Goal: Task Accomplishment & Management: Use online tool/utility

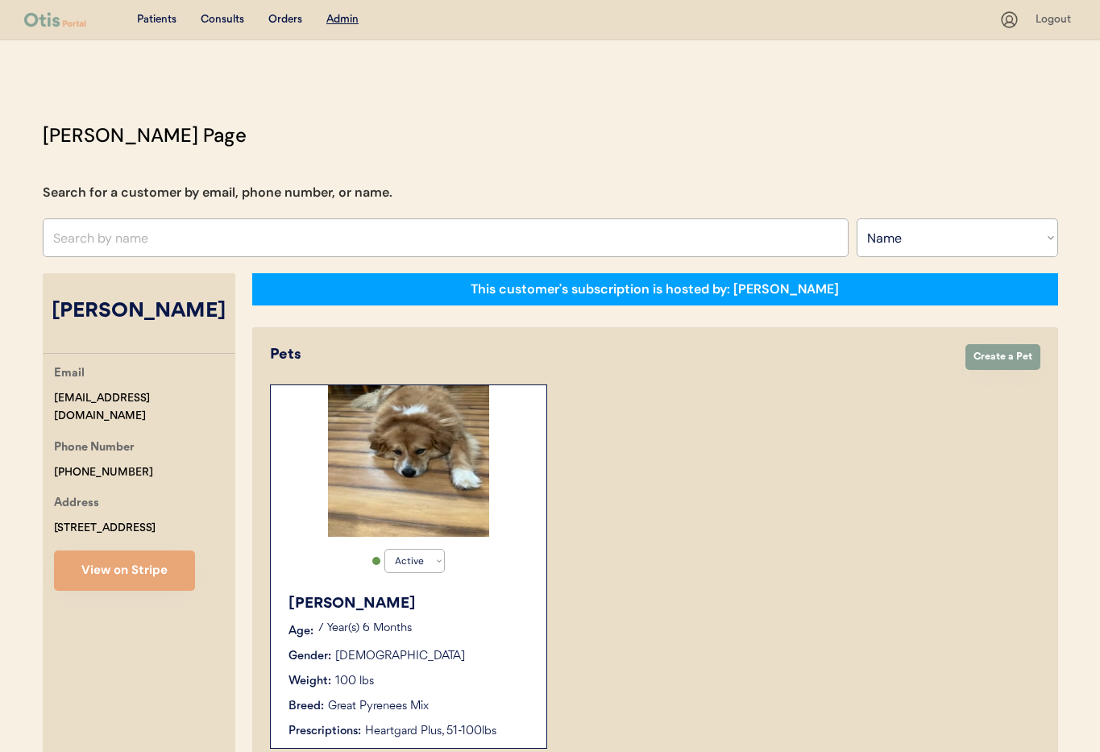
select select ""Name""
select select "true"
click at [145, 239] on input "text" at bounding box center [446, 237] width 806 height 39
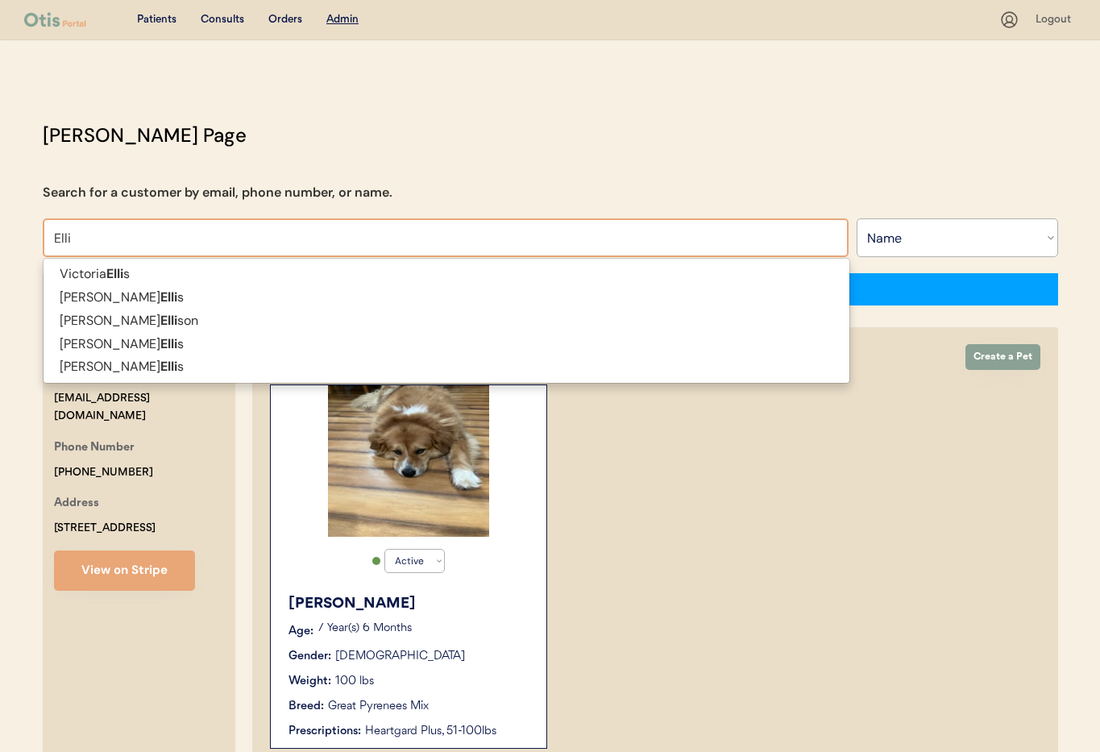
type input "Ell"
type input "[PERSON_NAME]"
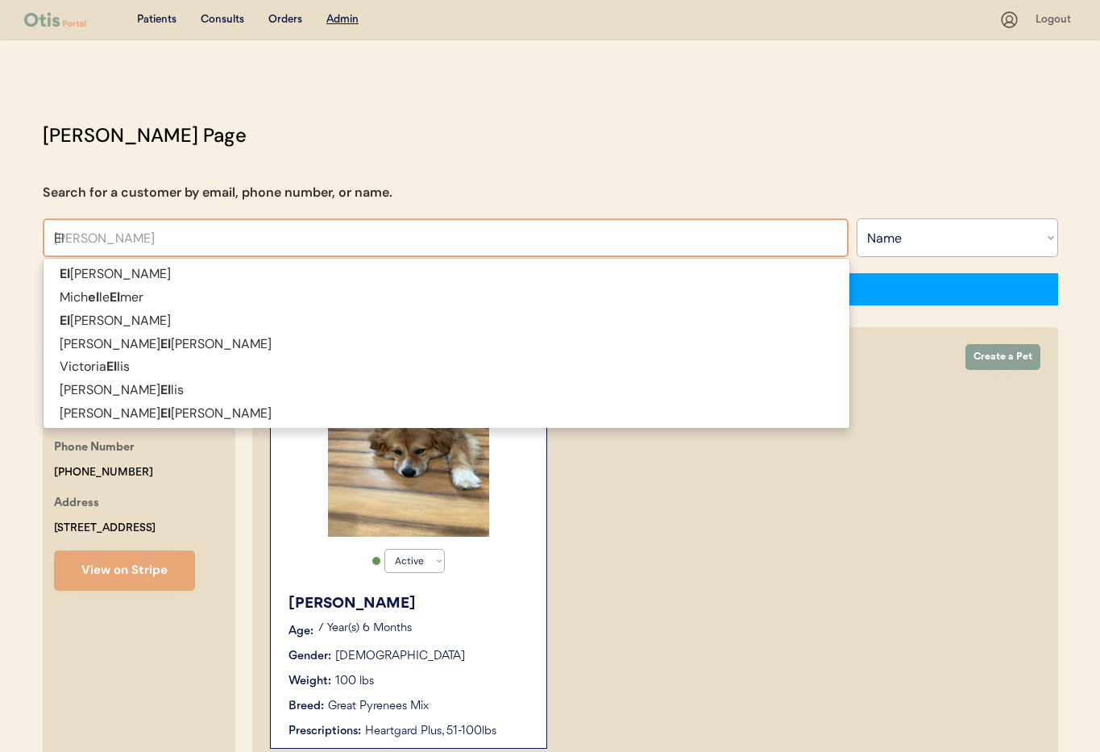
type input "Ell"
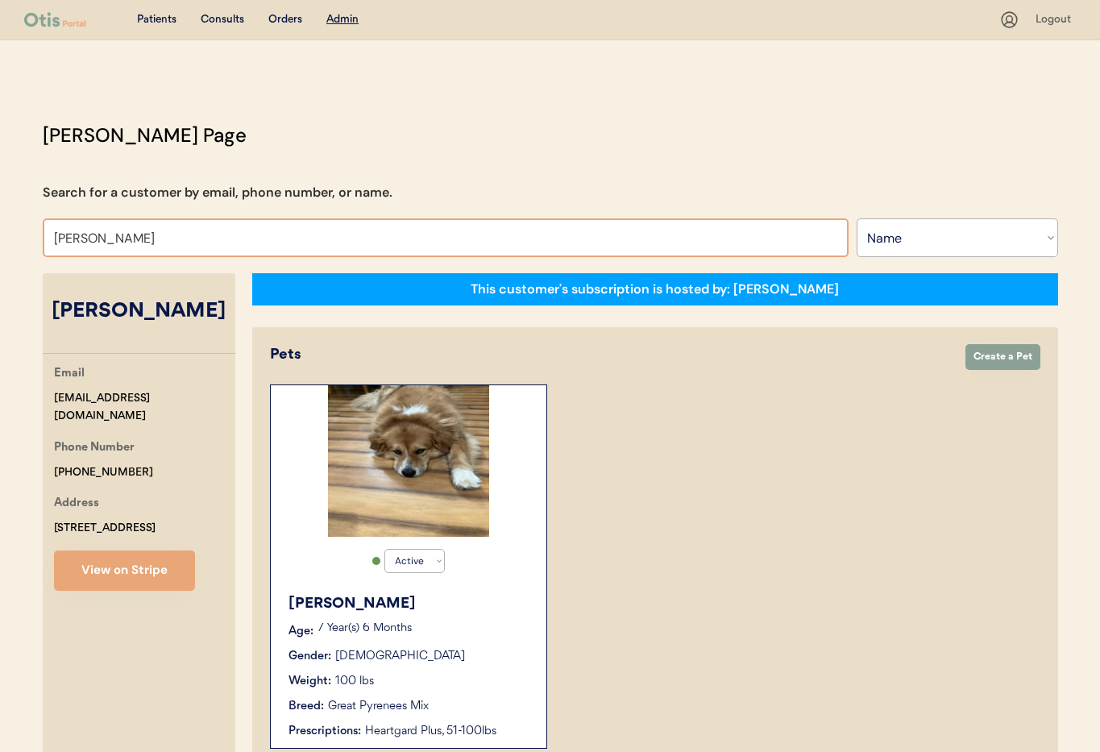
drag, startPoint x: 116, startPoint y: 239, endPoint x: 11, endPoint y: 234, distance: 104.8
click at [11, 234] on div "Patients Consults Orders Admin Logout [PERSON_NAME] Admin Page Search for a cus…" at bounding box center [550, 567] width 1100 height 1135
type input "[PERSON_NAME]"
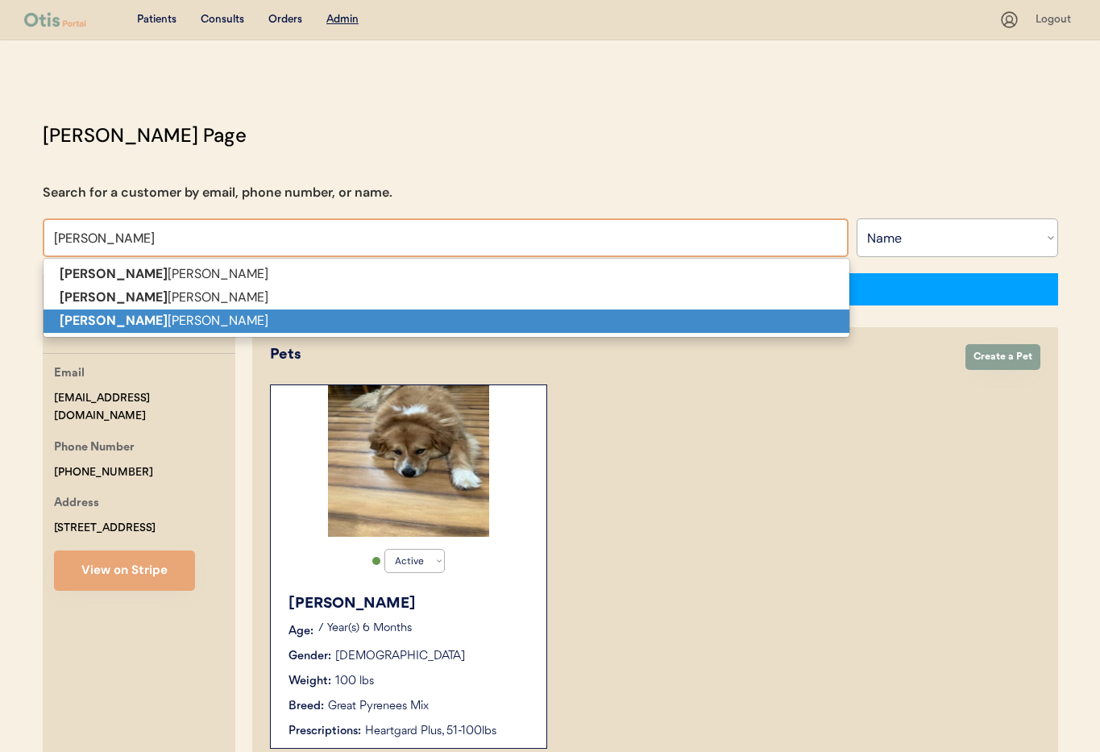
click at [75, 326] on strong "[PERSON_NAME]" at bounding box center [114, 320] width 108 height 17
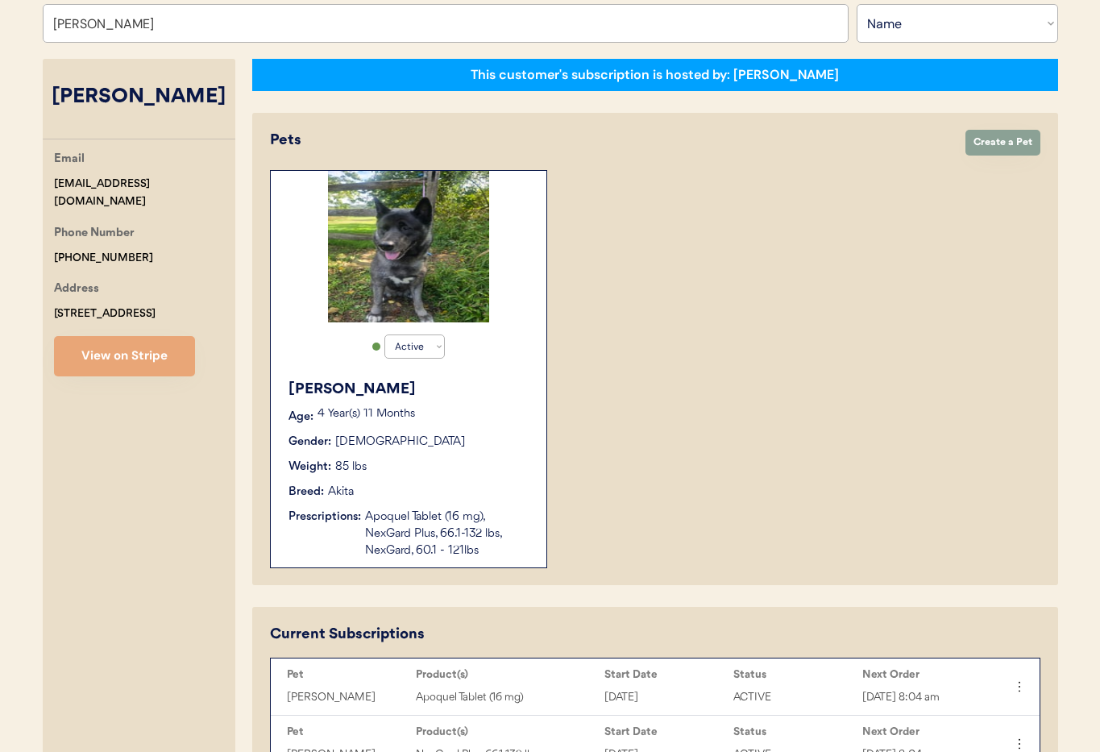
scroll to position [230, 0]
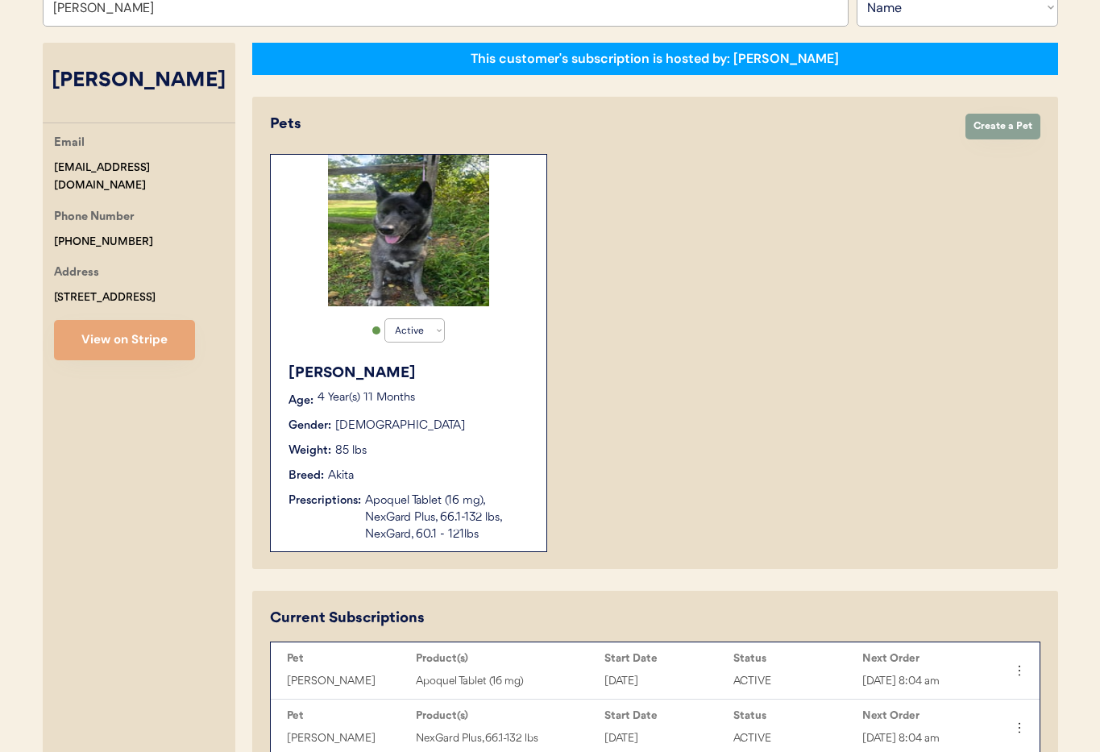
type input "[PERSON_NAME]"
click at [476, 395] on p "4 Year(s) 11 Months" at bounding box center [423, 397] width 213 height 11
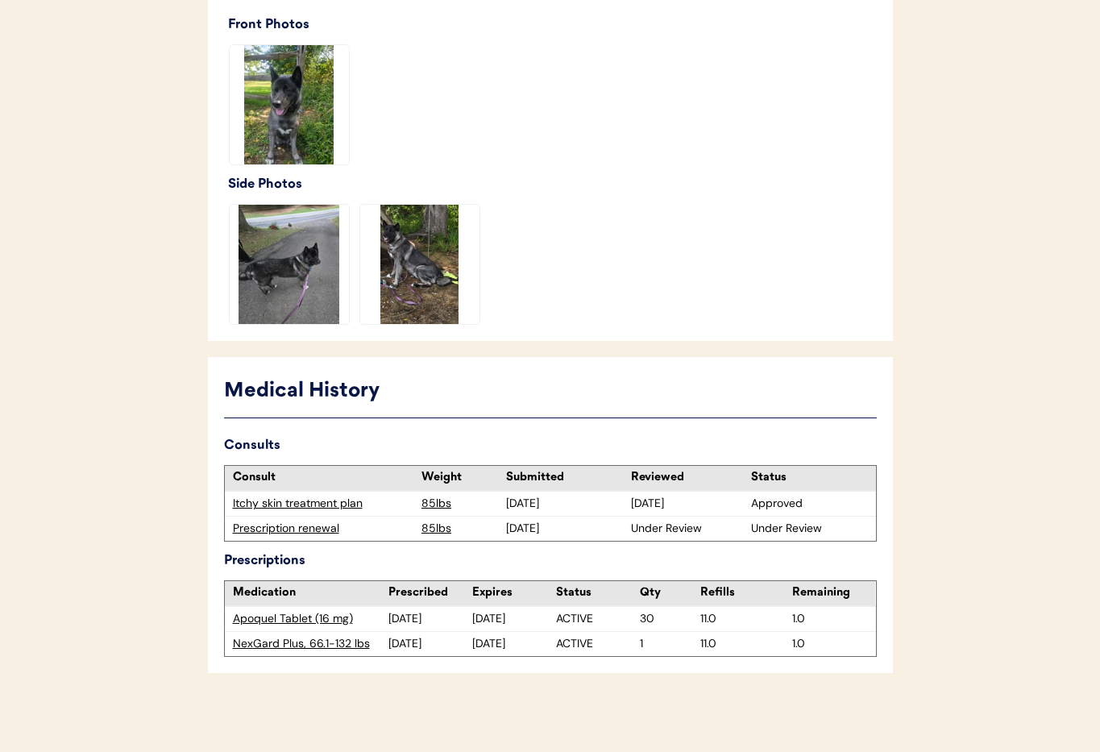
scroll to position [479, 0]
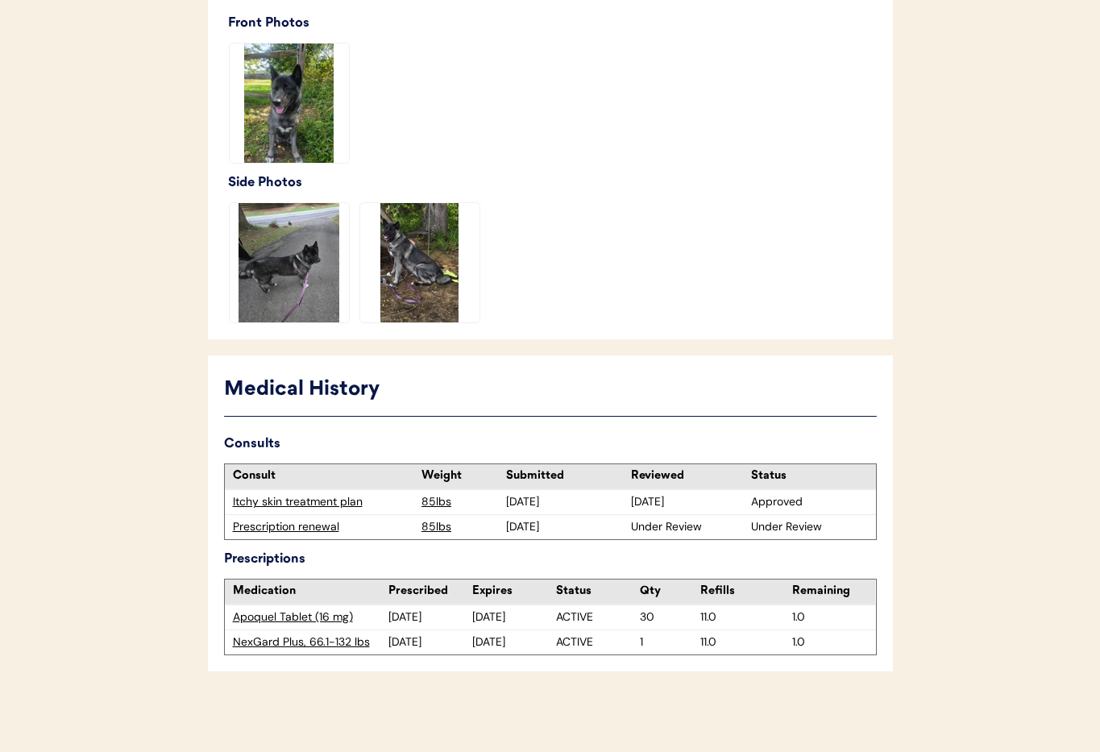
click at [309, 532] on div "Prescription renewal" at bounding box center [323, 527] width 181 height 16
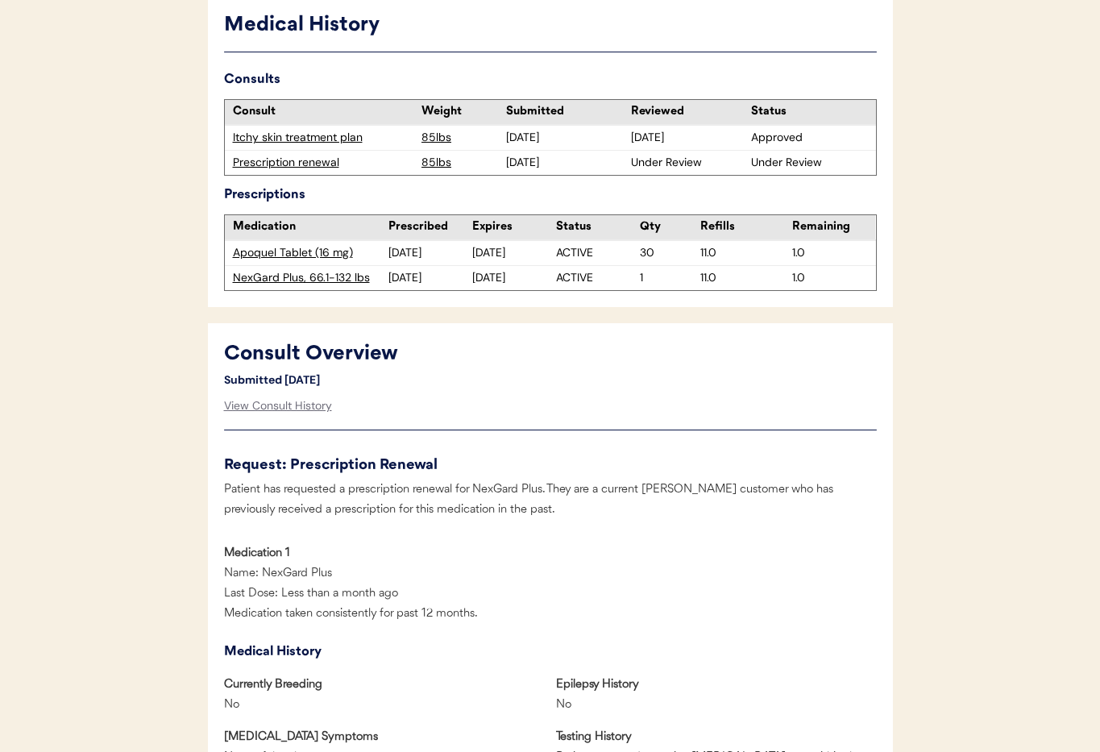
scroll to position [455, 0]
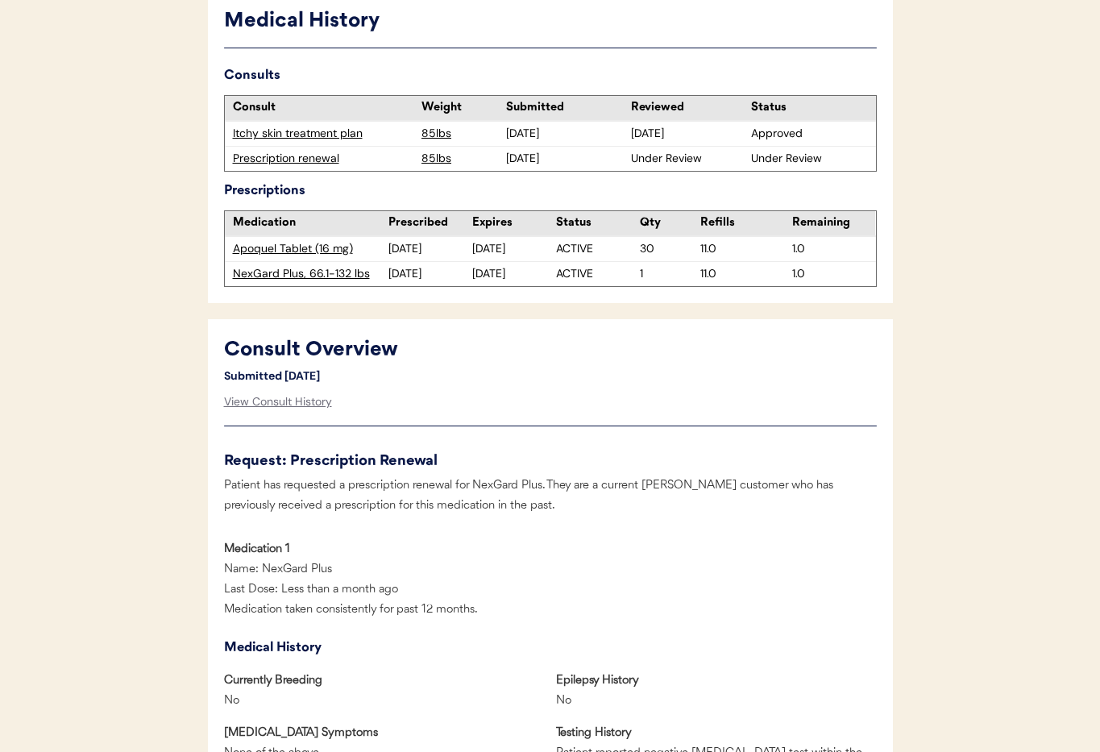
click at [268, 160] on div "Prescription renewal" at bounding box center [323, 159] width 181 height 16
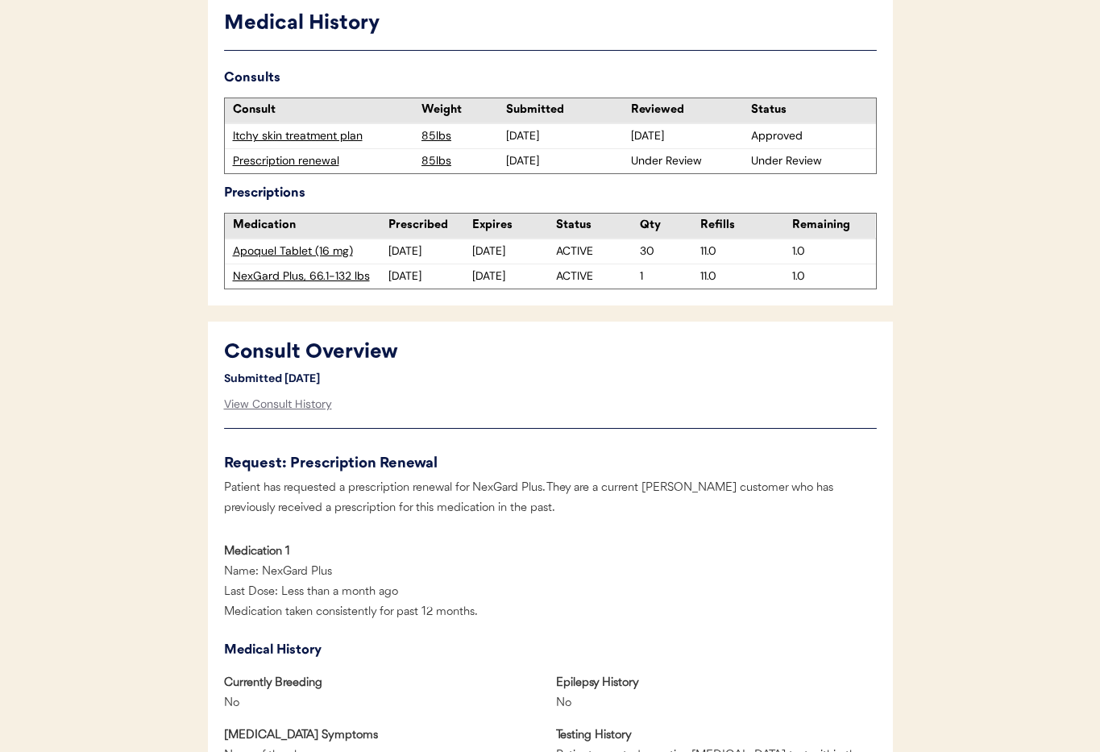
scroll to position [458, 0]
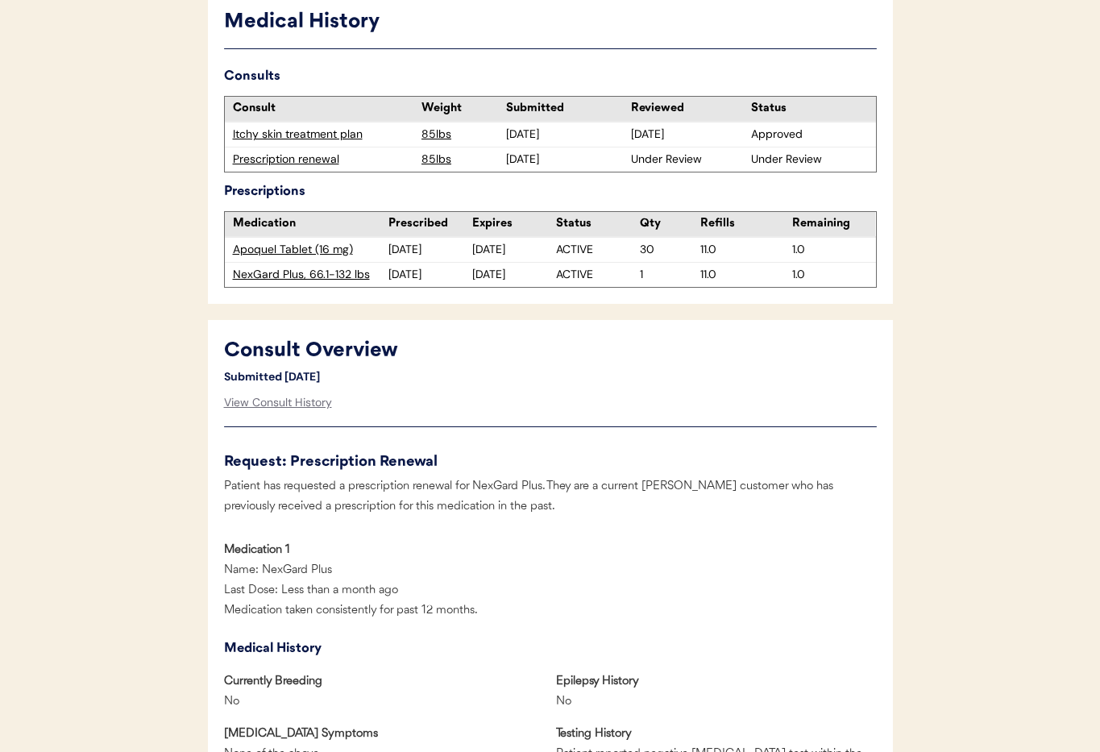
click at [268, 160] on div "Prescription renewal" at bounding box center [323, 159] width 181 height 16
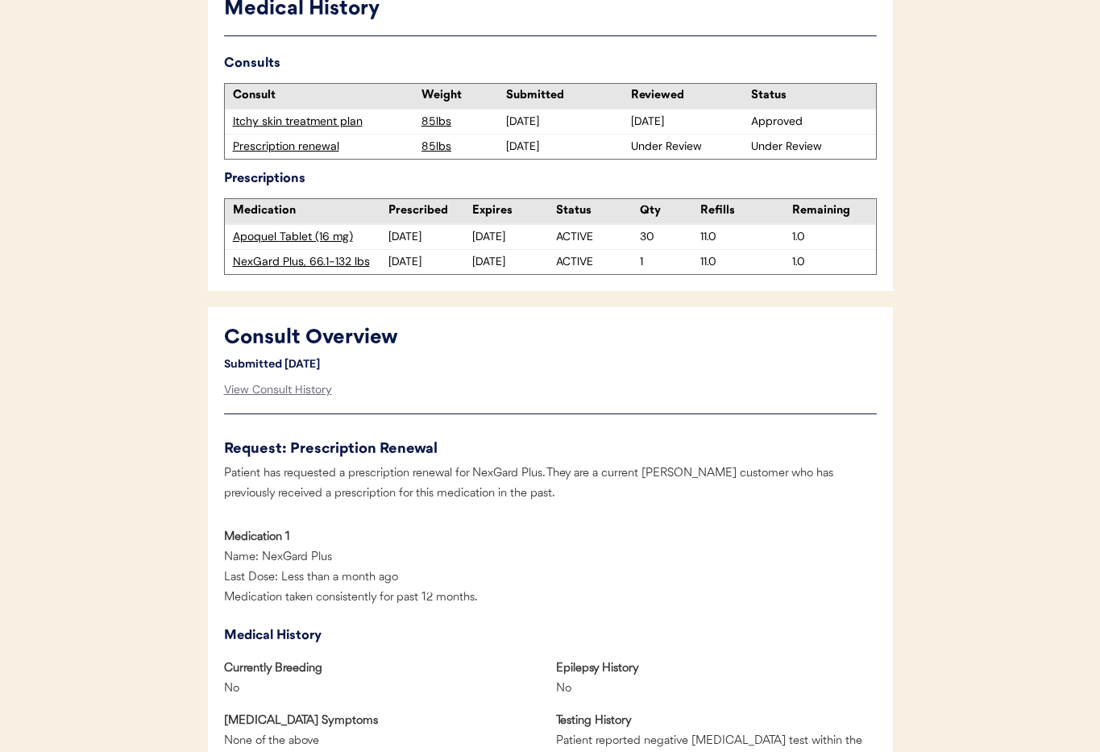
scroll to position [0, 0]
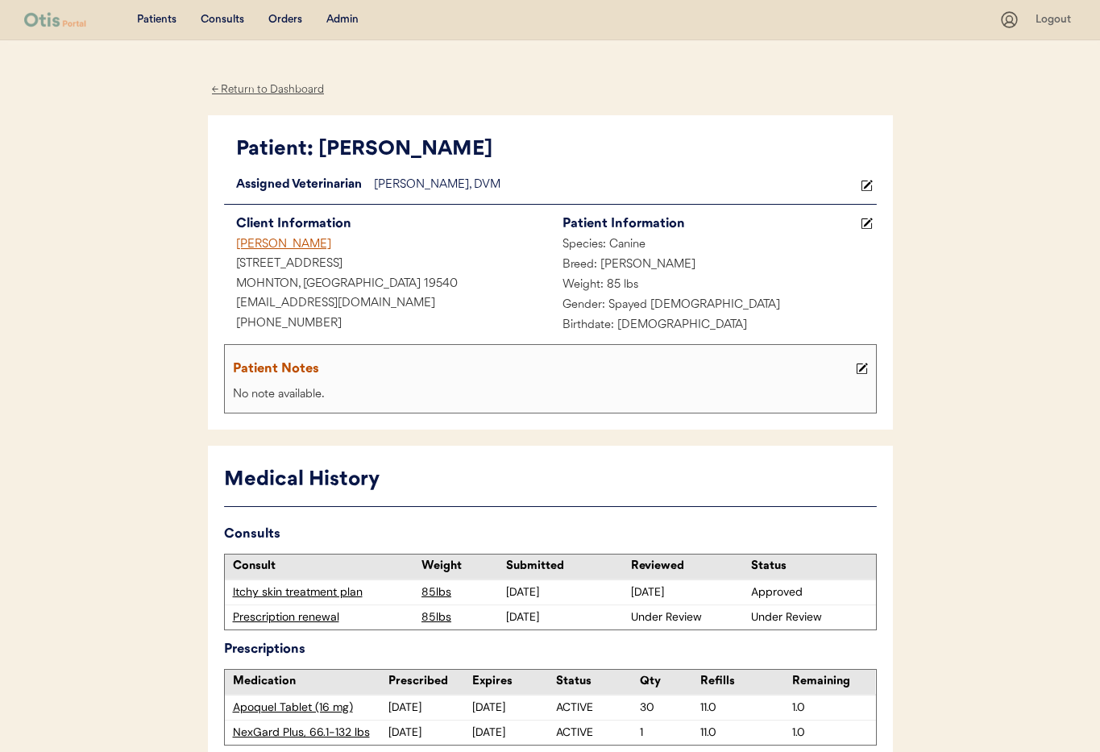
click at [252, 91] on div "← Return to Dashboard" at bounding box center [268, 90] width 121 height 19
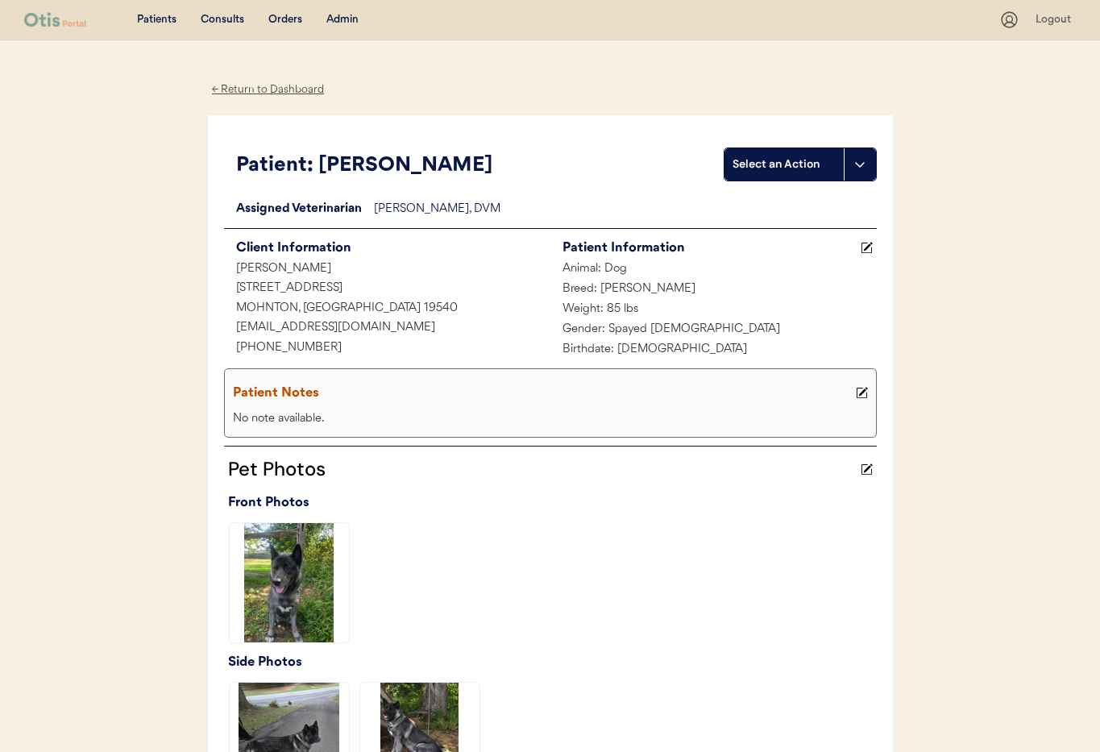
click at [344, 19] on div "Admin" at bounding box center [342, 20] width 32 height 16
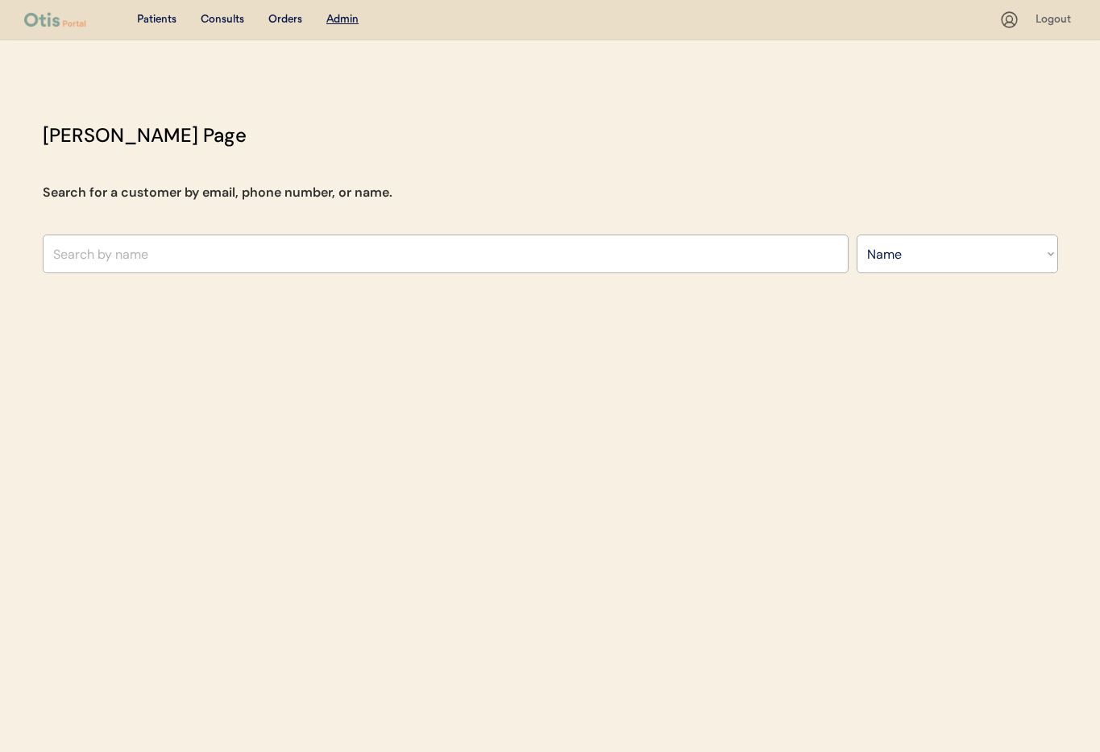
select select ""Name""
click at [161, 258] on input "text" at bounding box center [446, 253] width 806 height 39
click at [214, 19] on div "Consults" at bounding box center [223, 20] width 44 height 16
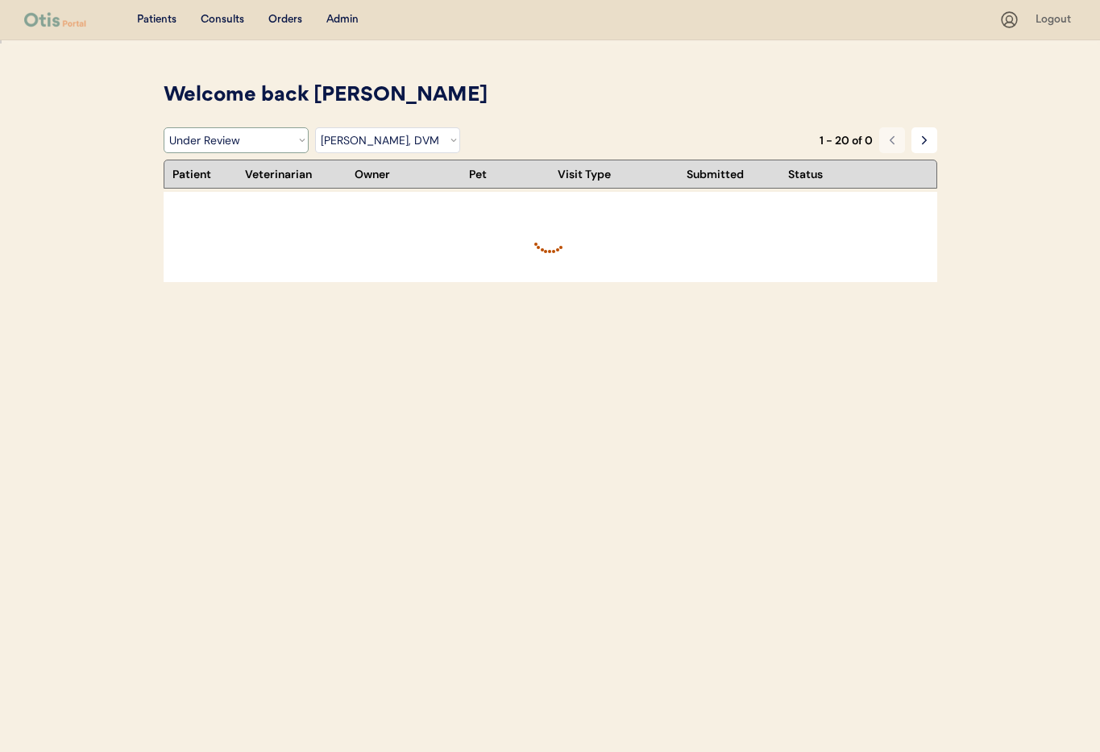
select select ""under_review""
select select ""dr__scott_perry__dvm""
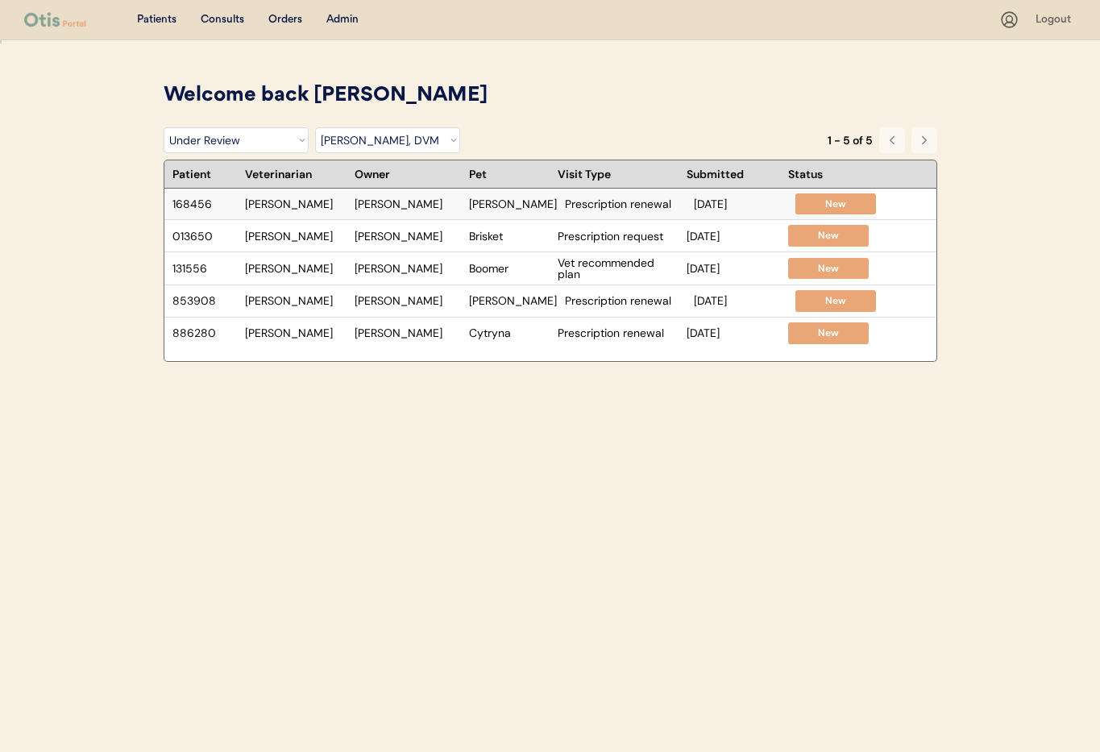
click at [392, 201] on div "[PERSON_NAME]" at bounding box center [408, 203] width 106 height 11
click at [434, 234] on div "[PERSON_NAME]" at bounding box center [408, 235] width 106 height 11
click at [430, 272] on div "[PERSON_NAME]" at bounding box center [408, 268] width 106 height 11
click at [379, 298] on div "Jonelle Gote" at bounding box center [408, 300] width 106 height 11
click at [391, 349] on div "168456 Dr. Perry Eileen P Hoffman Billie Prescription renewal Oct 2, 2025 New 0…" at bounding box center [551, 275] width 774 height 173
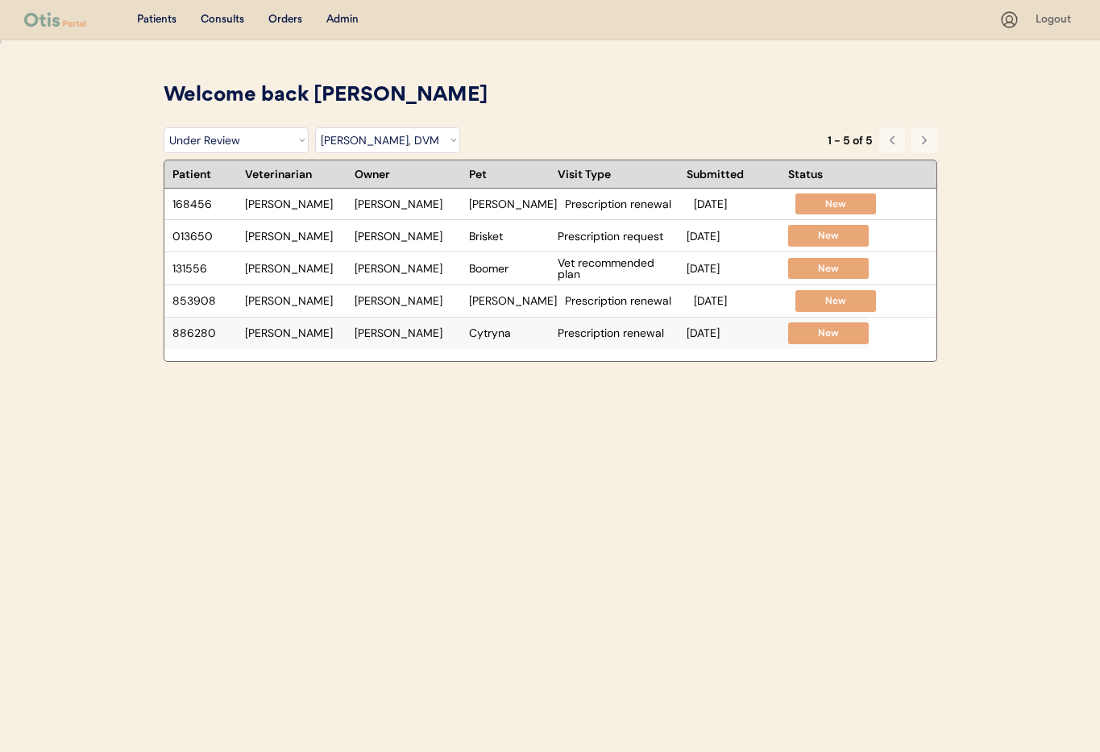
click at [385, 338] on div "Matthew Sheaffer" at bounding box center [408, 332] width 106 height 11
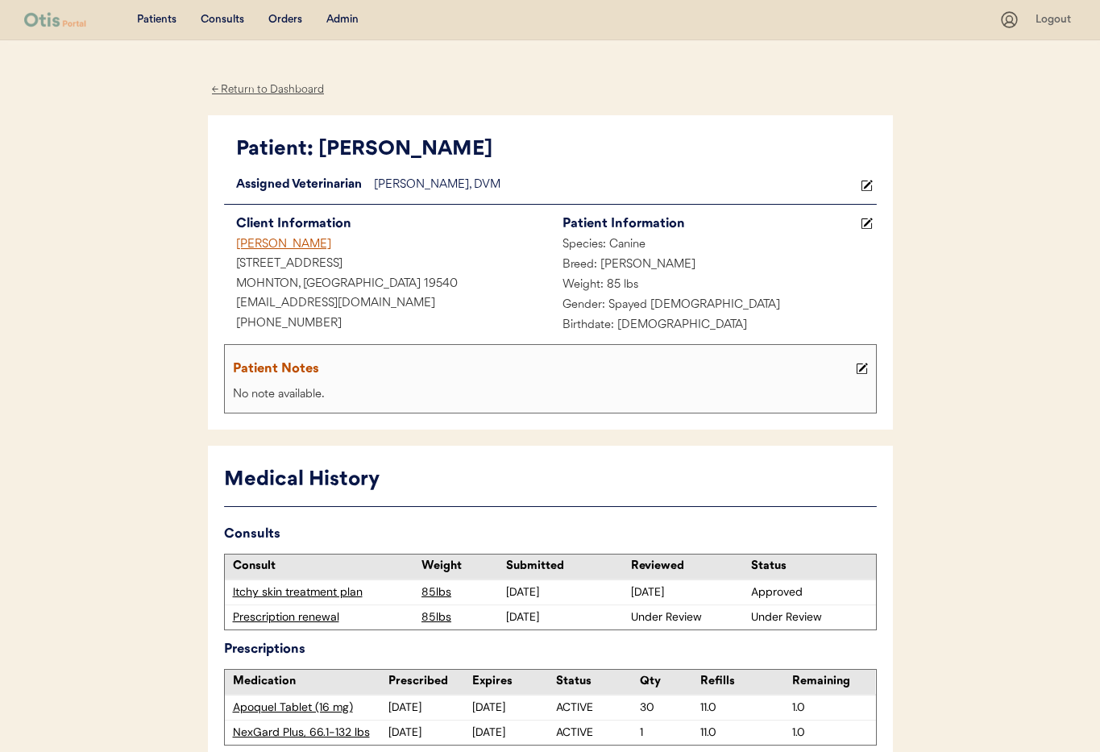
click at [268, 83] on div "← Return to Dashboard" at bounding box center [268, 90] width 121 height 19
click at [263, 92] on div "← Return to Dashboard" at bounding box center [268, 90] width 121 height 19
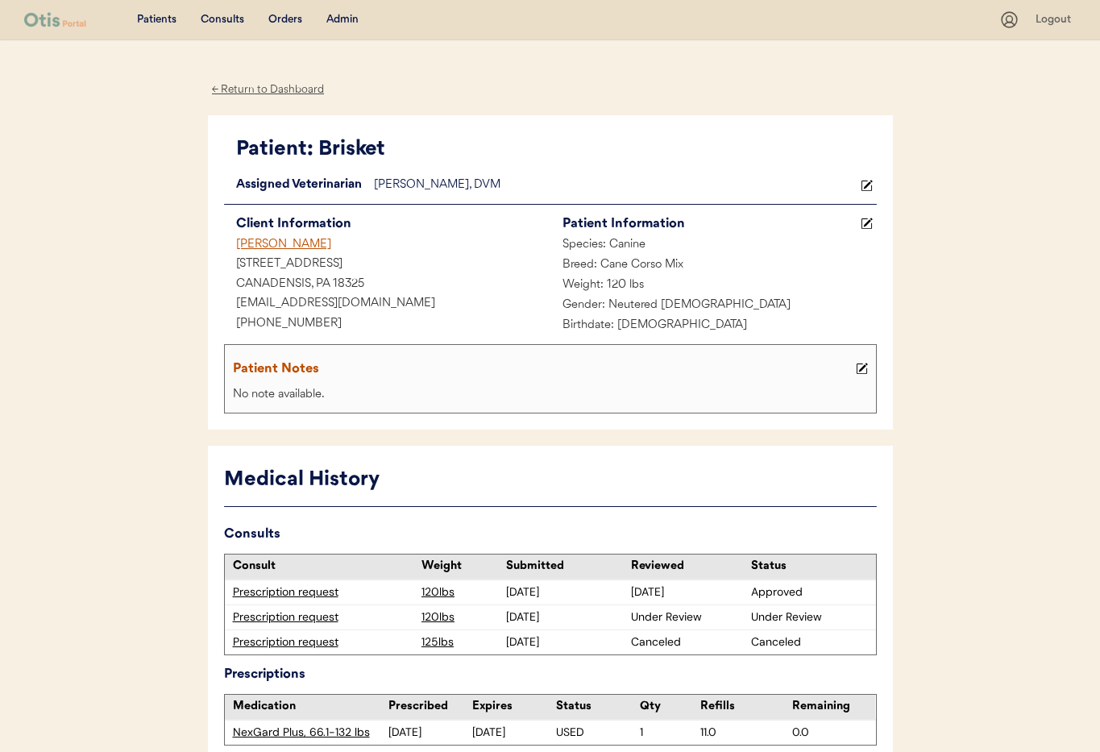
click at [294, 615] on div "Prescription request" at bounding box center [323, 617] width 181 height 16
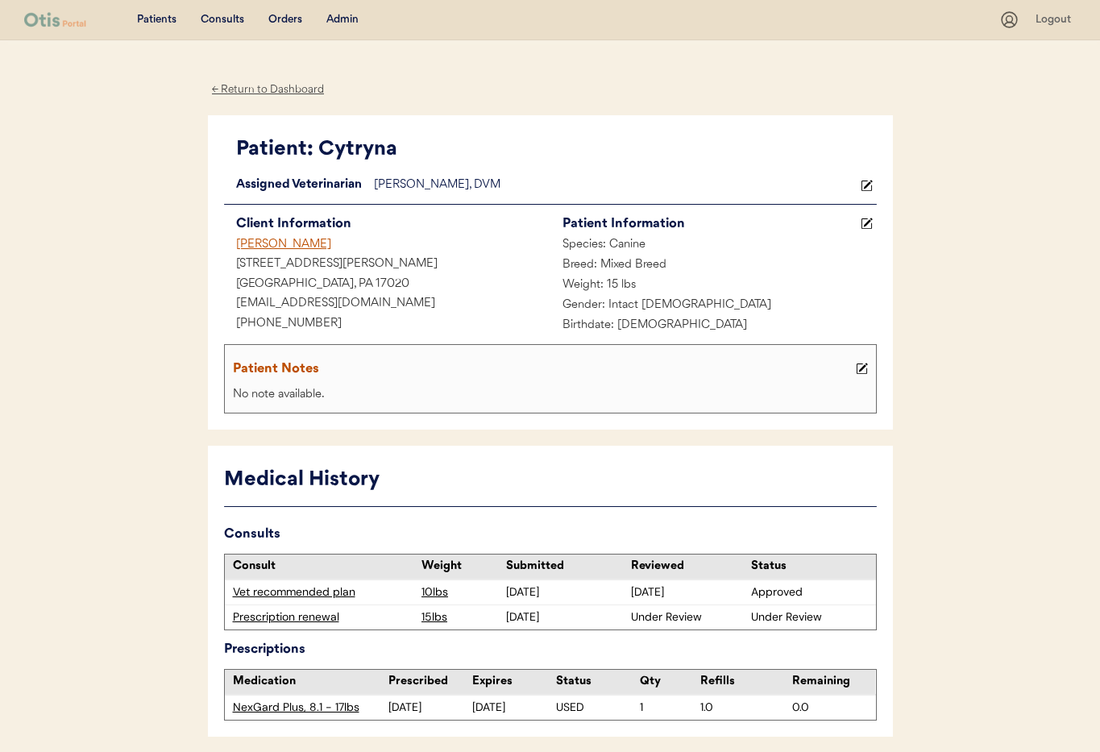
click at [262, 620] on div "Prescription renewal" at bounding box center [323, 617] width 181 height 16
click at [339, 18] on div "Admin" at bounding box center [342, 20] width 32 height 16
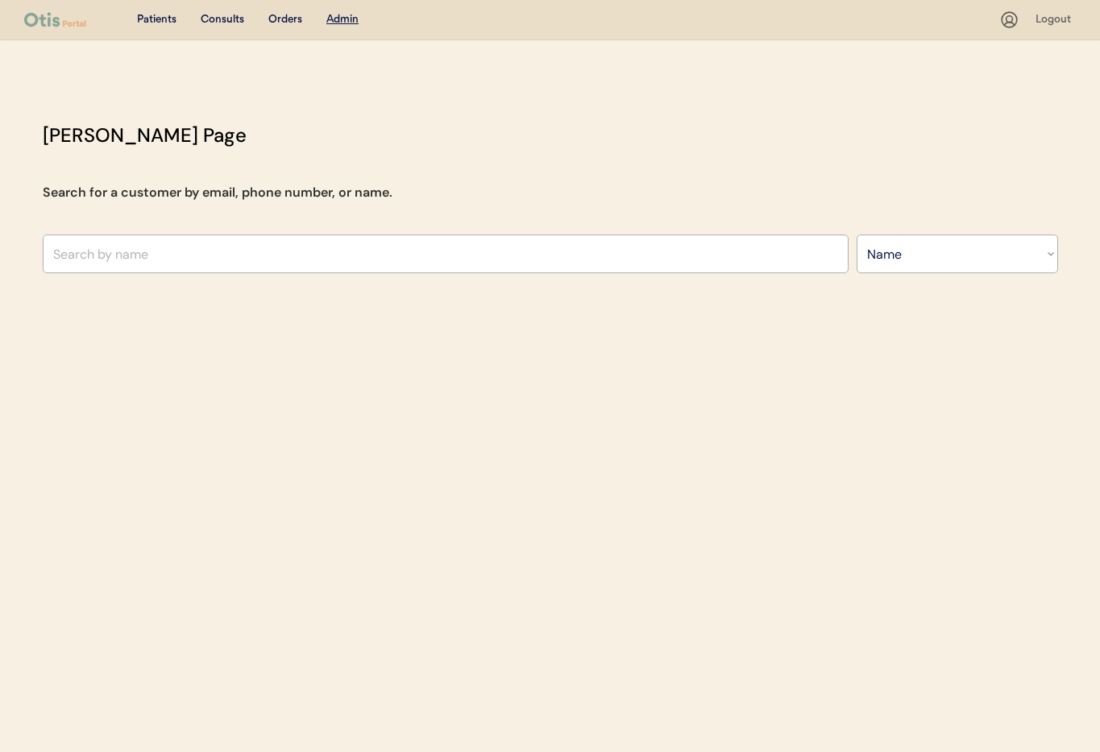
select select ""Name""
click at [156, 261] on input "text" at bounding box center [446, 253] width 806 height 39
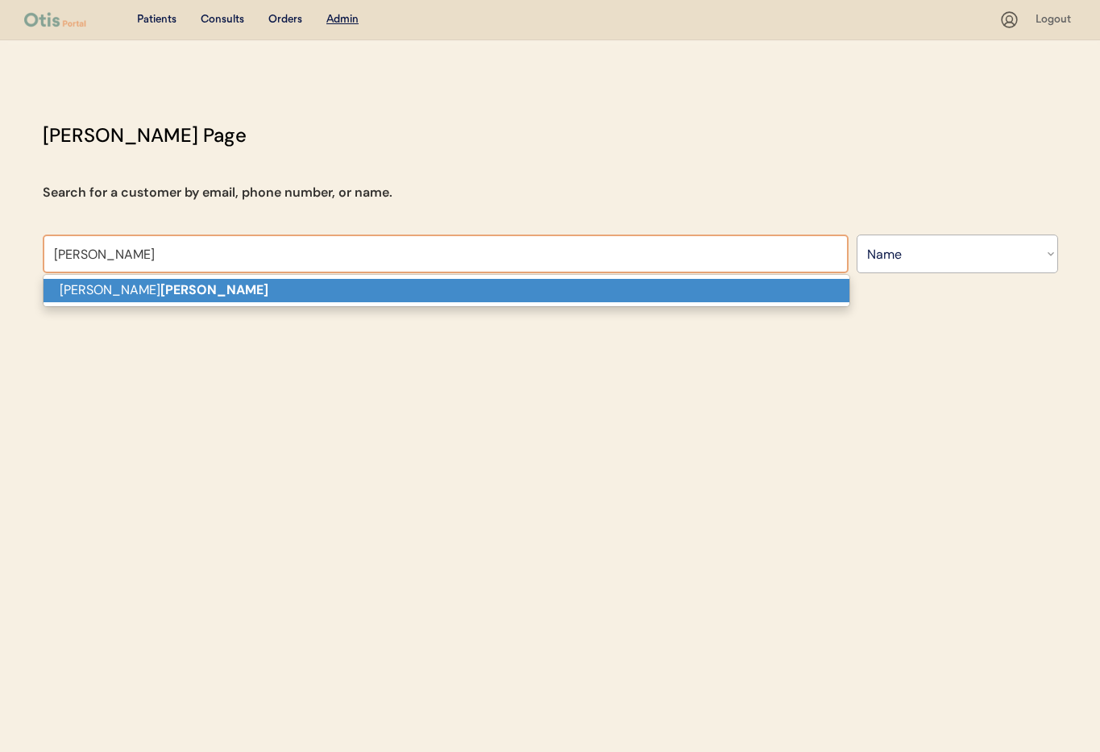
click at [160, 293] on strong "Ostrander" at bounding box center [214, 289] width 108 height 17
type input "Lisa Ostrander"
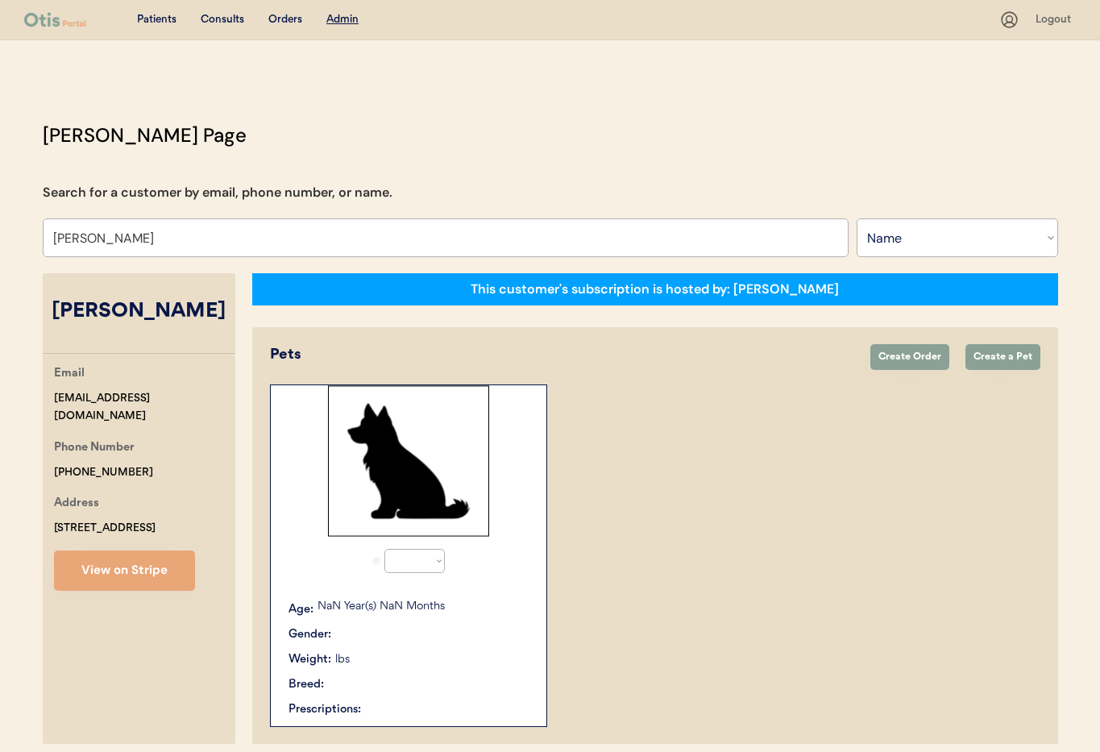
select select "true"
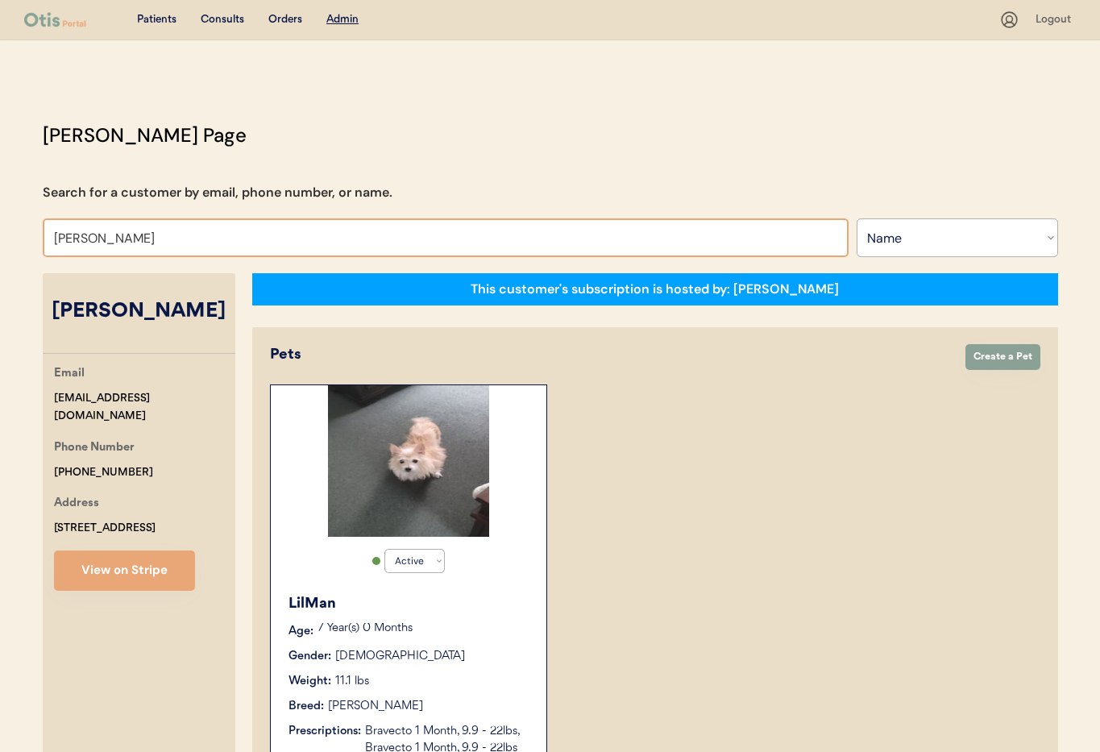
click at [246, 236] on input "[PERSON_NAME]" at bounding box center [446, 237] width 806 height 39
drag, startPoint x: 158, startPoint y: 237, endPoint x: 1, endPoint y: 234, distance: 157.2
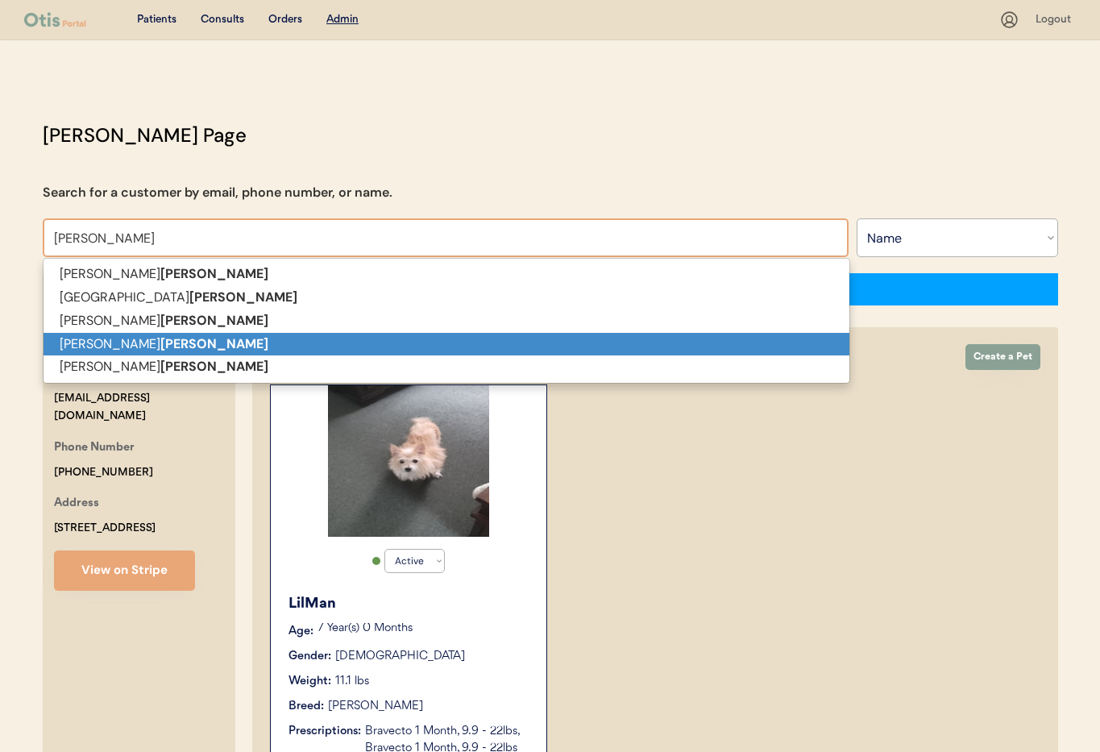
click at [412, 336] on p "Eileen P Hoffman" at bounding box center [447, 344] width 806 height 23
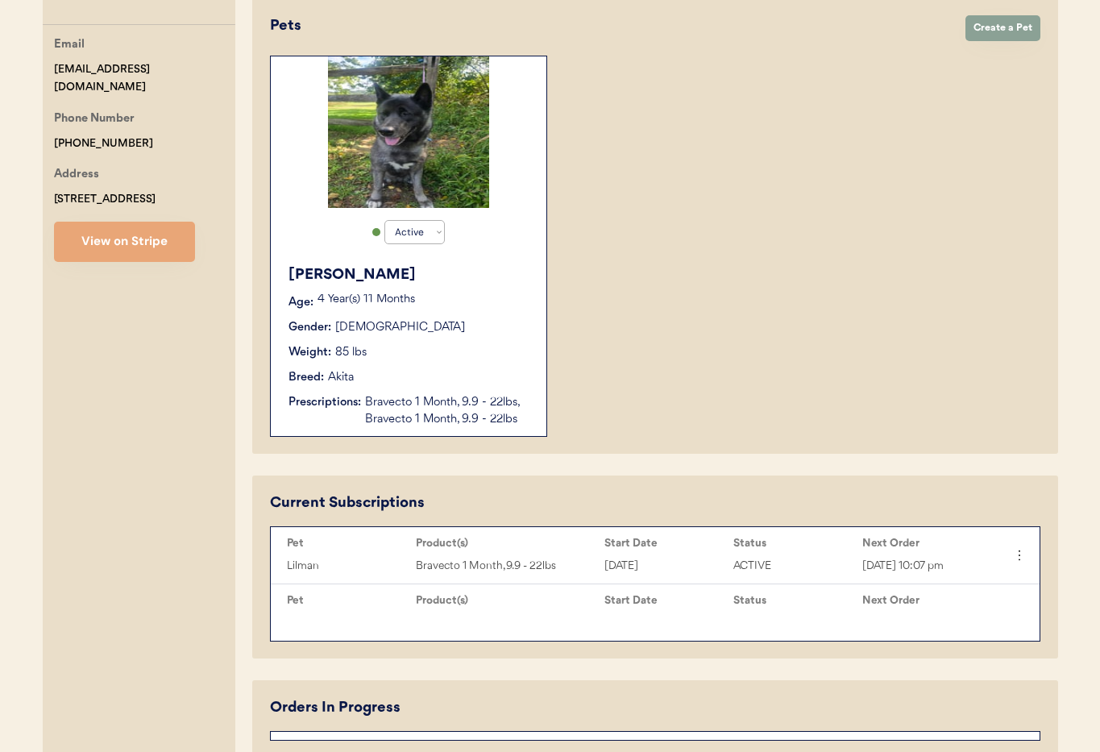
scroll to position [471, 0]
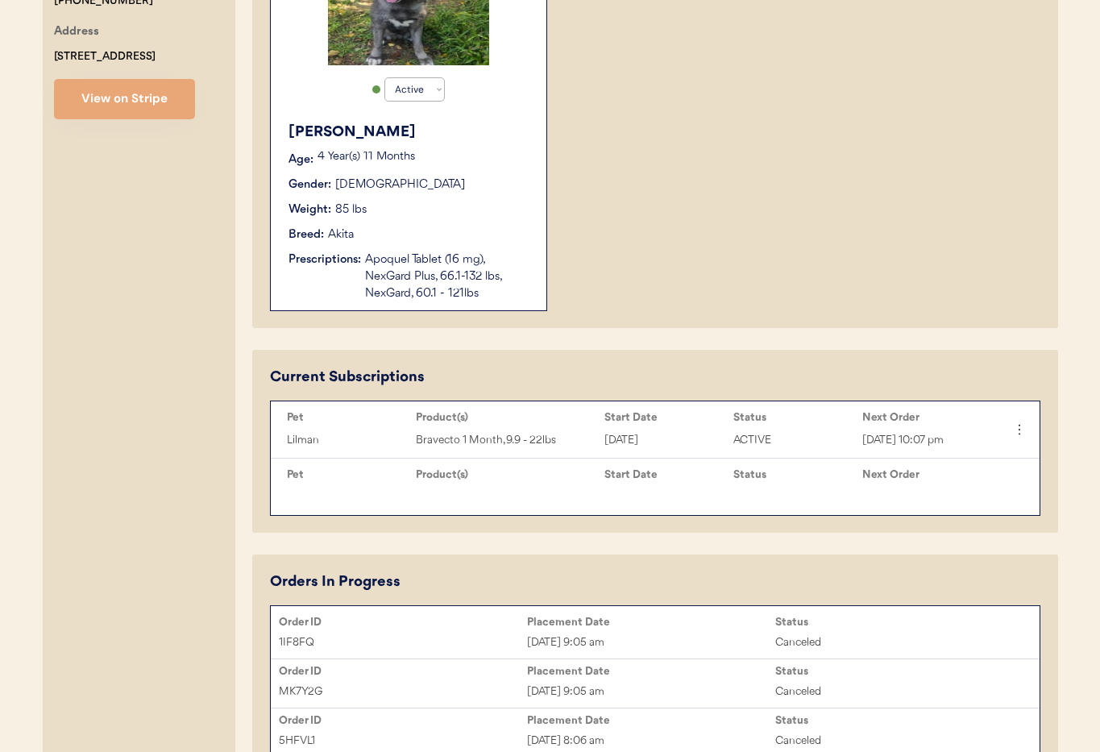
type input "Eileen P Hoffman"
click at [473, 202] on div "Weight: 85 lbs" at bounding box center [409, 209] width 242 height 17
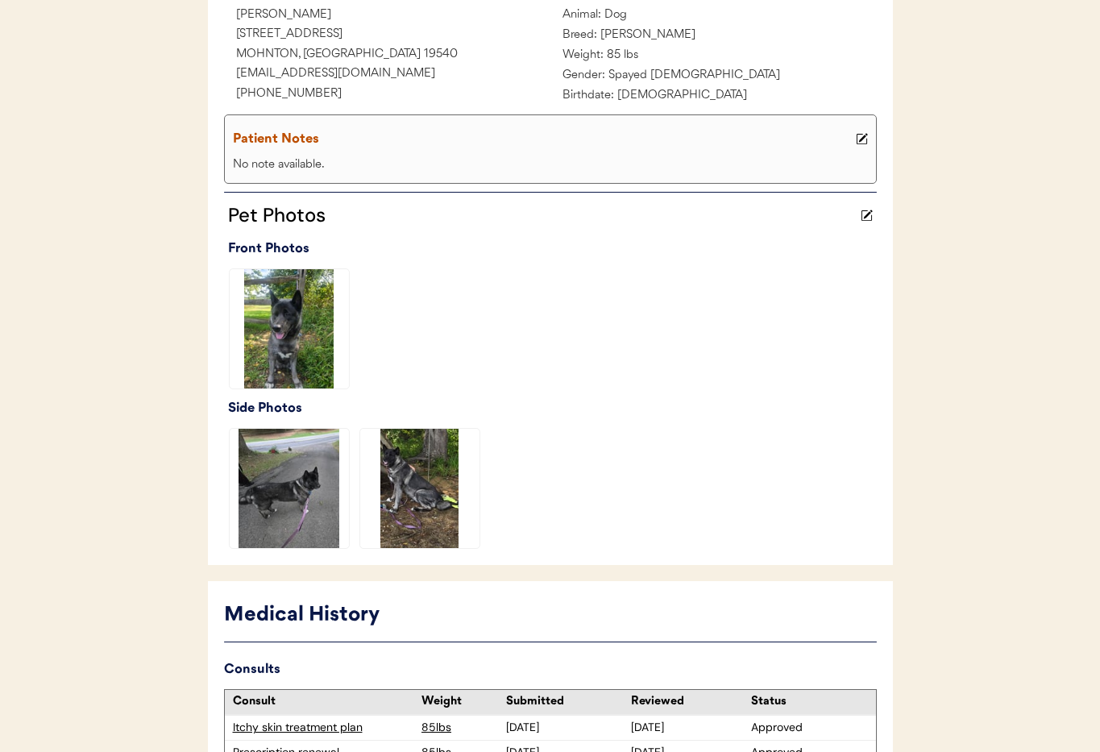
scroll to position [504, 0]
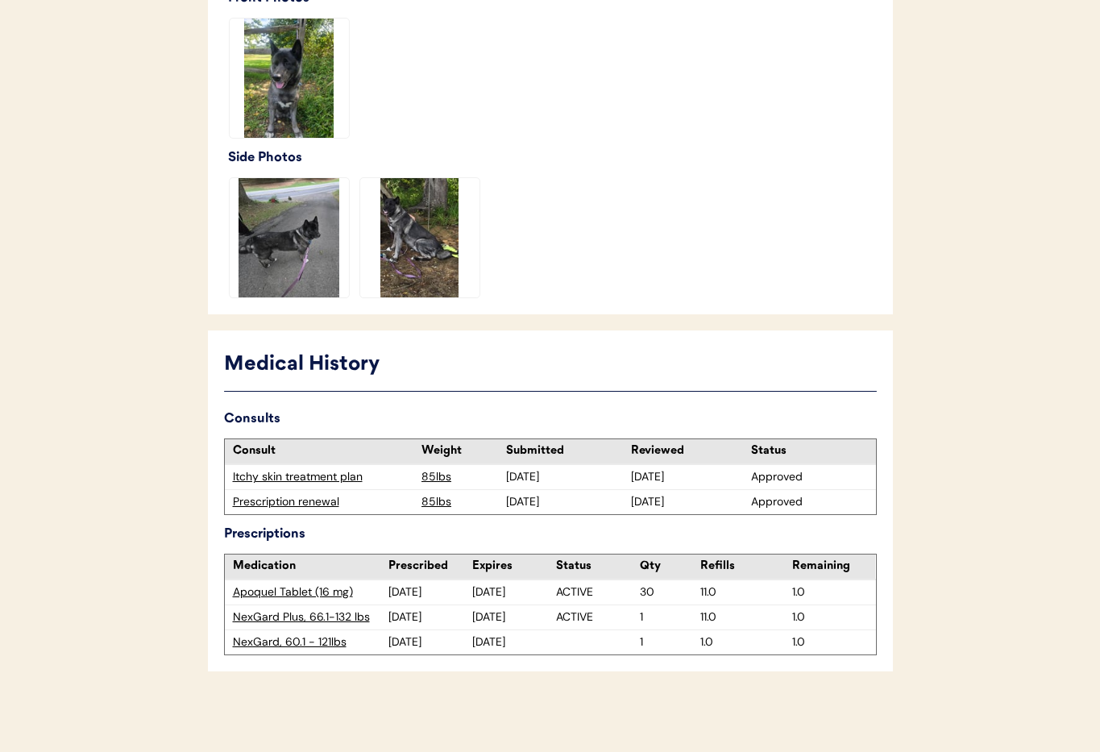
click at [270, 645] on div "NexGard, 60.1 - 121lbs" at bounding box center [311, 642] width 156 height 16
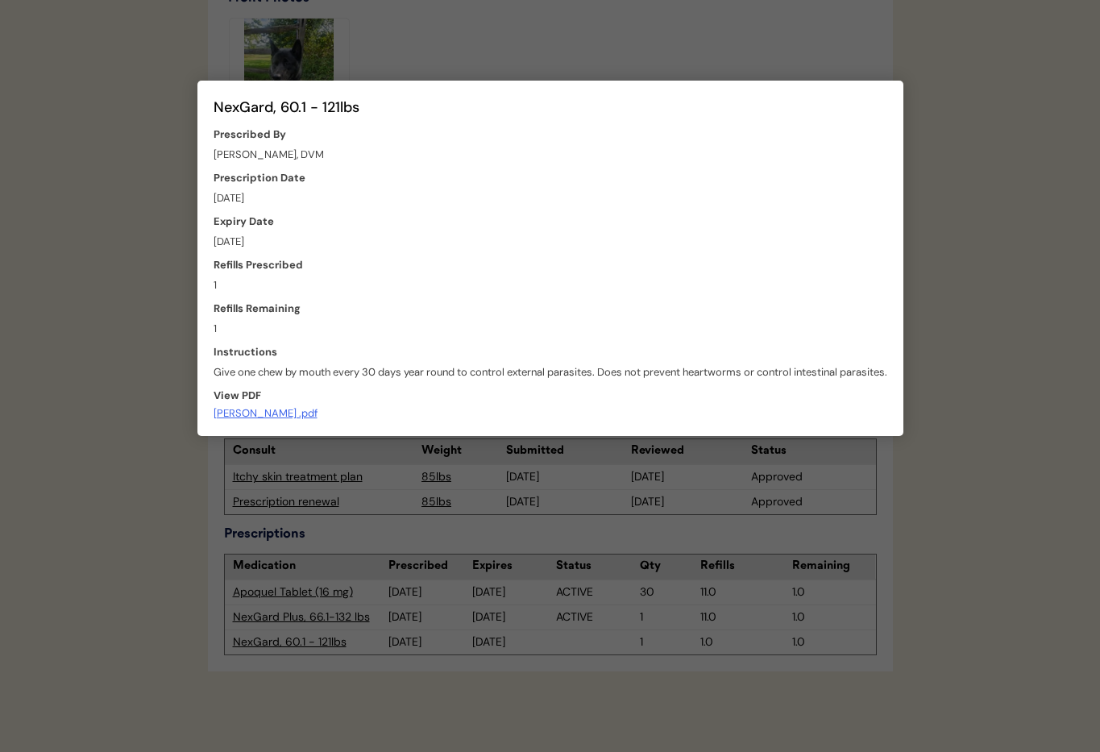
click at [102, 354] on div at bounding box center [550, 376] width 1100 height 752
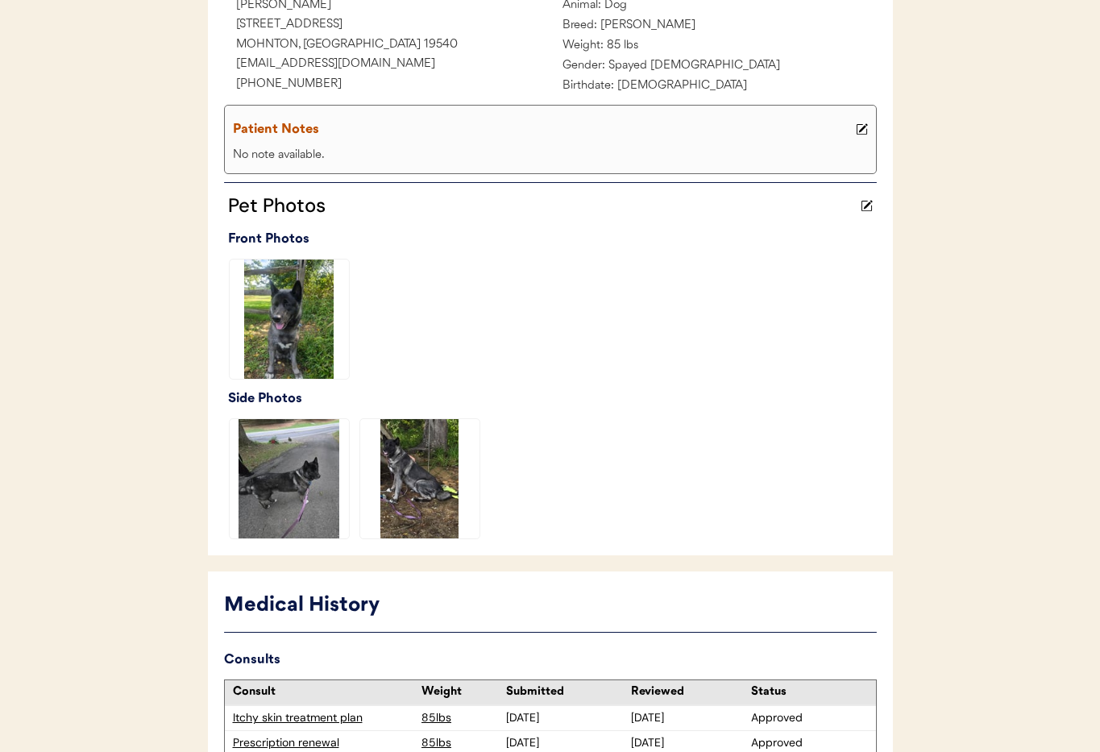
scroll to position [0, 0]
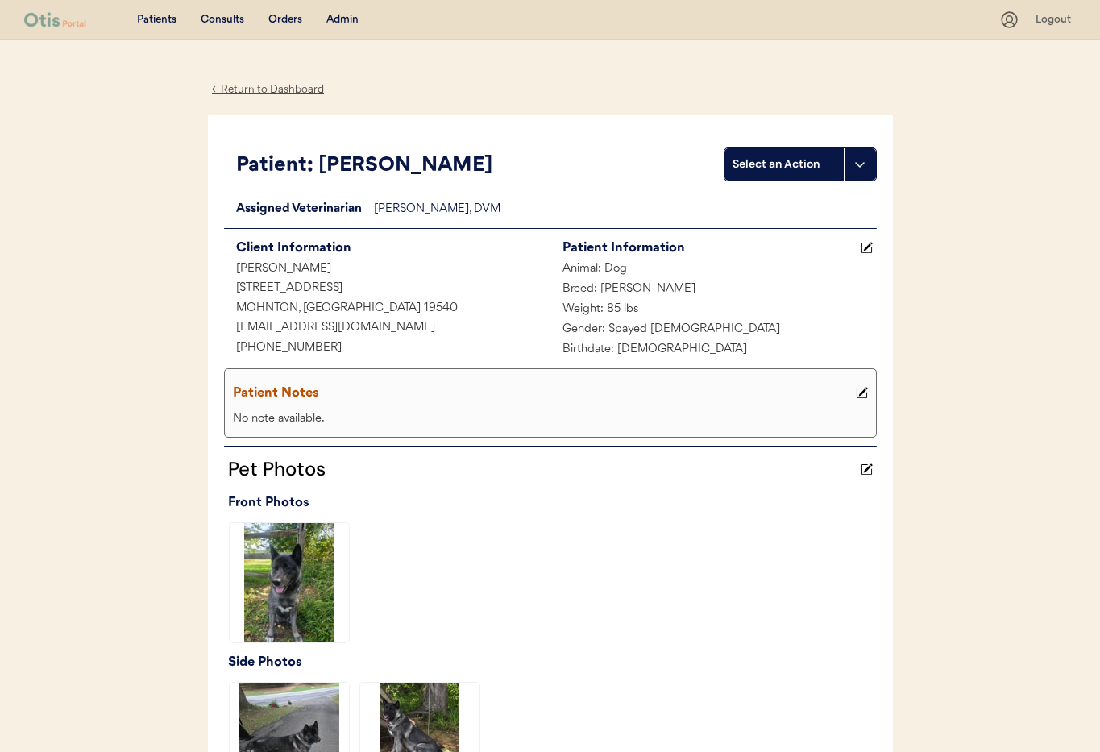
click at [350, 19] on div "Admin" at bounding box center [342, 20] width 32 height 16
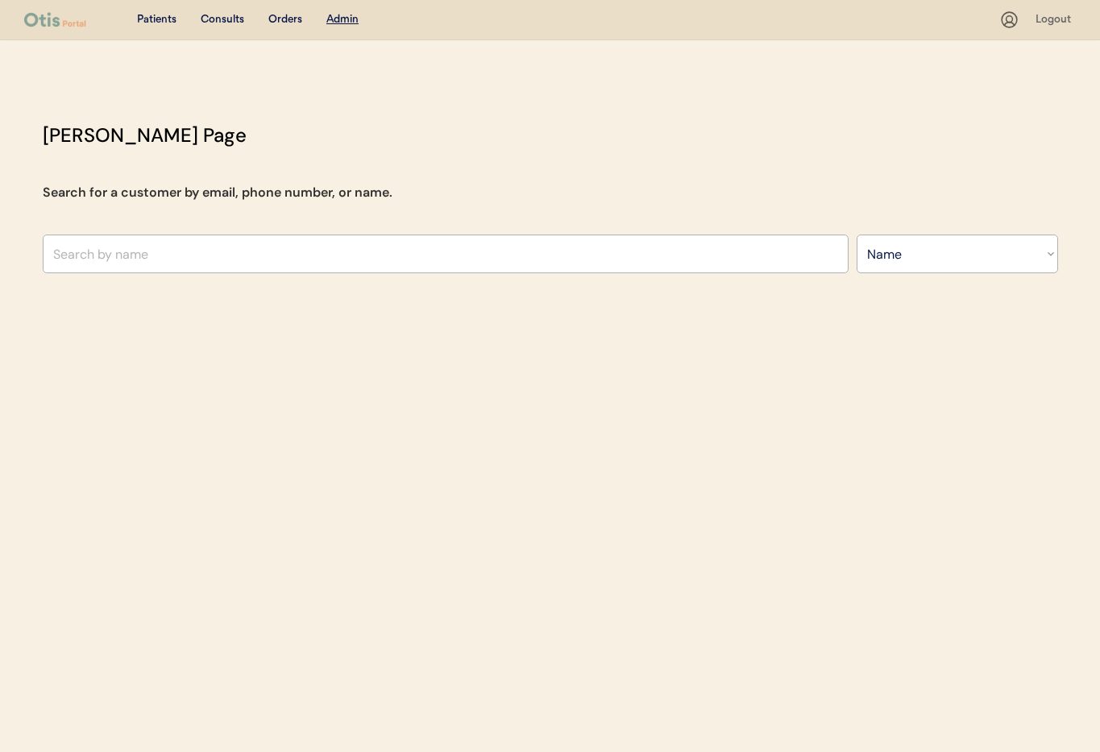
select select ""Name""
click at [200, 239] on input "text" at bounding box center [446, 253] width 806 height 39
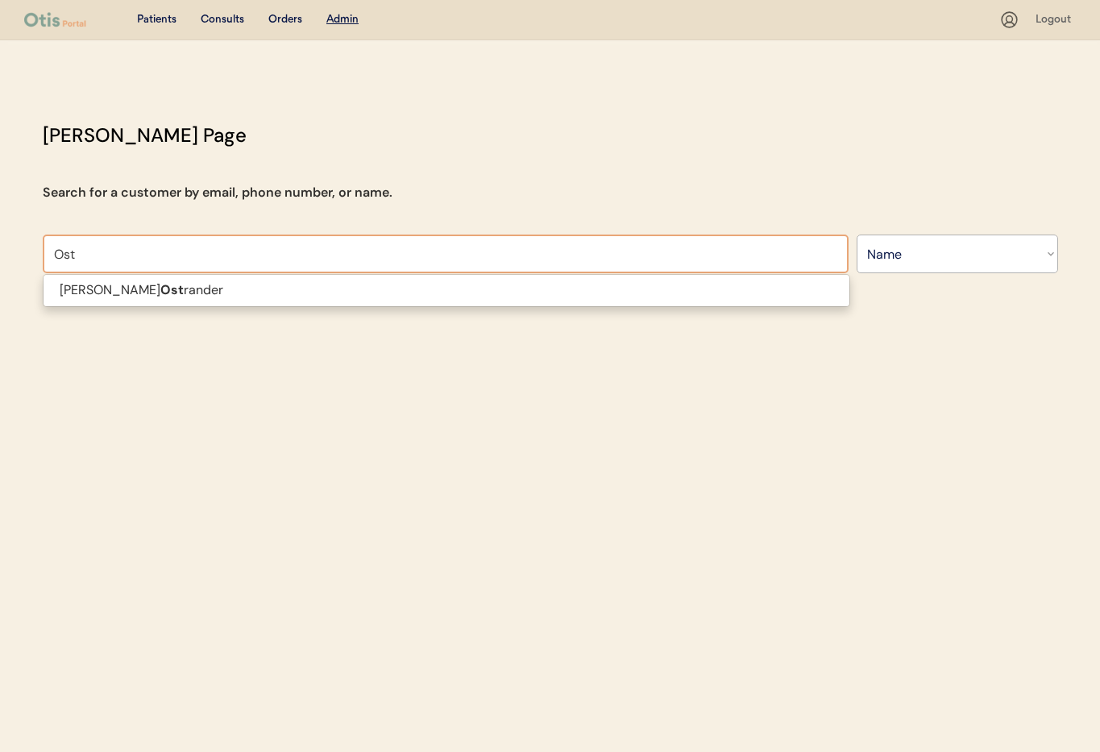
click at [211, 287] on p "[PERSON_NAME]" at bounding box center [447, 290] width 806 height 23
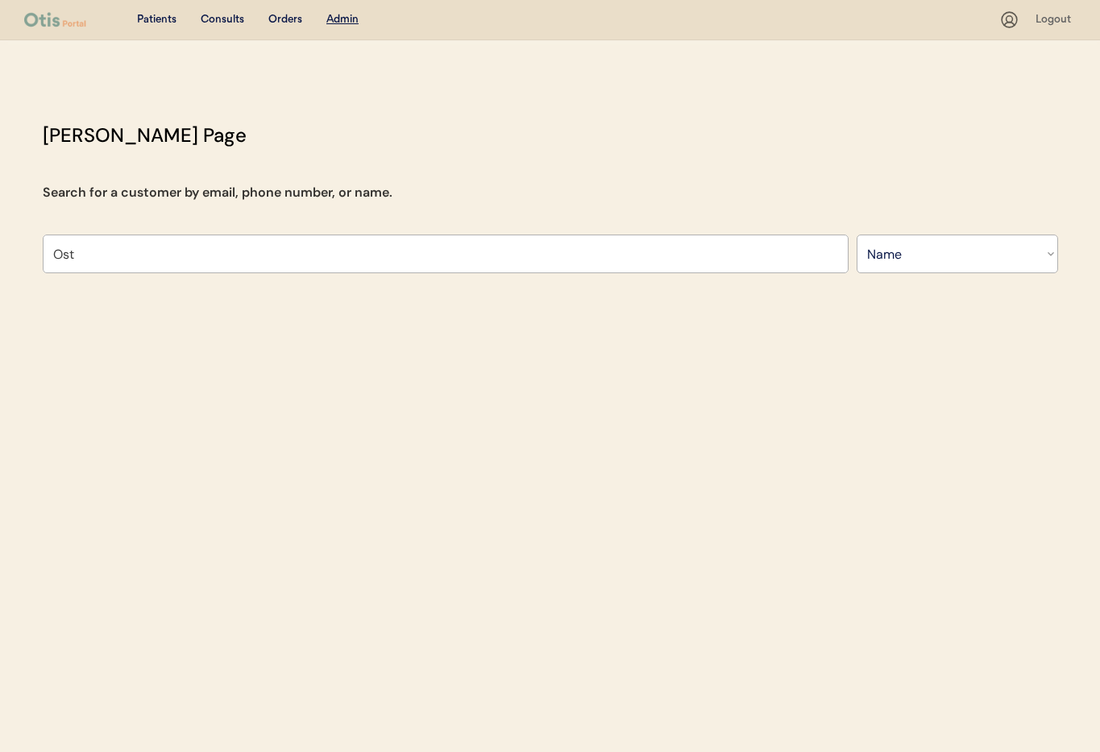
type input "[PERSON_NAME]"
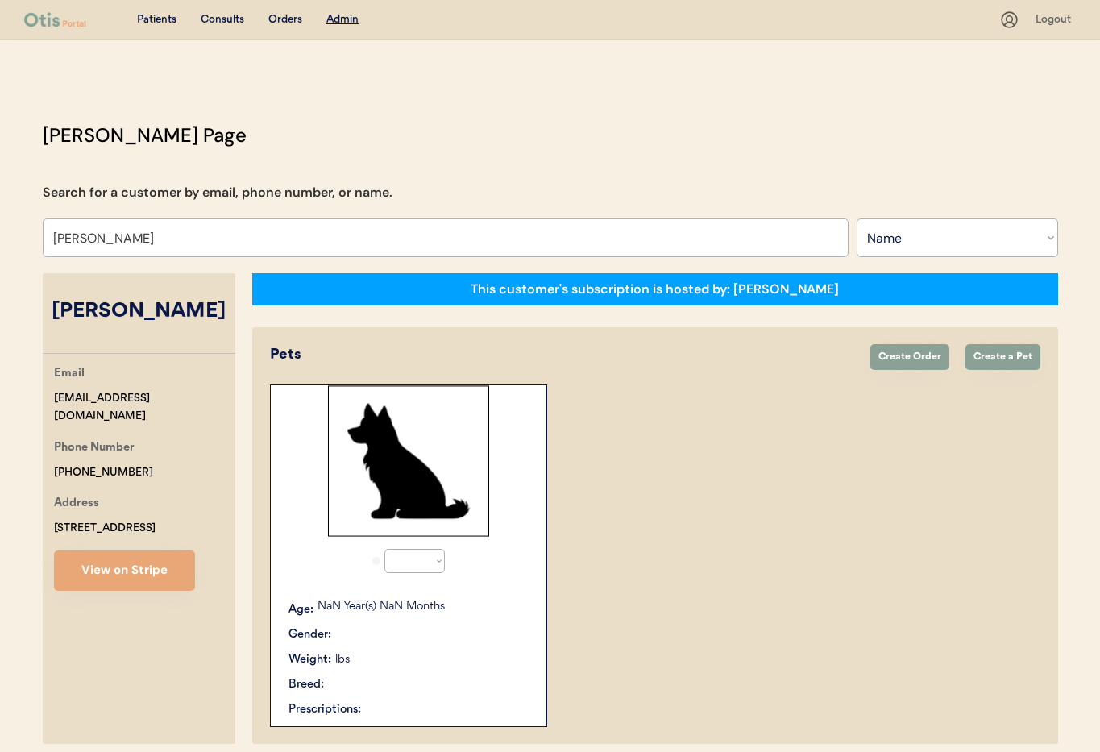
select select "true"
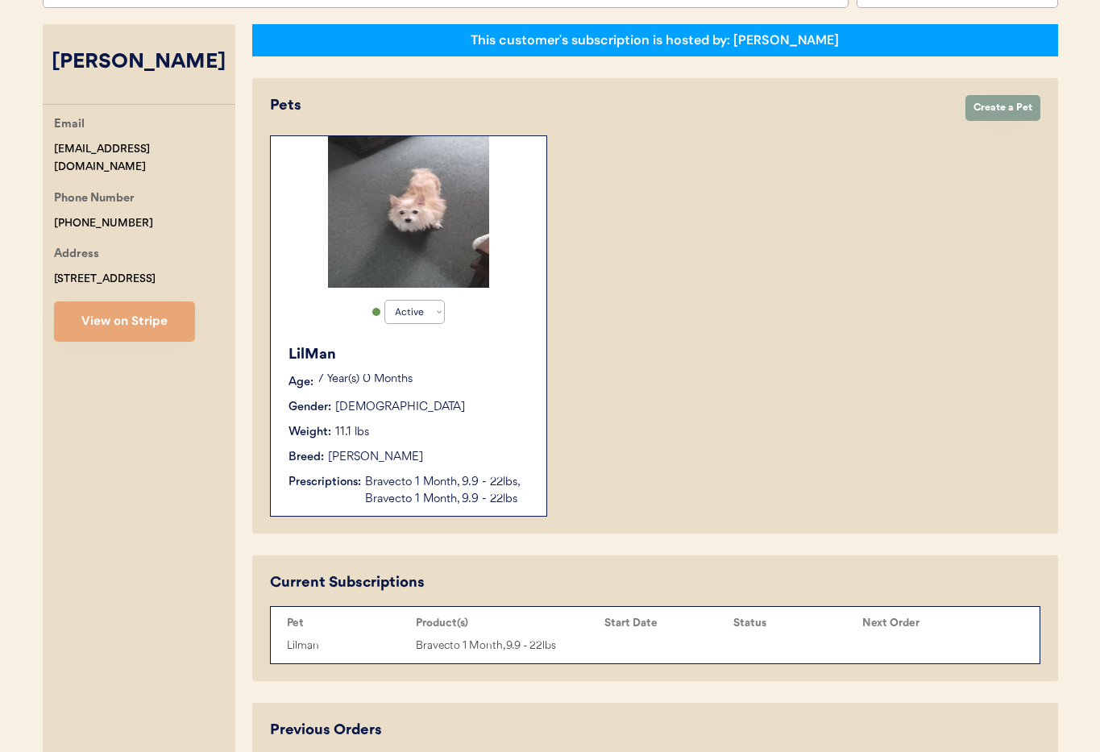
scroll to position [272, 0]
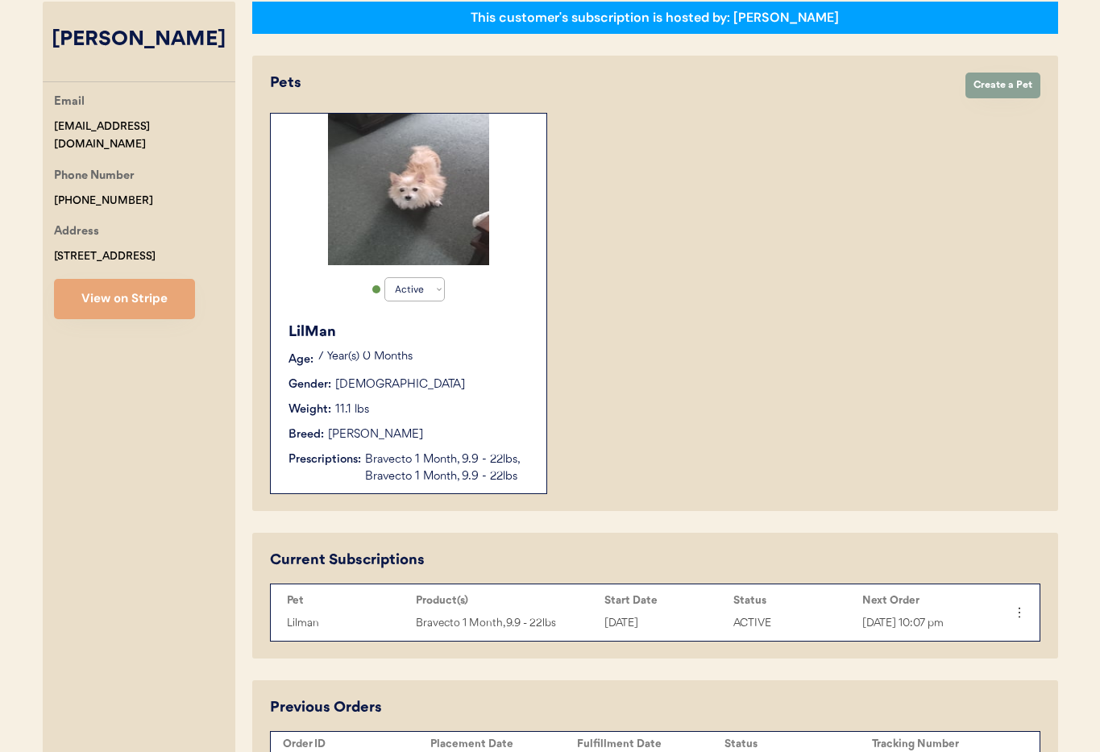
type input "[PERSON_NAME]"
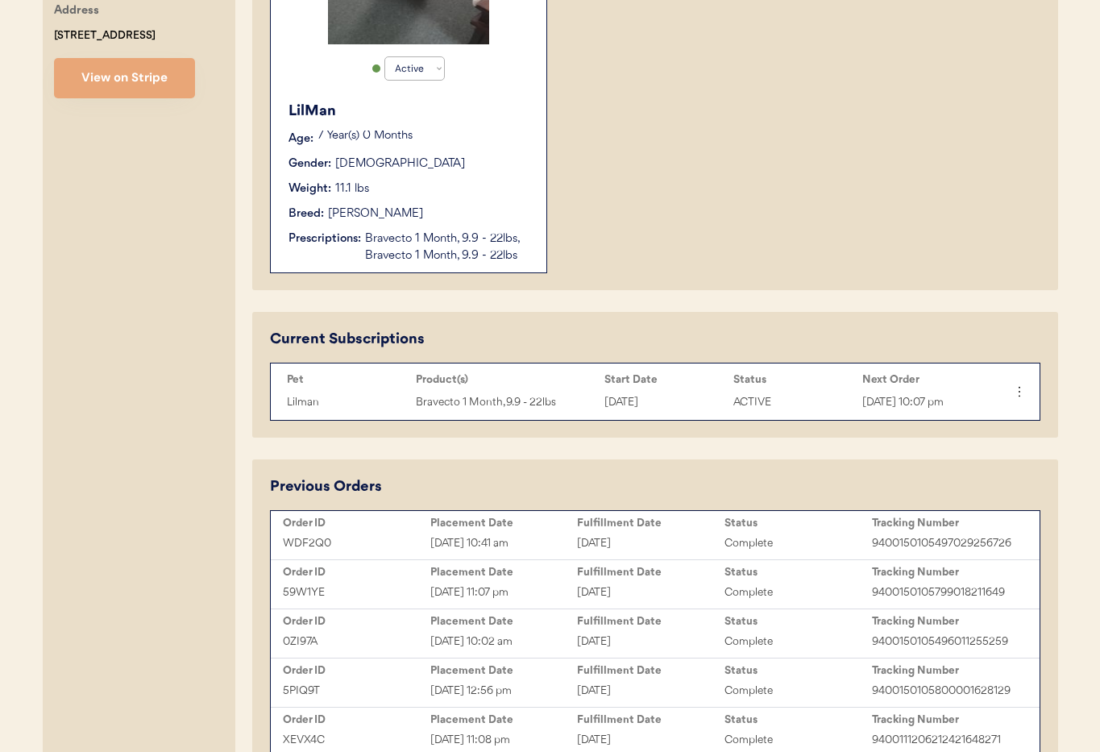
scroll to position [493, 0]
click at [454, 195] on div "Weight: 11.1 lbs" at bounding box center [409, 188] width 242 height 17
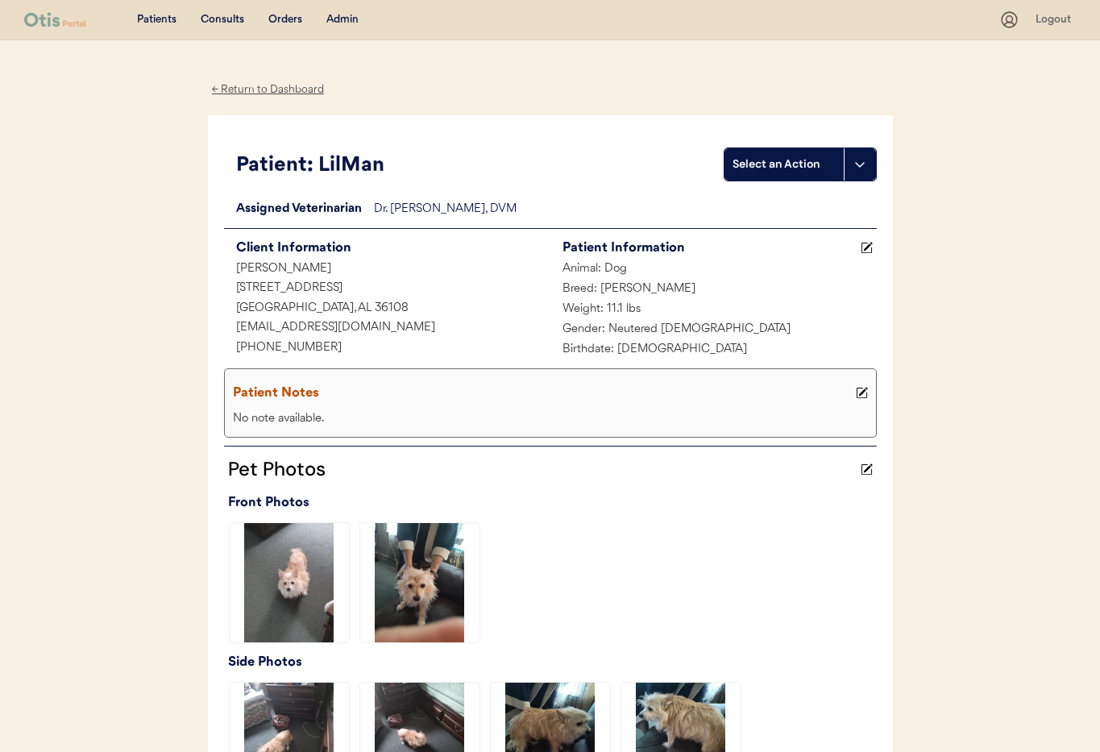
click at [246, 89] on div "← Return to Dashboard" at bounding box center [268, 90] width 121 height 19
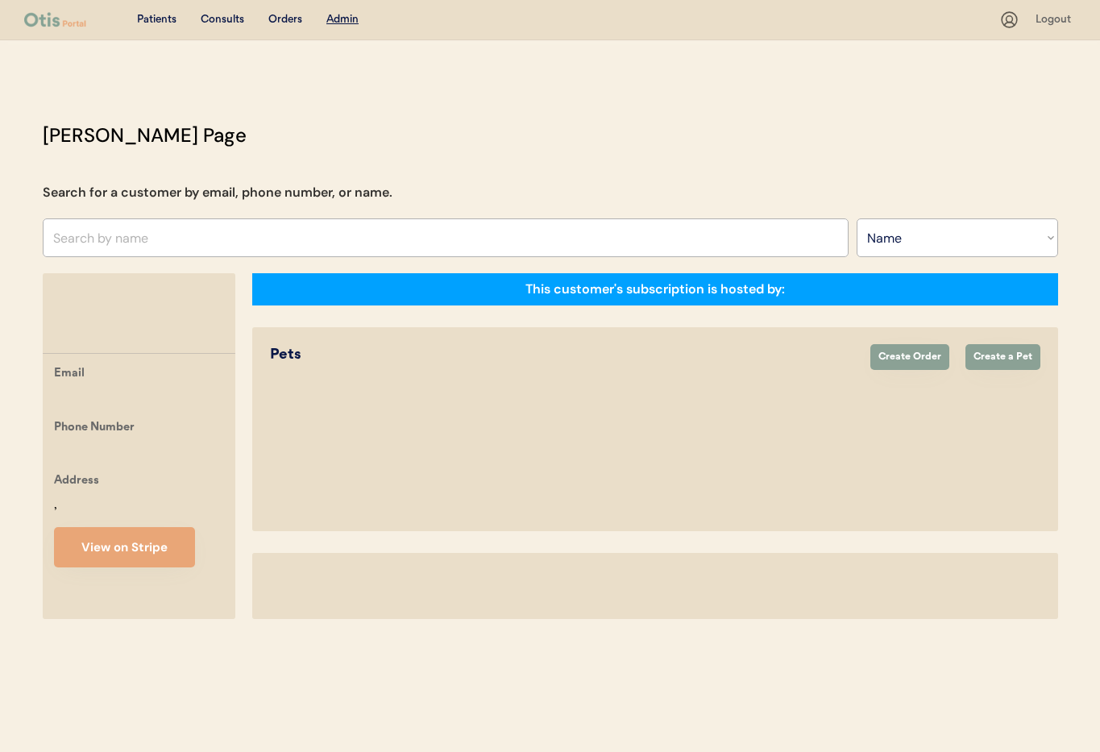
select select ""Name""
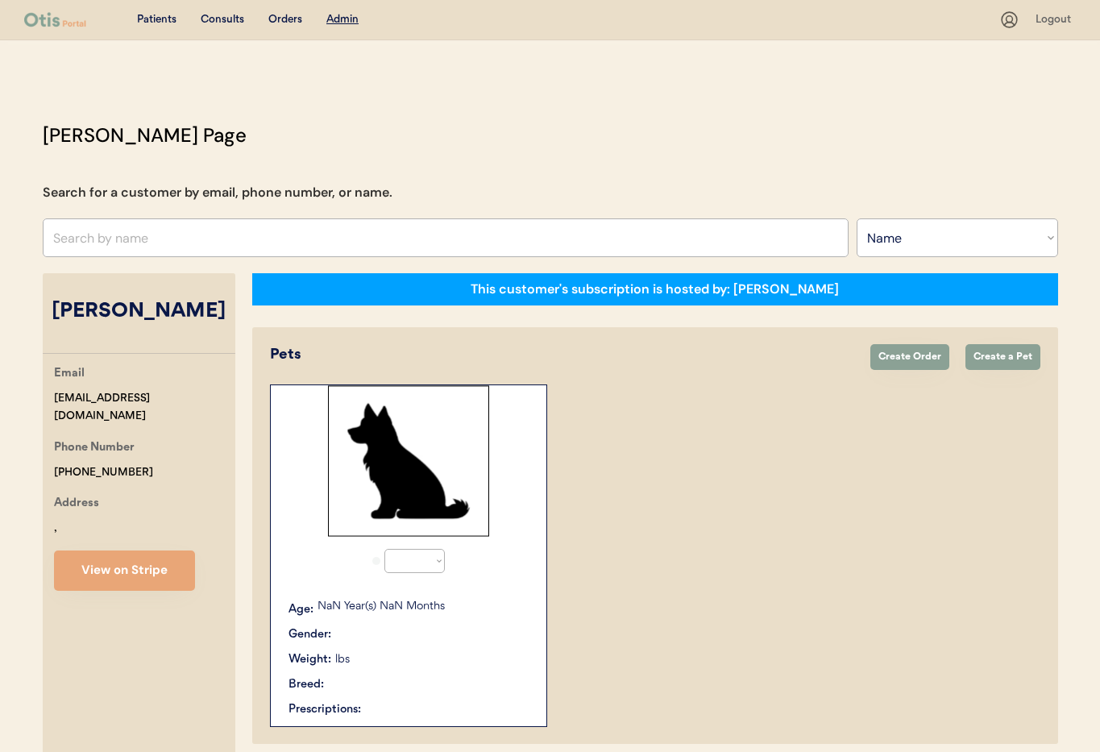
select select "true"
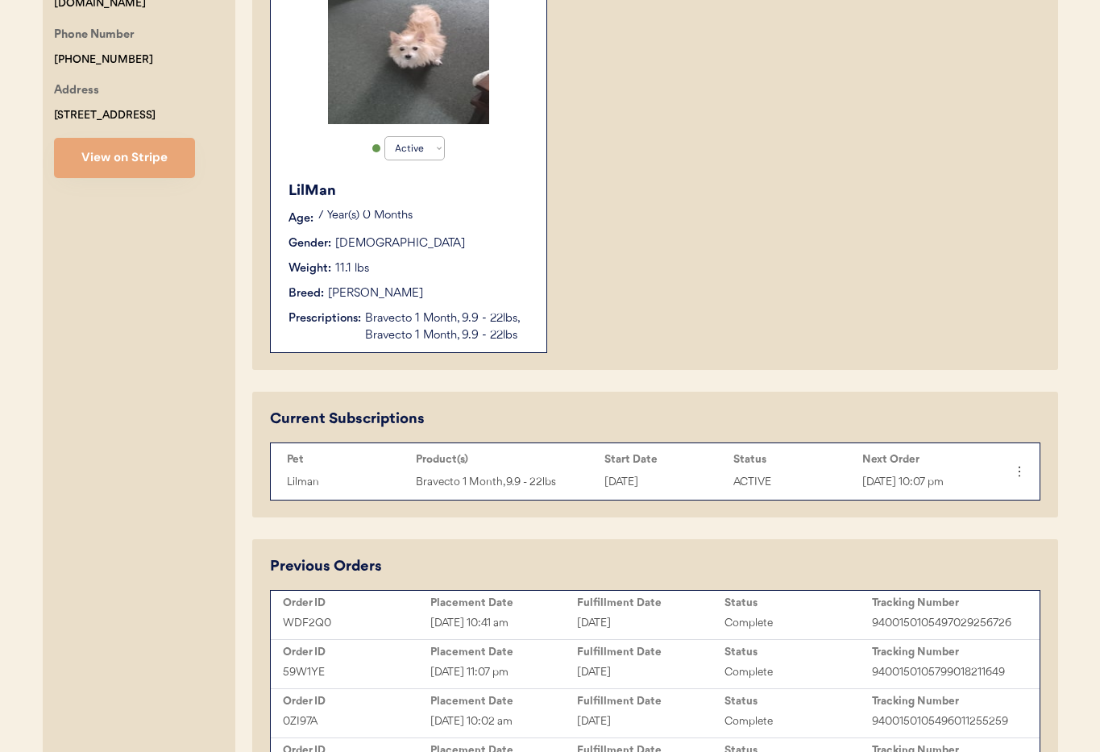
scroll to position [533, 0]
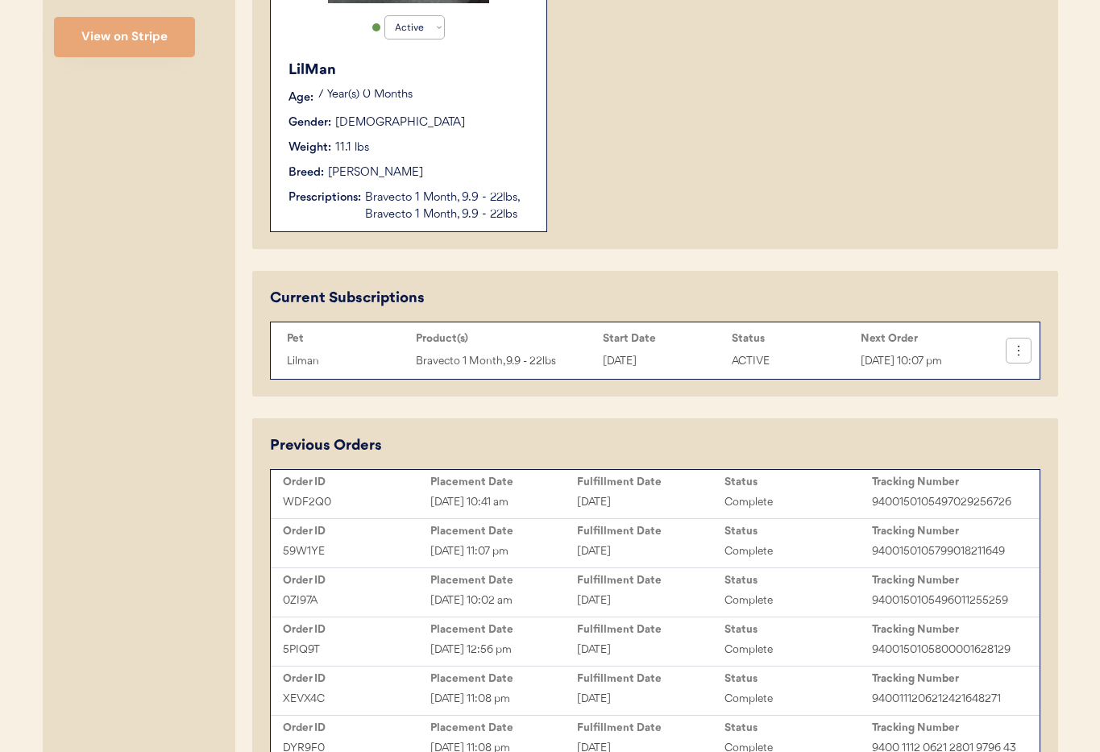
click at [1020, 346] on icon at bounding box center [1019, 350] width 16 height 16
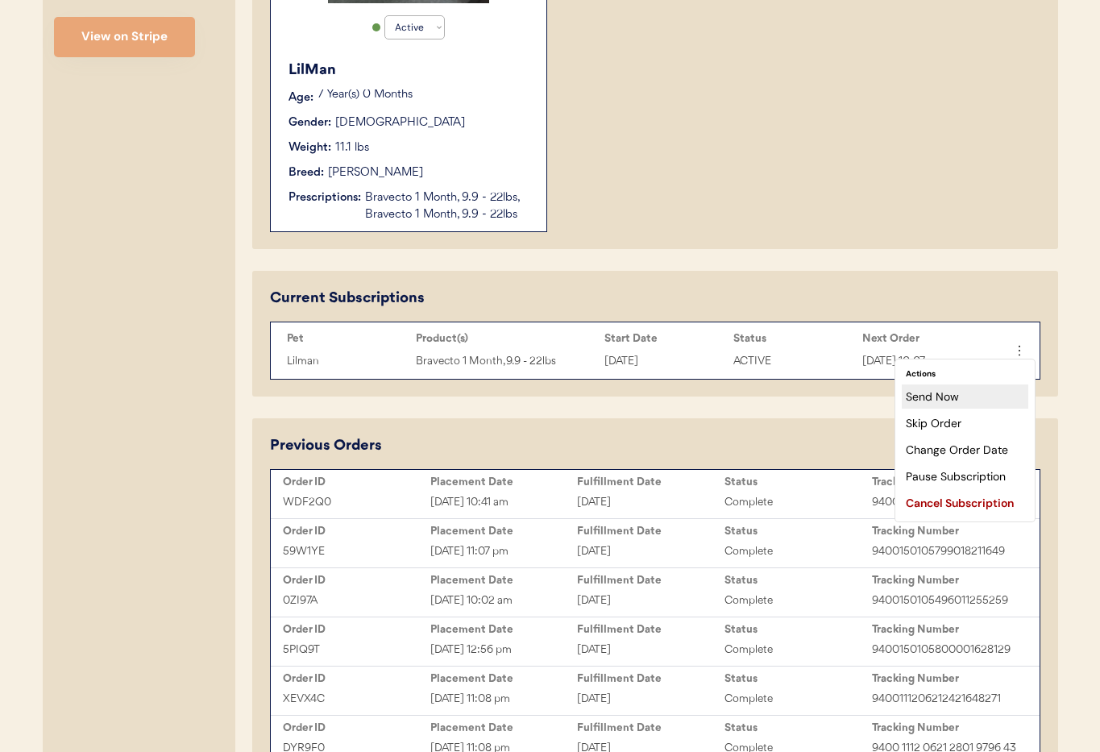
click at [954, 395] on div "Send Now" at bounding box center [965, 396] width 127 height 24
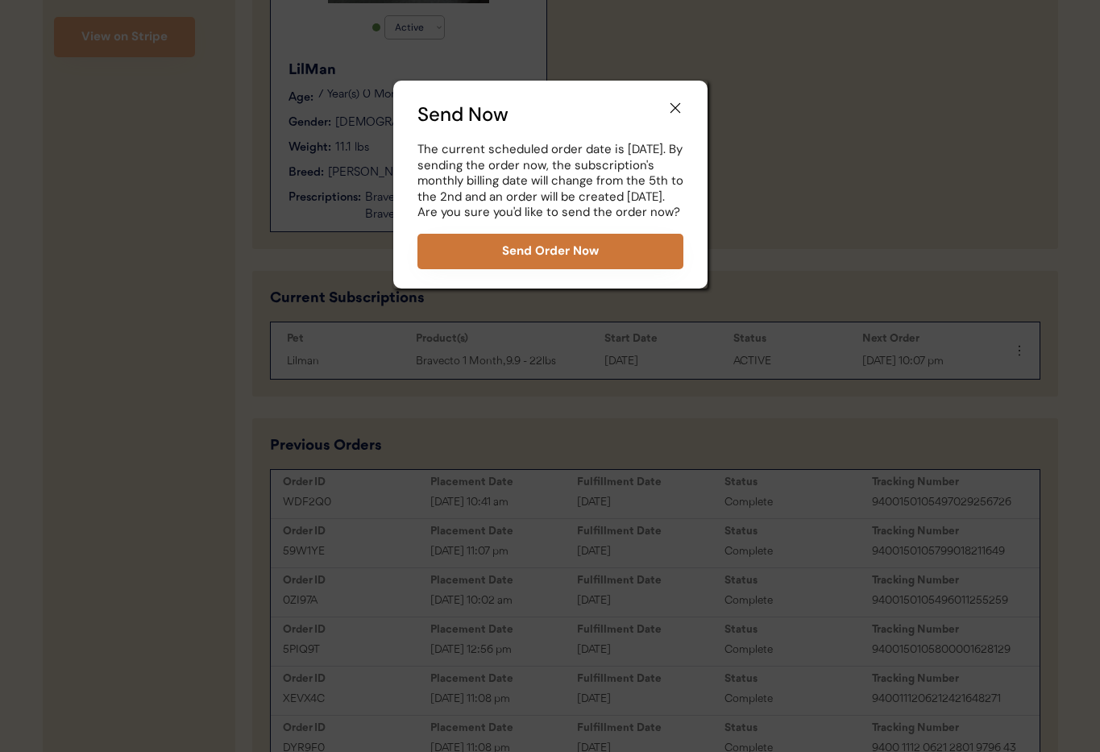
click at [568, 269] on button "Send Order Now" at bounding box center [550, 251] width 266 height 35
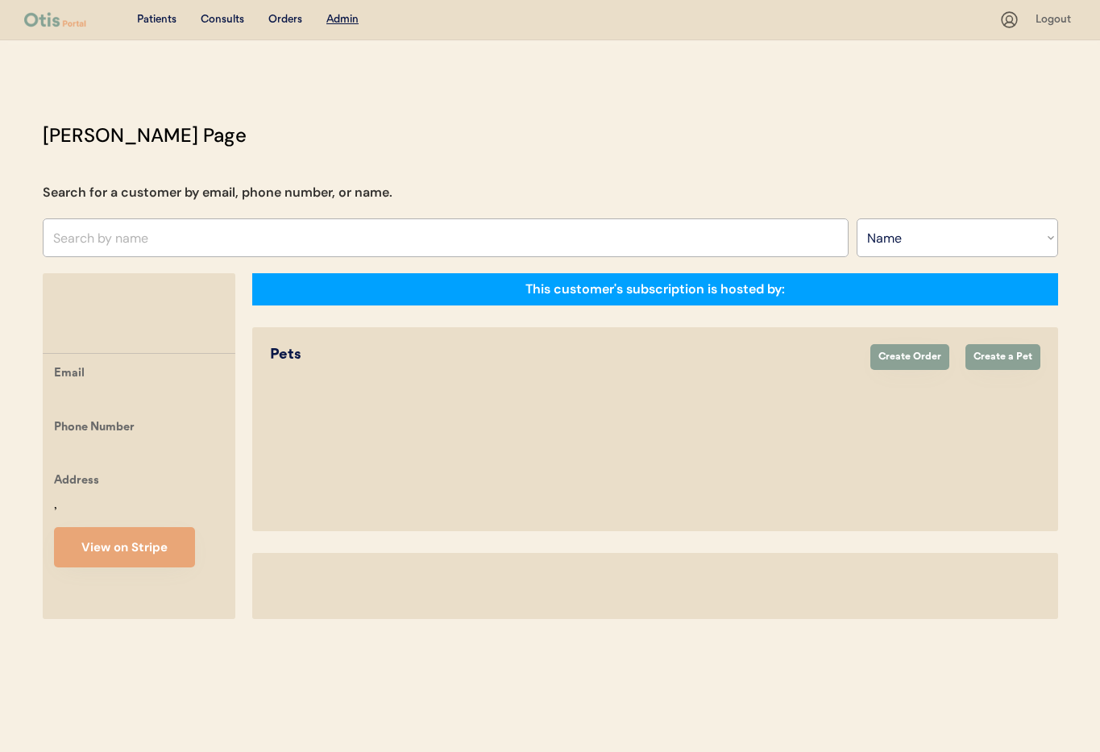
select select ""Name""
select select "true"
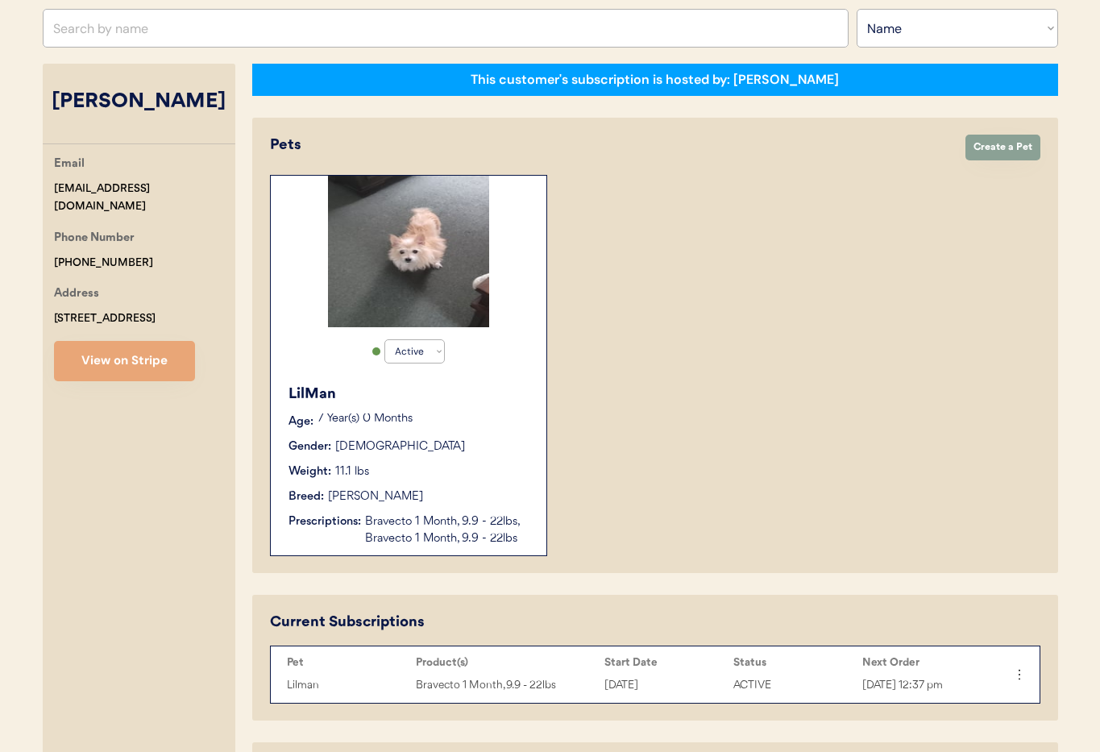
scroll to position [301, 0]
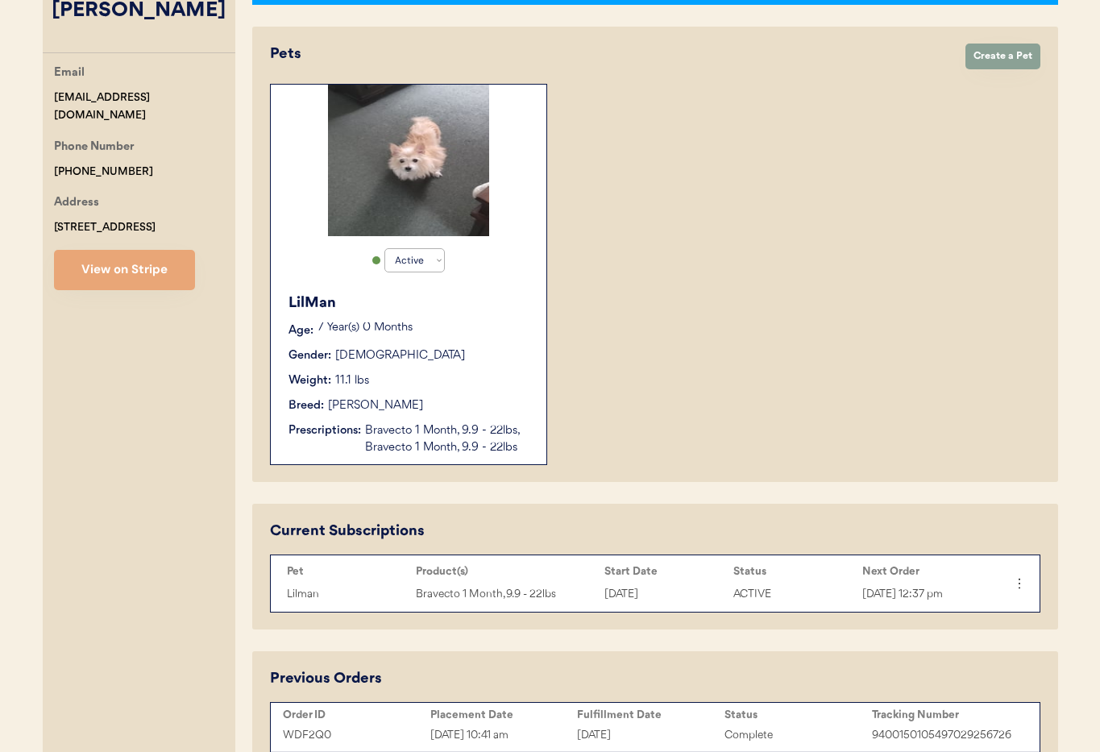
click at [414, 445] on div "Bravecto 1 Month, 9.9 - 22lbs, Bravecto 1 Month, 9.9 - 22lbs" at bounding box center [447, 439] width 165 height 34
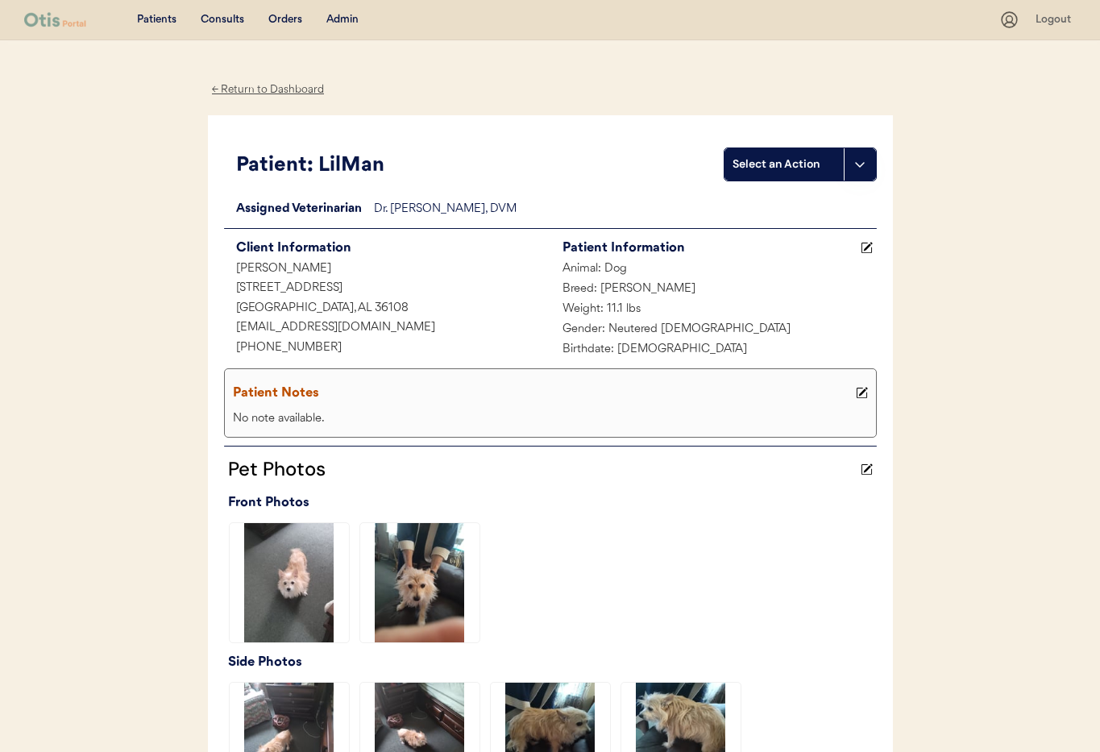
scroll to position [12, 0]
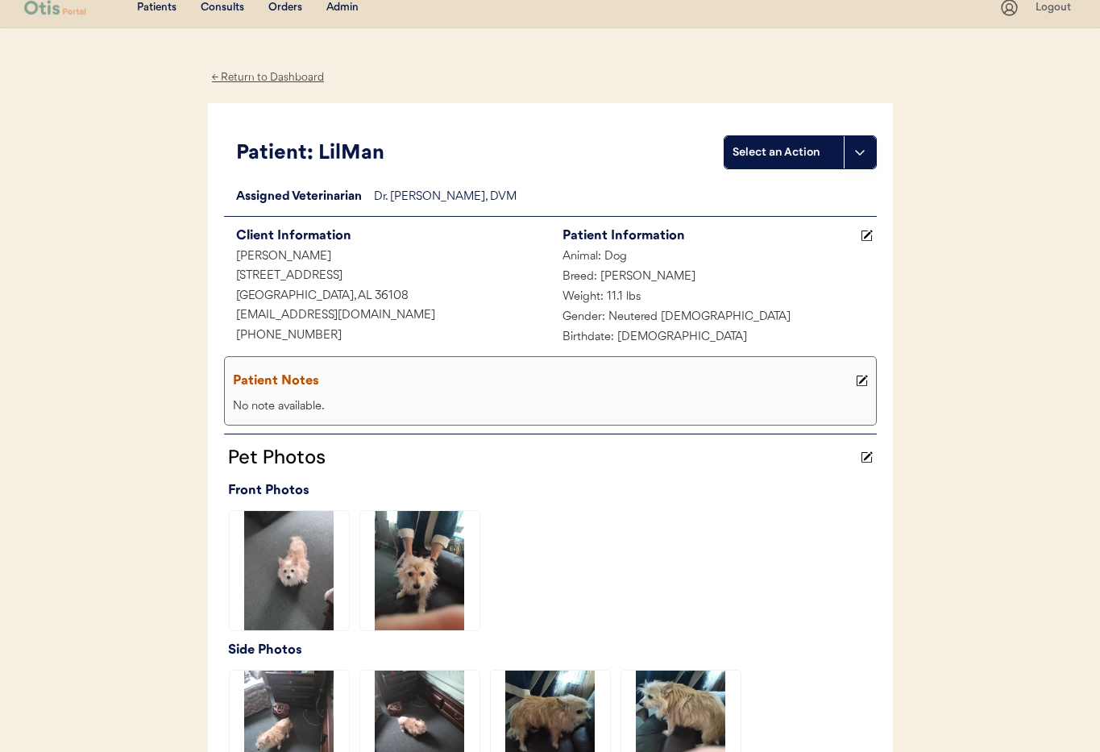
click at [342, 10] on div "Admin" at bounding box center [342, 8] width 32 height 16
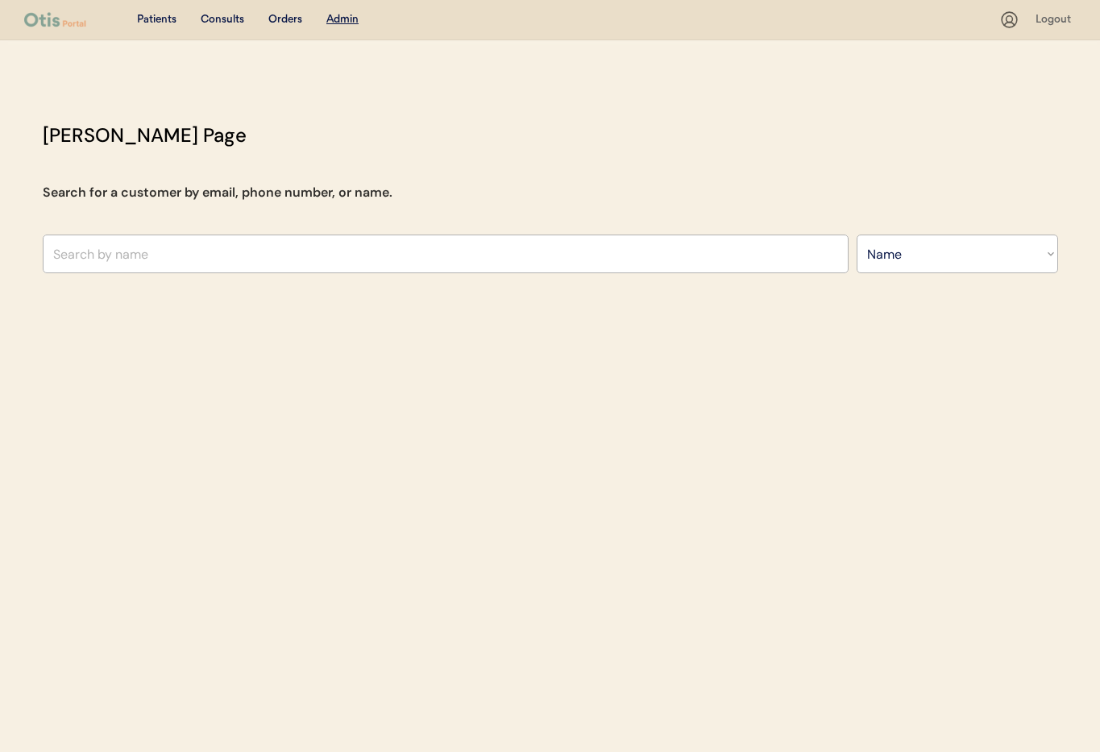
select select ""Name""
click at [226, 266] on input "text" at bounding box center [446, 253] width 806 height 39
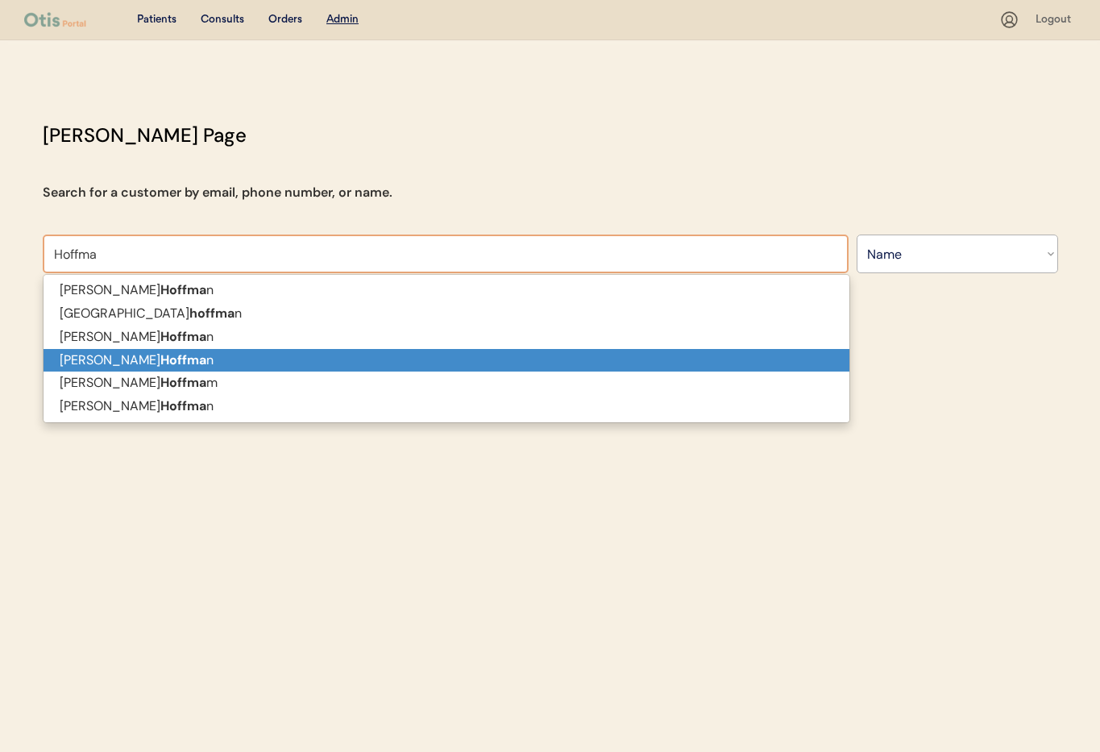
click at [213, 350] on p "[PERSON_NAME] n" at bounding box center [447, 360] width 806 height 23
type input "[PERSON_NAME]"
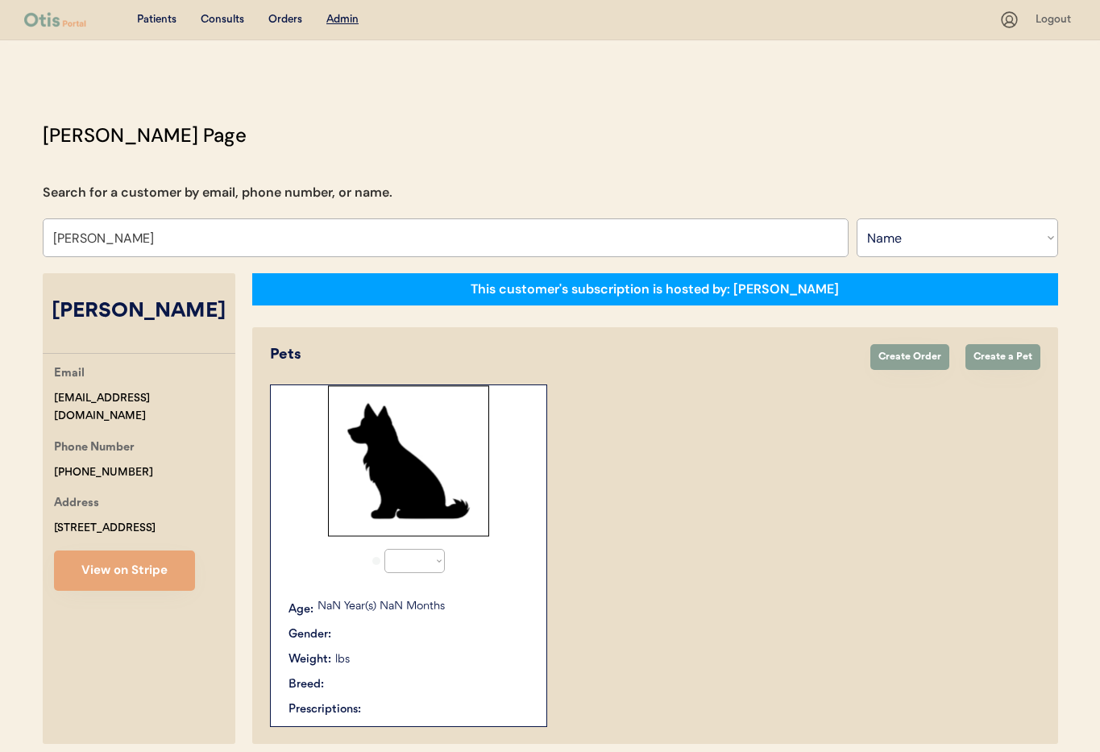
select select "true"
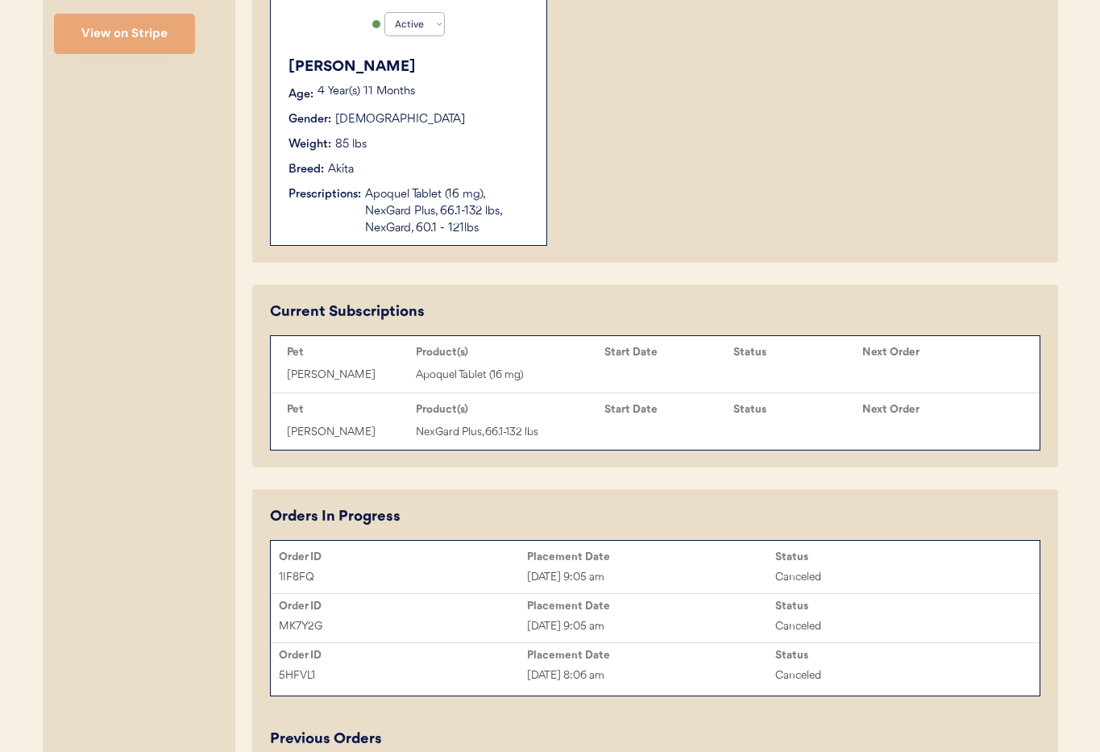
scroll to position [538, 0]
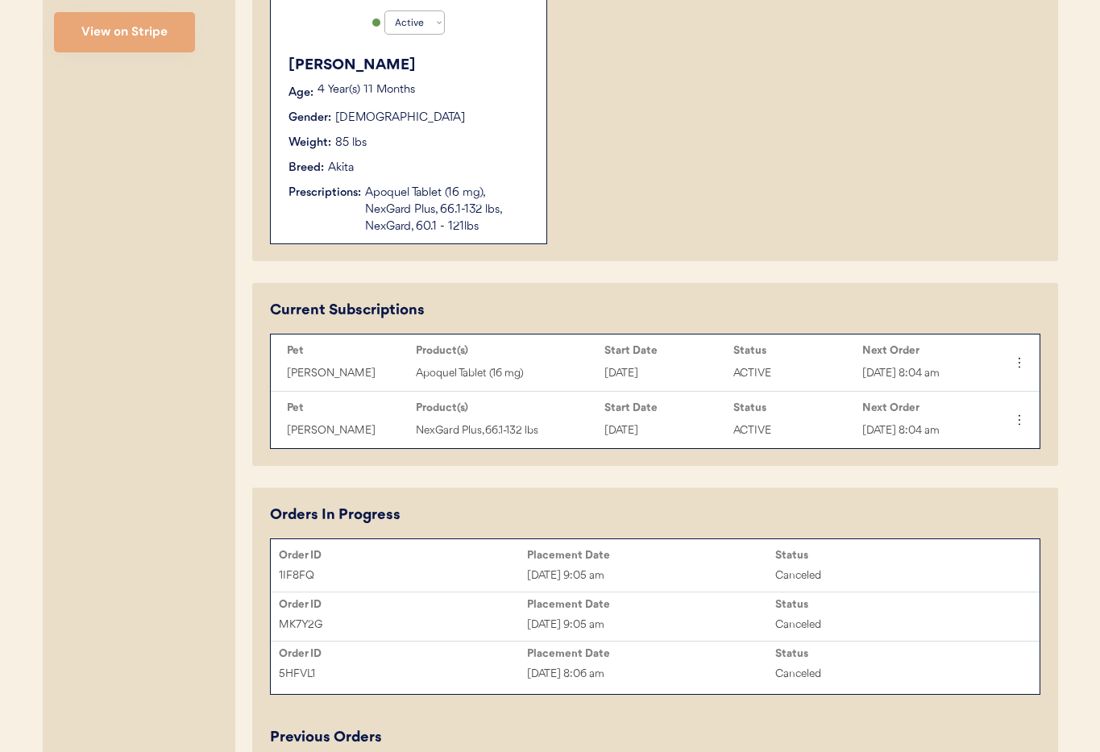
type input "[PERSON_NAME]"
click at [467, 230] on div "Apoquel Tablet (16 mg), NexGard Plus, 66.1-132 lbs, NexGard, 60.1 - 121lbs" at bounding box center [447, 210] width 165 height 51
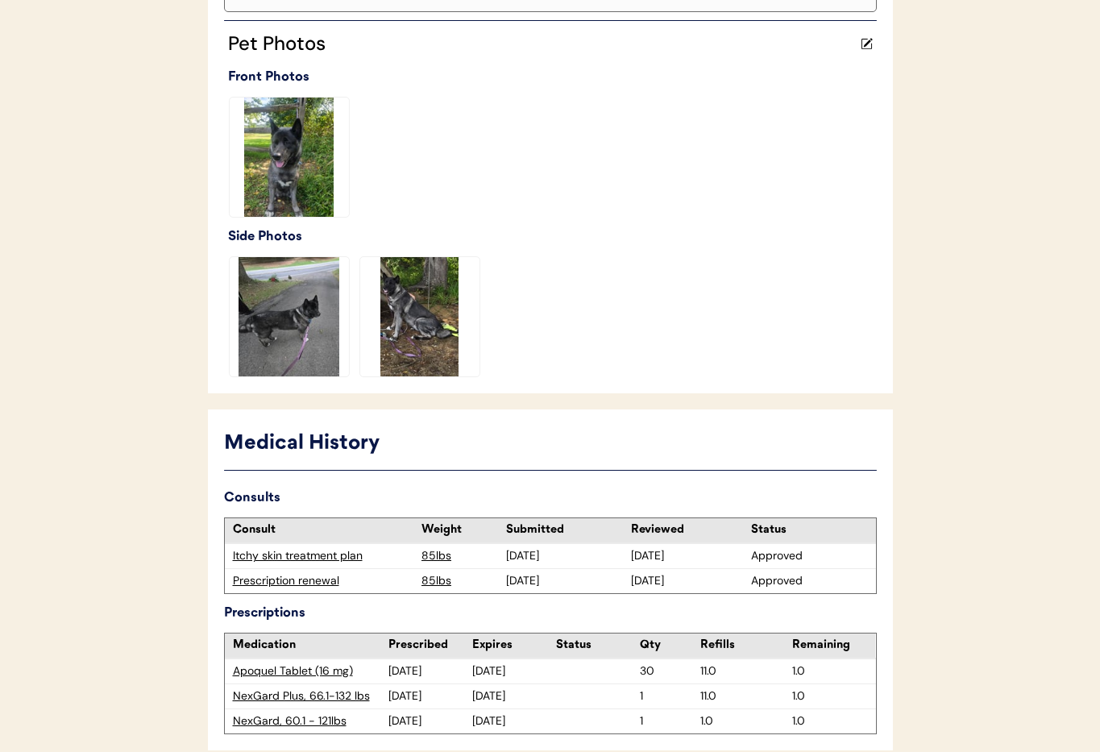
scroll to position [439, 0]
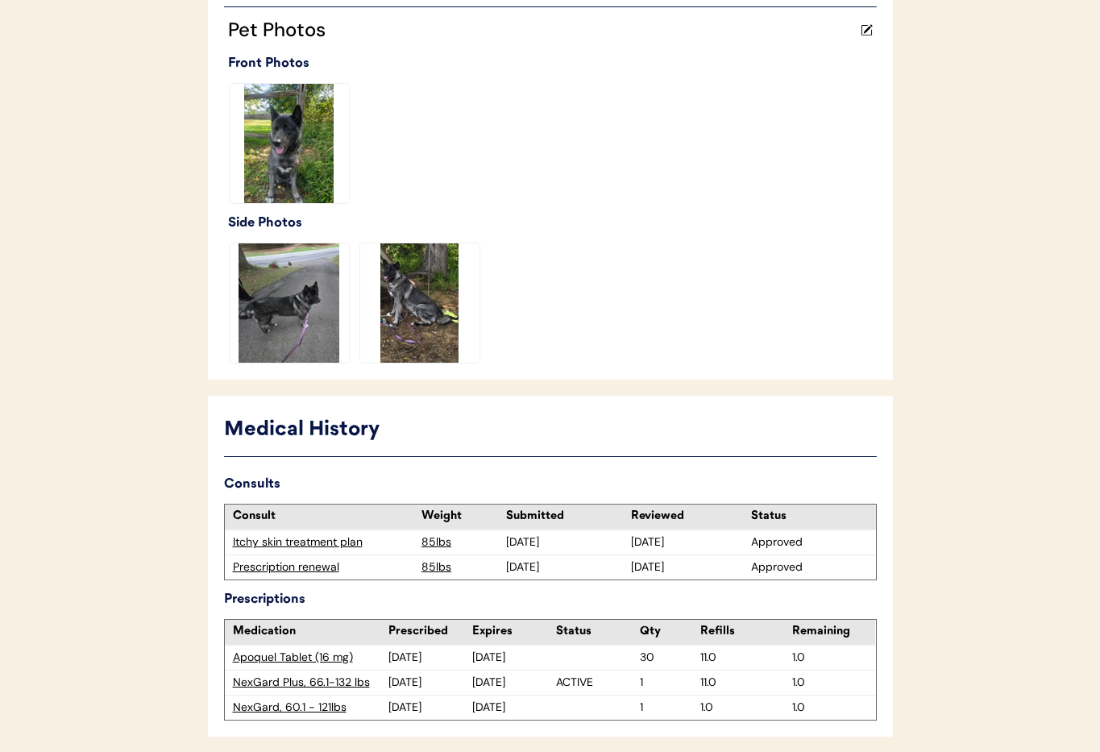
click at [287, 568] on div "Prescription renewal" at bounding box center [323, 567] width 181 height 16
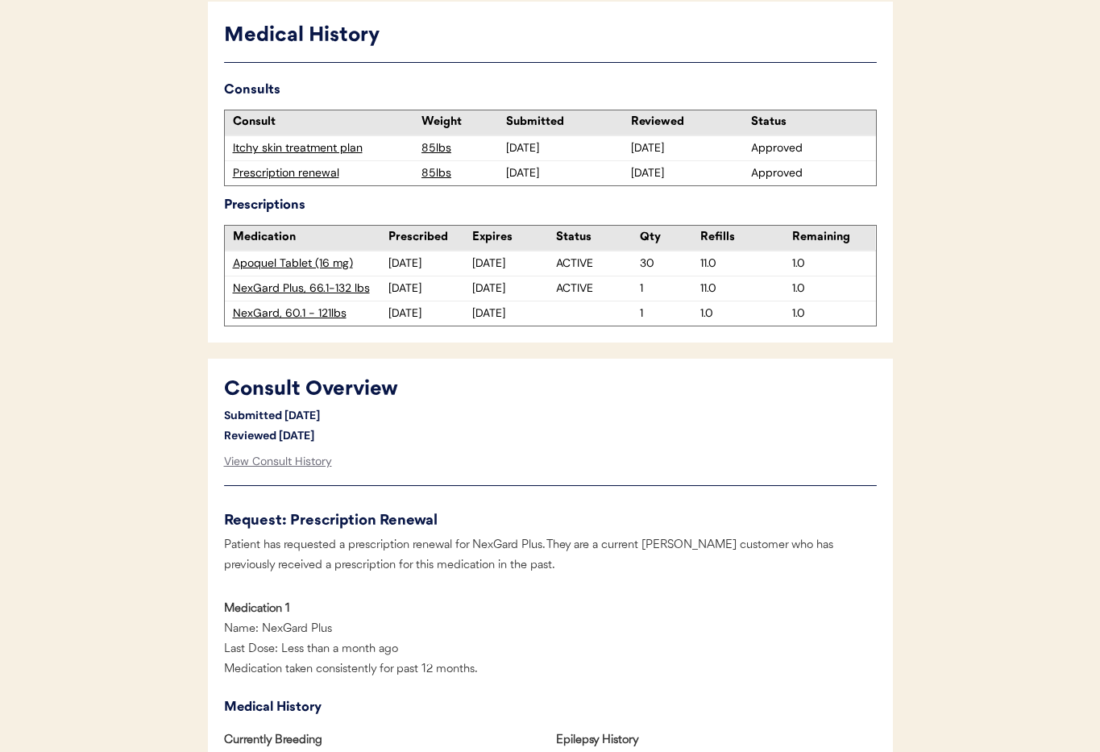
scroll to position [479, 0]
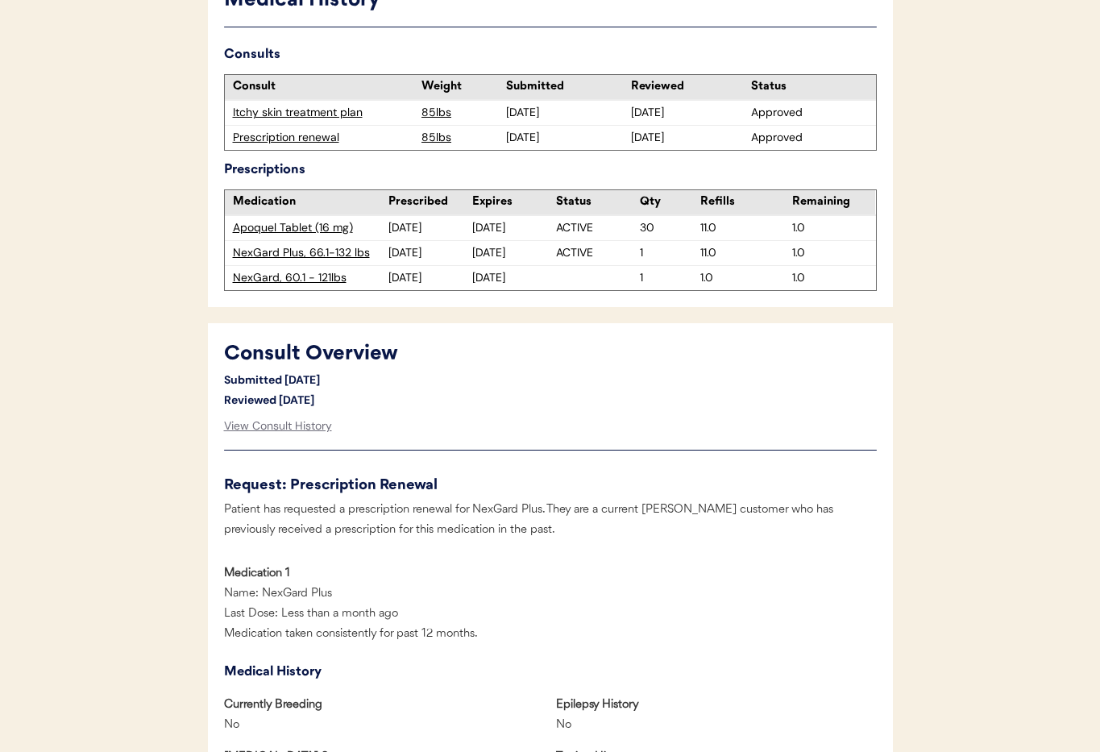
click at [281, 275] on div "NexGard, 60.1 - 121lbs" at bounding box center [311, 278] width 156 height 16
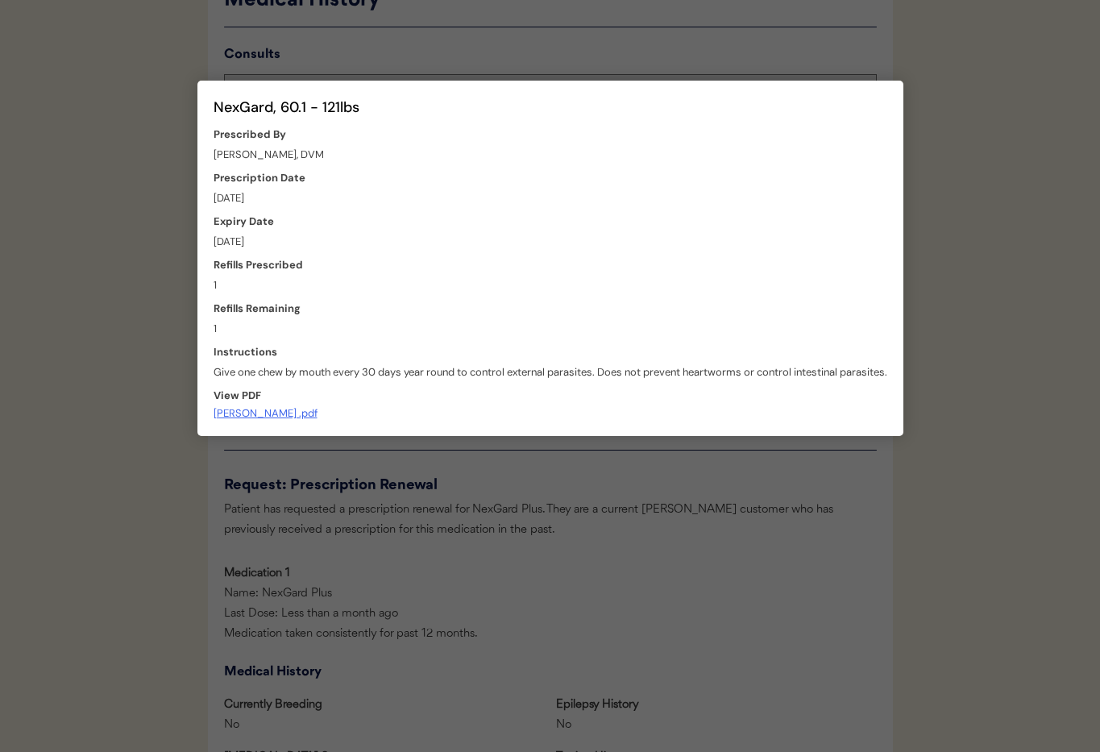
click at [733, 557] on div at bounding box center [550, 376] width 1100 height 752
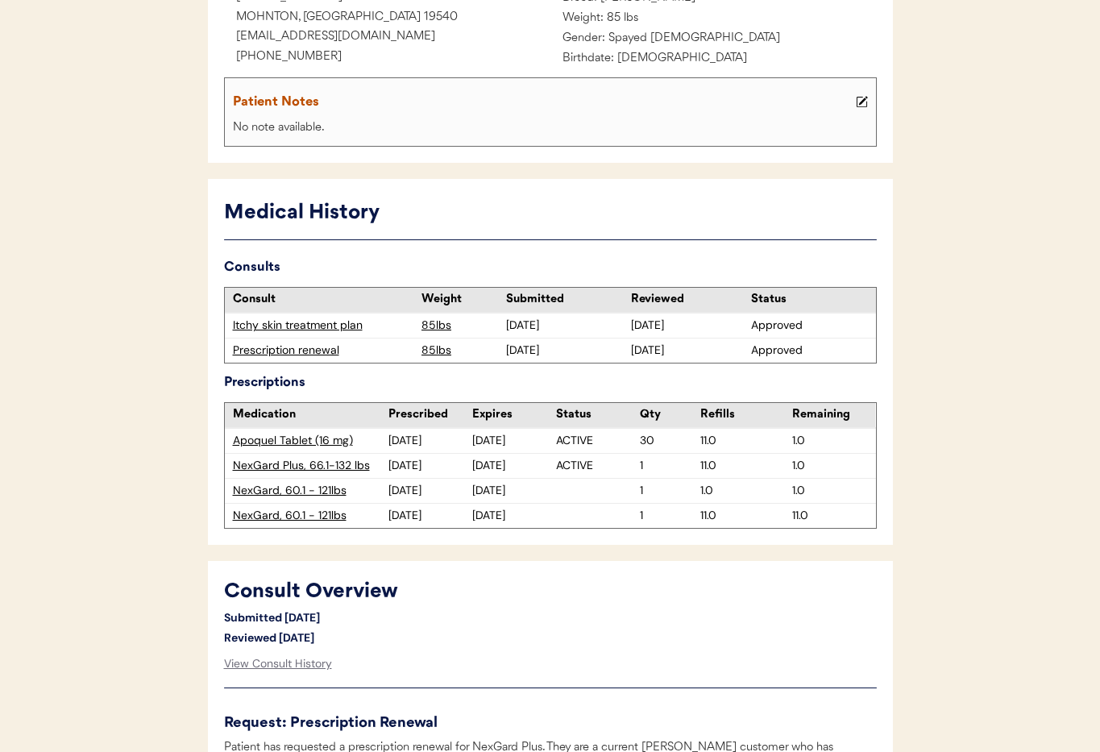
scroll to position [0, 0]
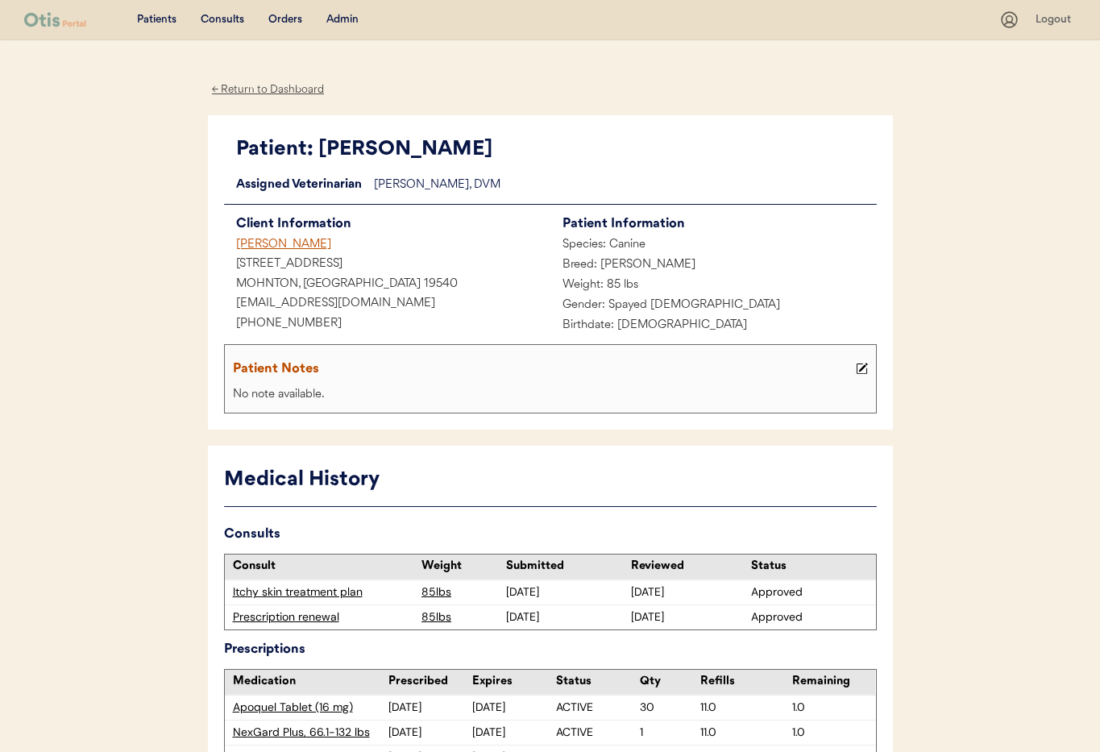
click at [236, 90] on div "← Return to Dashboard" at bounding box center [268, 90] width 121 height 19
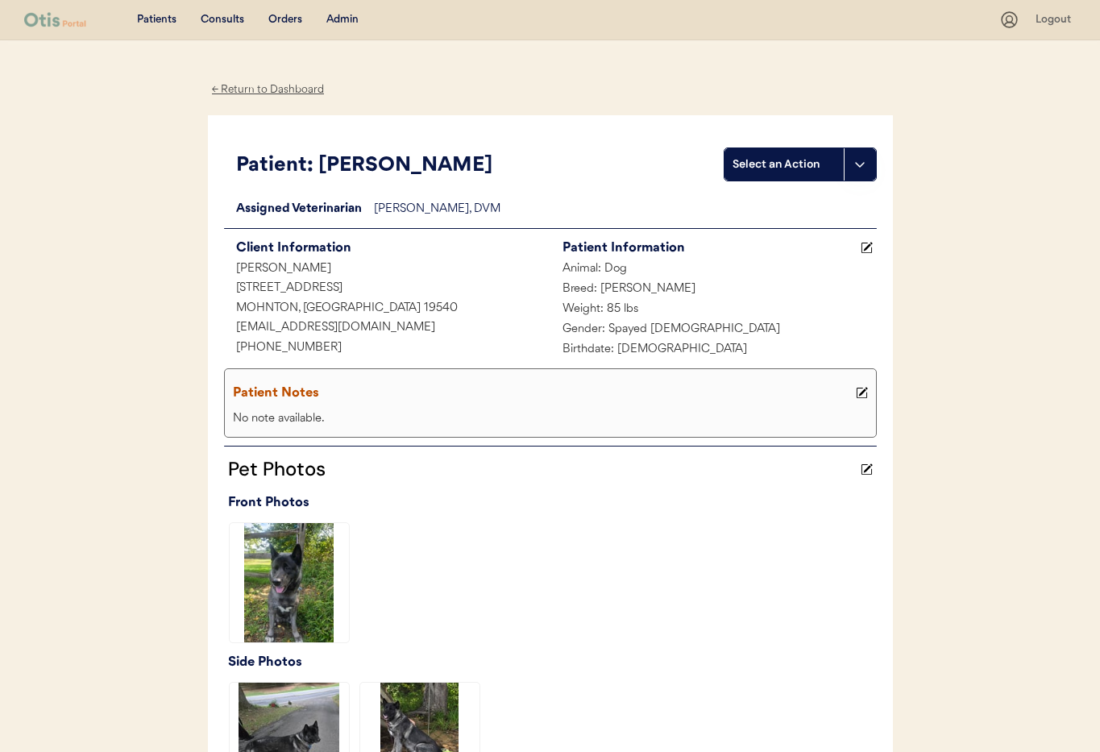
click at [341, 17] on div "Admin" at bounding box center [342, 20] width 32 height 16
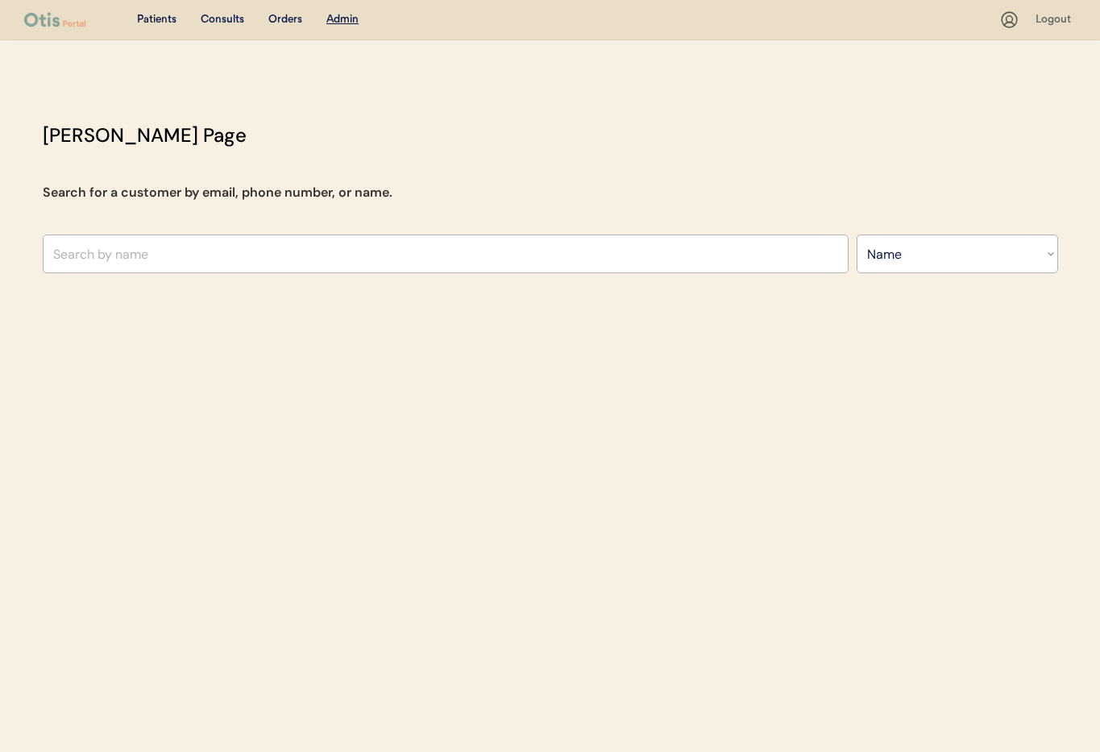
select select ""Name""
click at [175, 260] on input "text" at bounding box center [446, 253] width 806 height 39
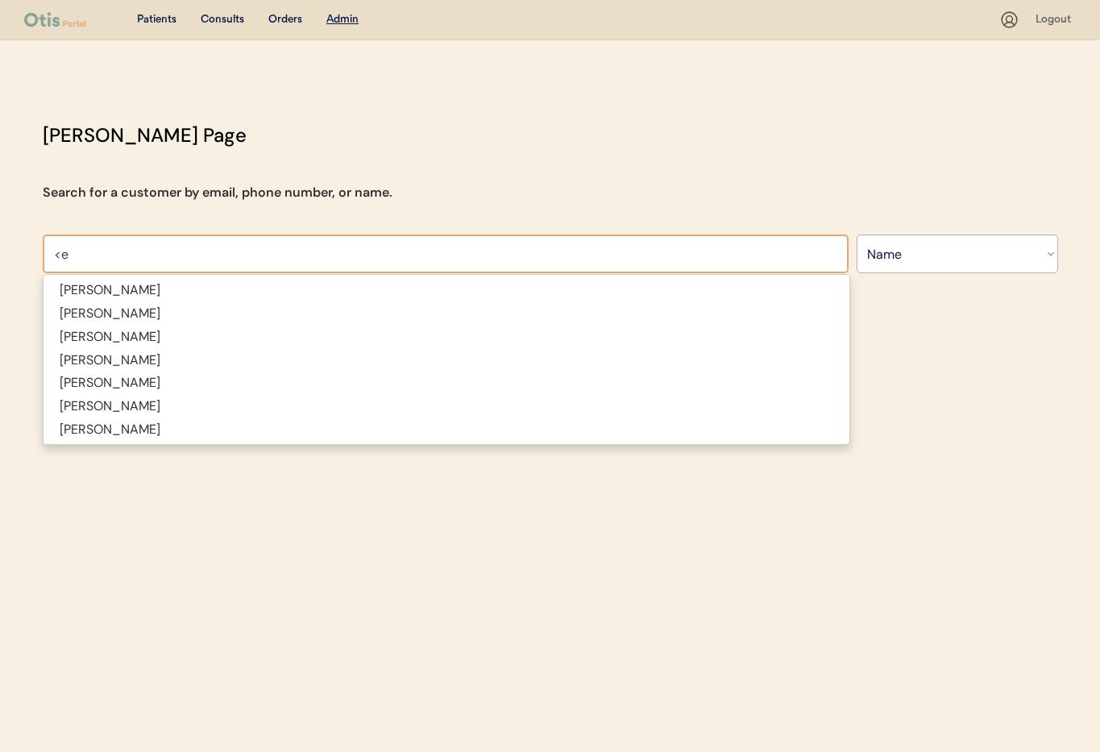
type input "<"
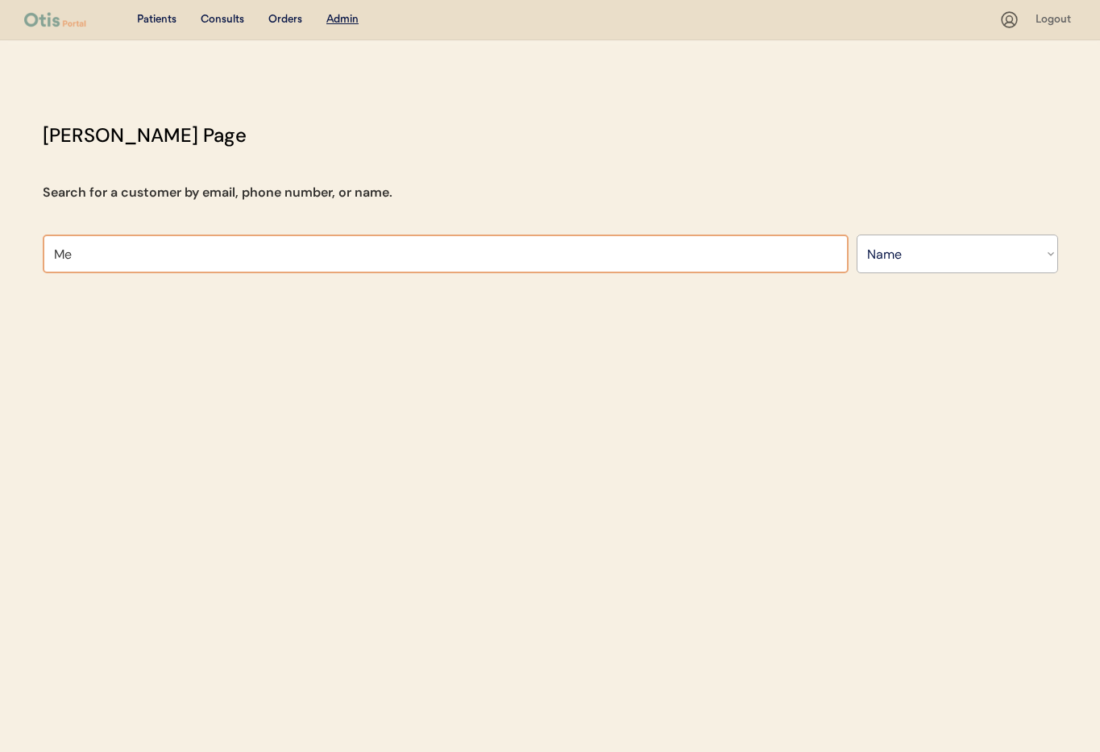
type input "[PERSON_NAME]"
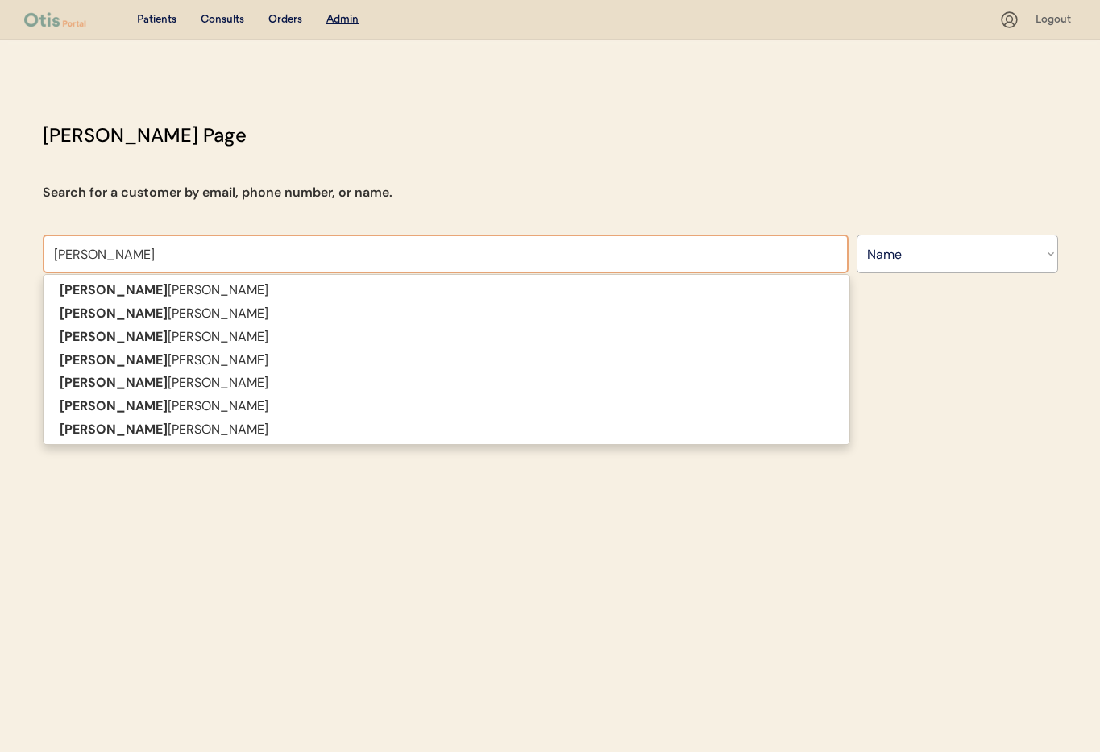
type input "[PERSON_NAME]"
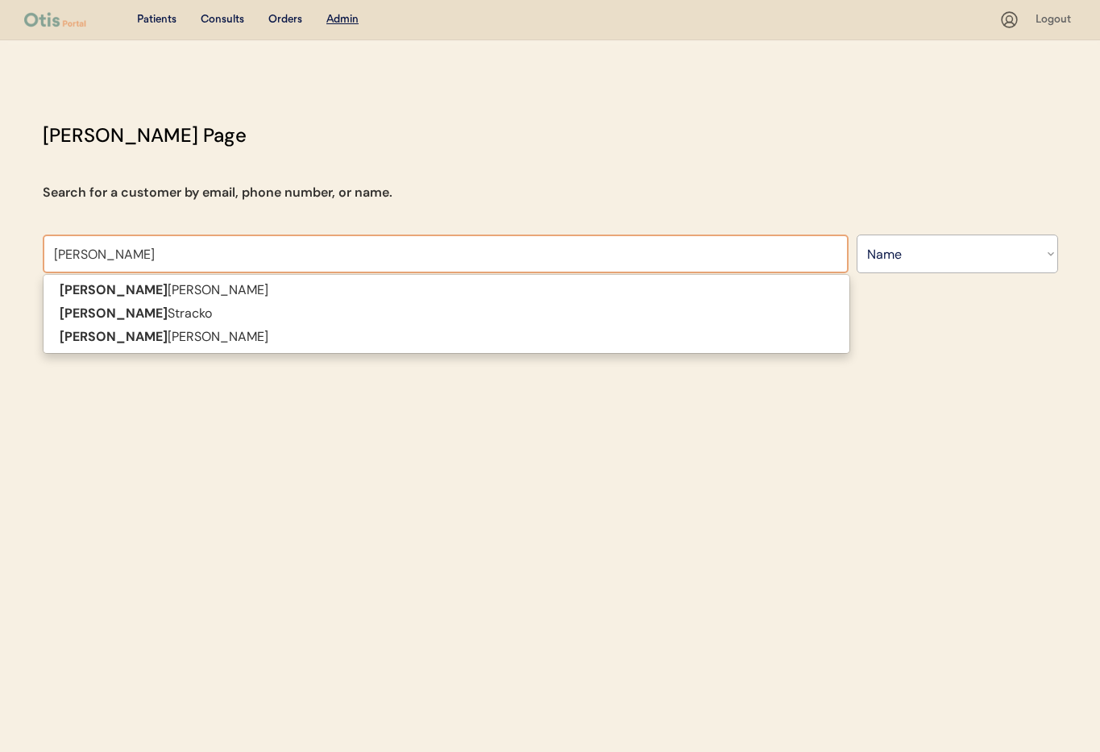
type input "[PERSON_NAME]"
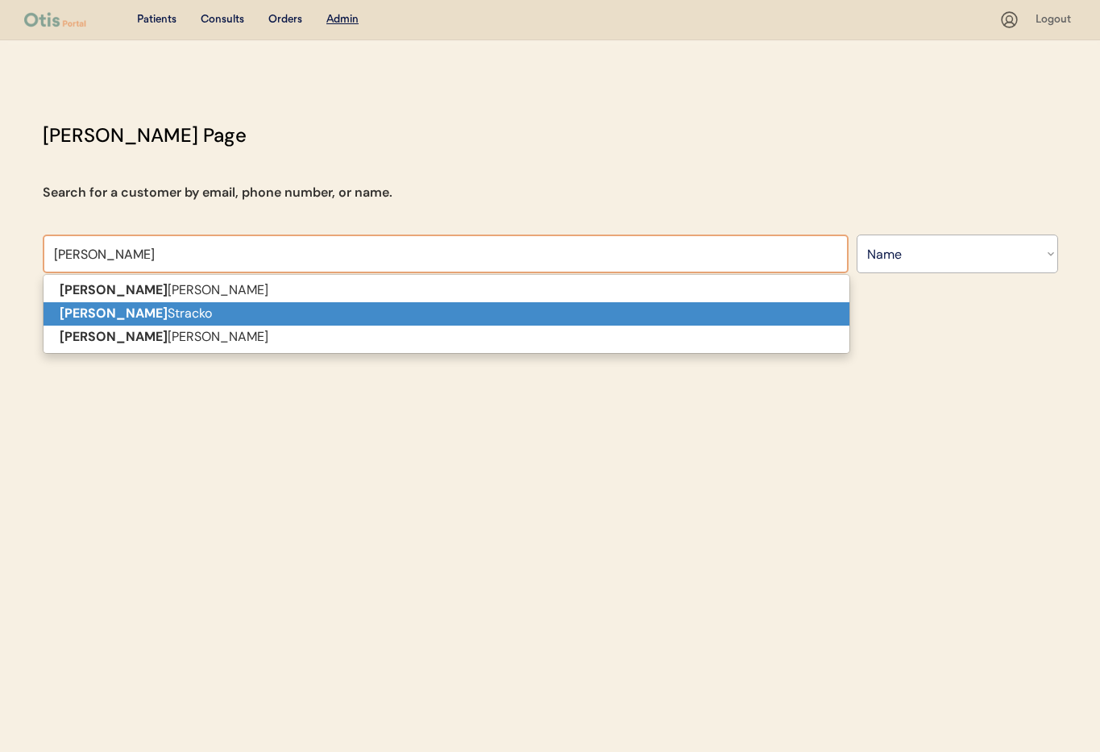
click at [191, 313] on p "[PERSON_NAME]" at bounding box center [447, 313] width 806 height 23
type input "[PERSON_NAME]"
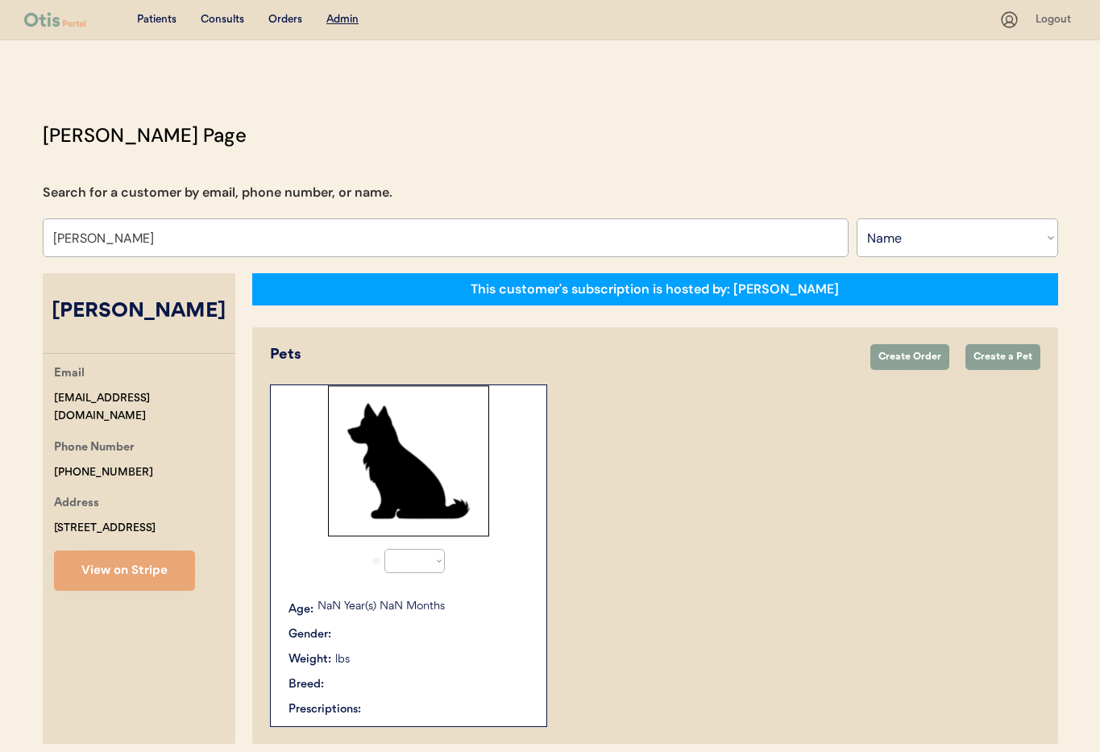
select select "true"
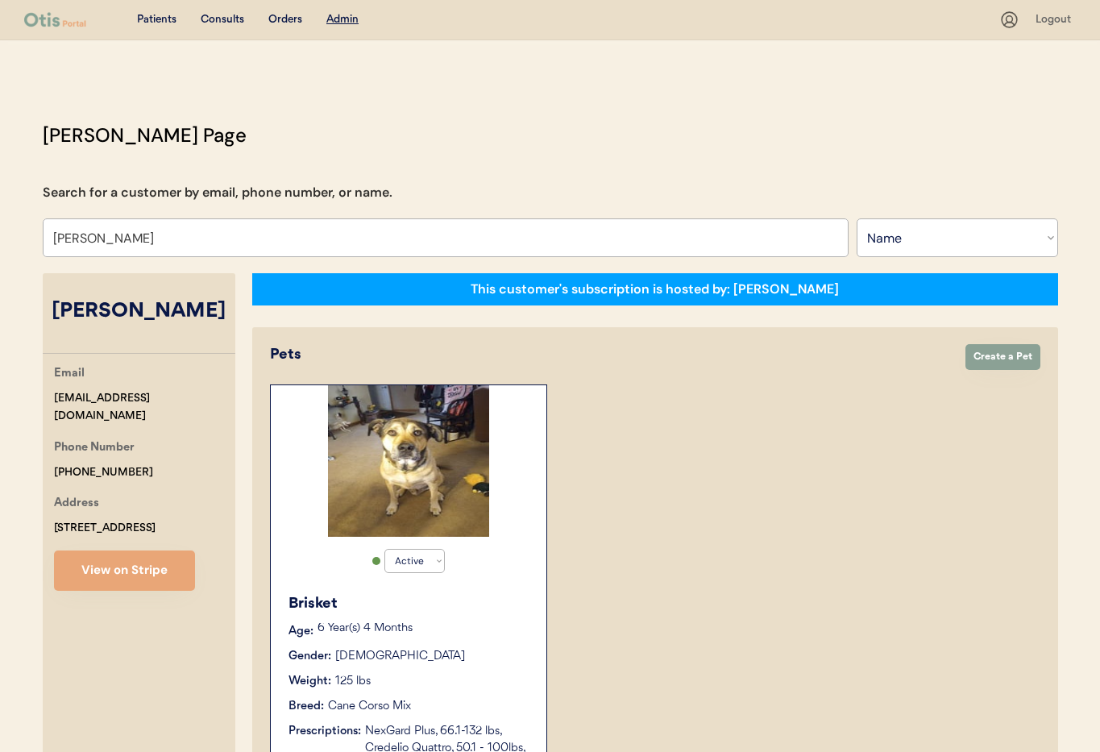
type input "[PERSON_NAME]"
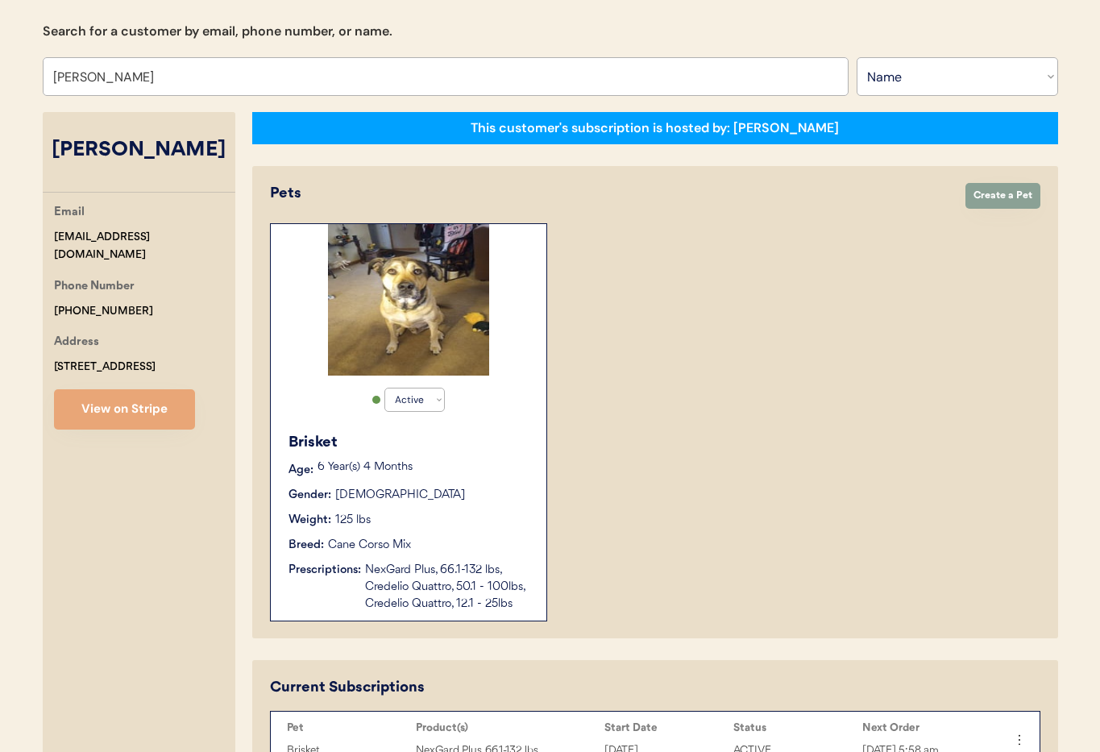
scroll to position [126, 0]
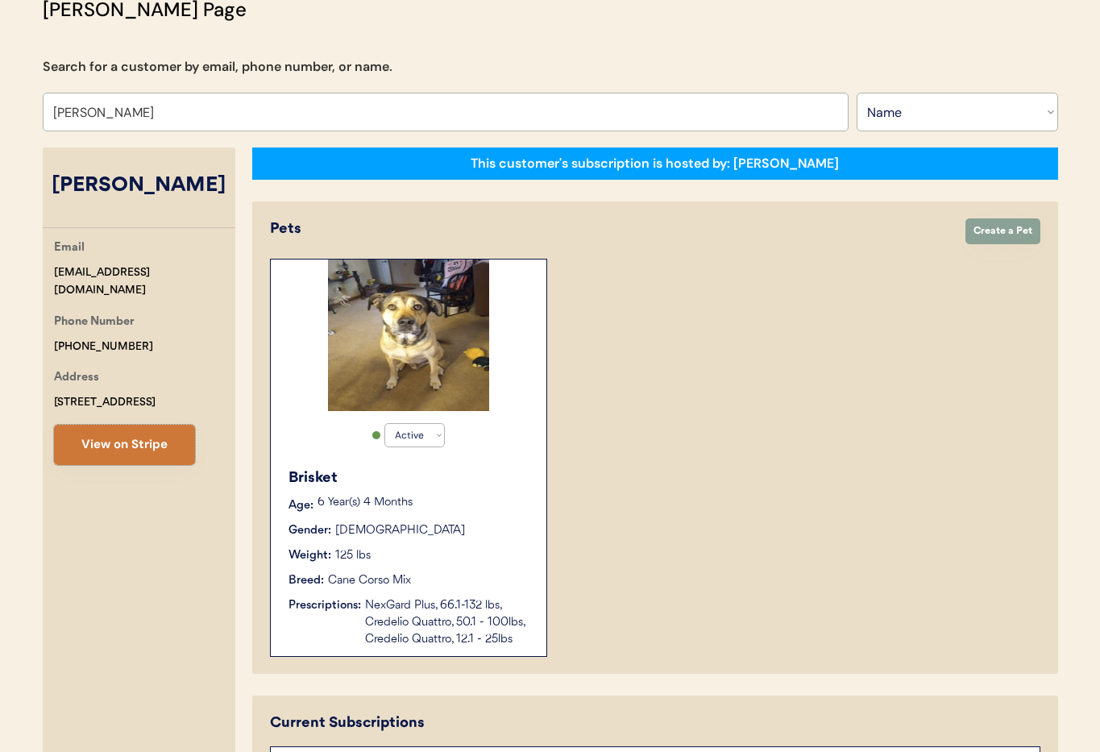
click at [130, 446] on button "View on Stripe" at bounding box center [124, 445] width 141 height 40
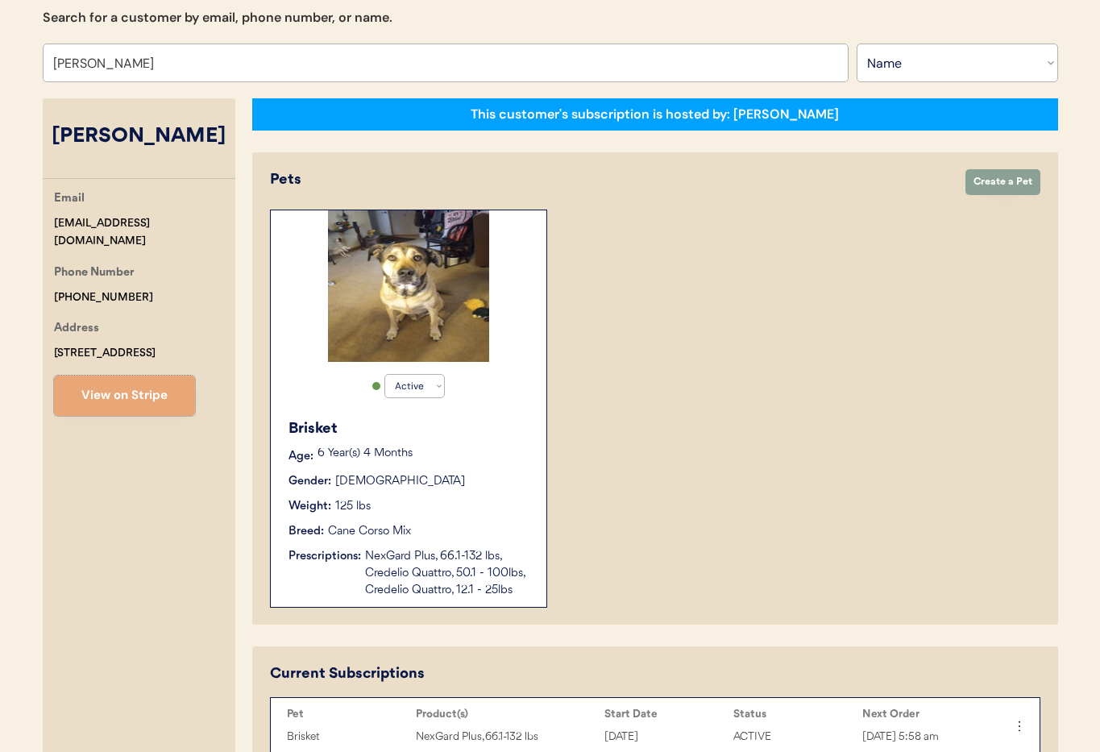
scroll to position [176, 0]
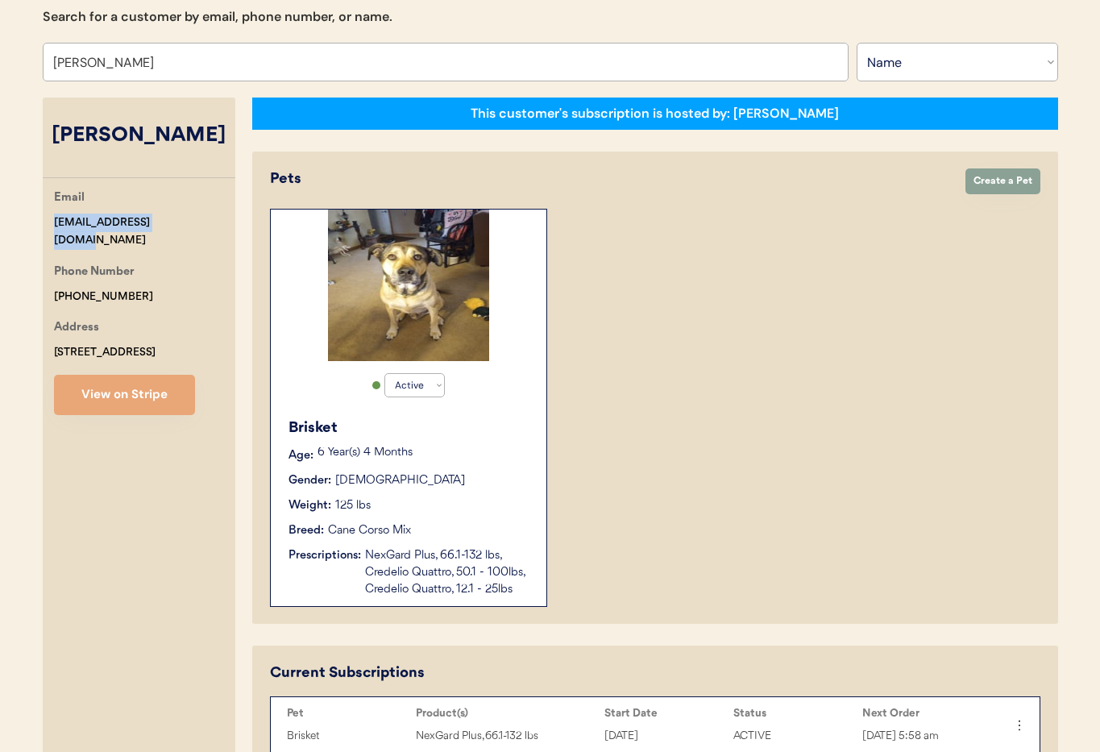
drag, startPoint x: 177, startPoint y: 223, endPoint x: 33, endPoint y: 218, distance: 144.3
click at [365, 545] on div "Brisket Age: [DEMOGRAPHIC_DATA] Year(s) 4 Months Gender: [DEMOGRAPHIC_DATA] Wei…" at bounding box center [408, 507] width 259 height 197
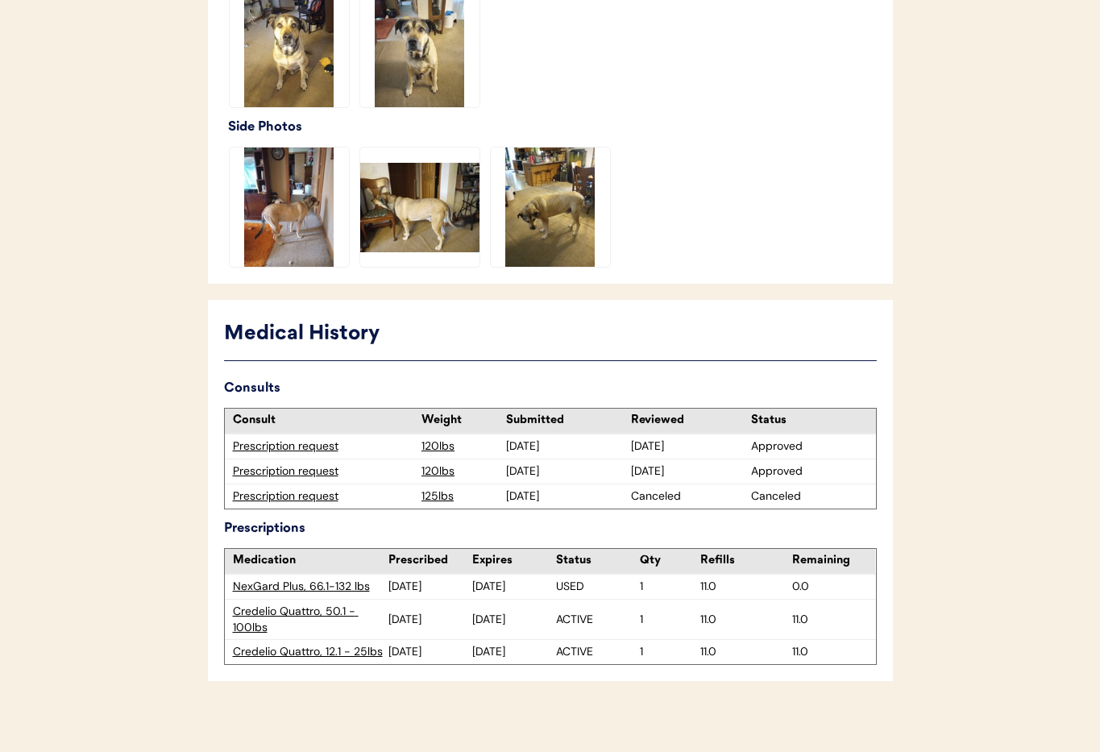
scroll to position [545, 0]
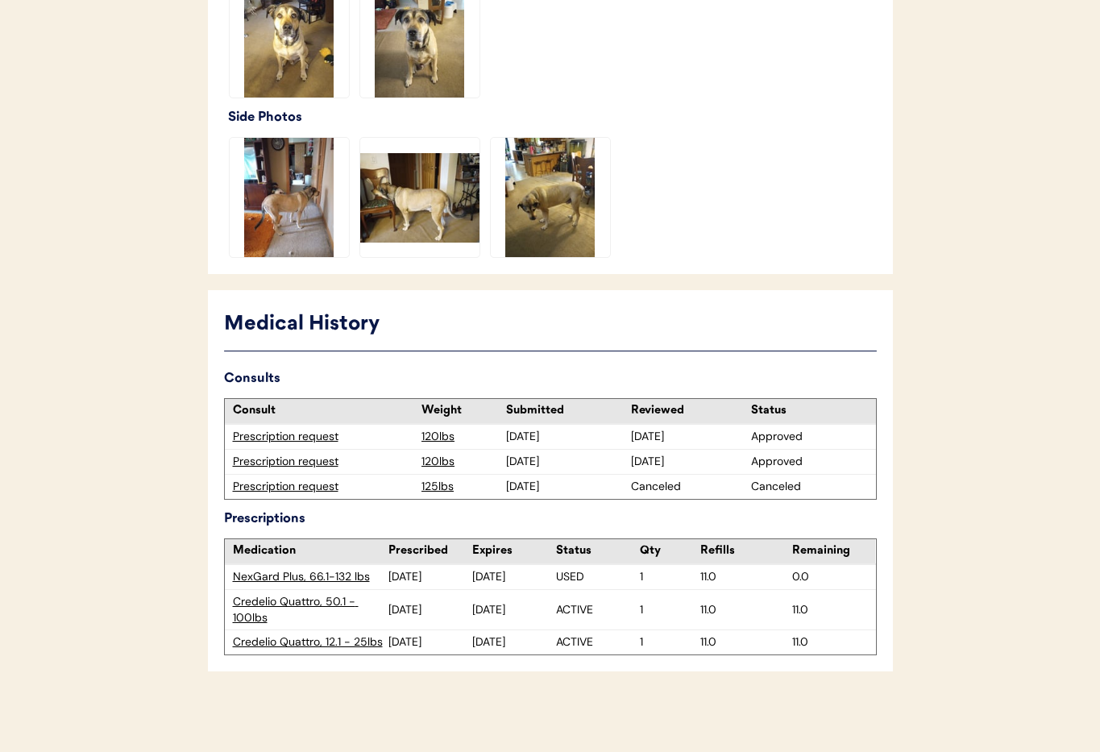
click at [266, 484] on div "Prescription request" at bounding box center [323, 487] width 181 height 16
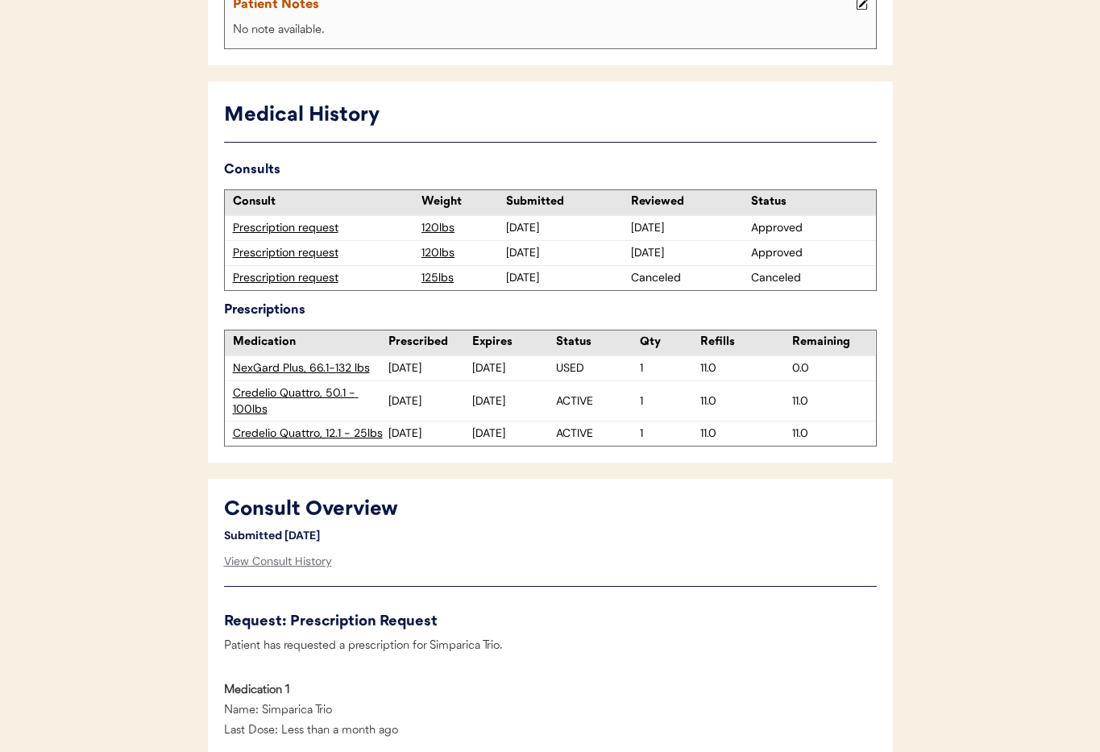
scroll to position [353, 0]
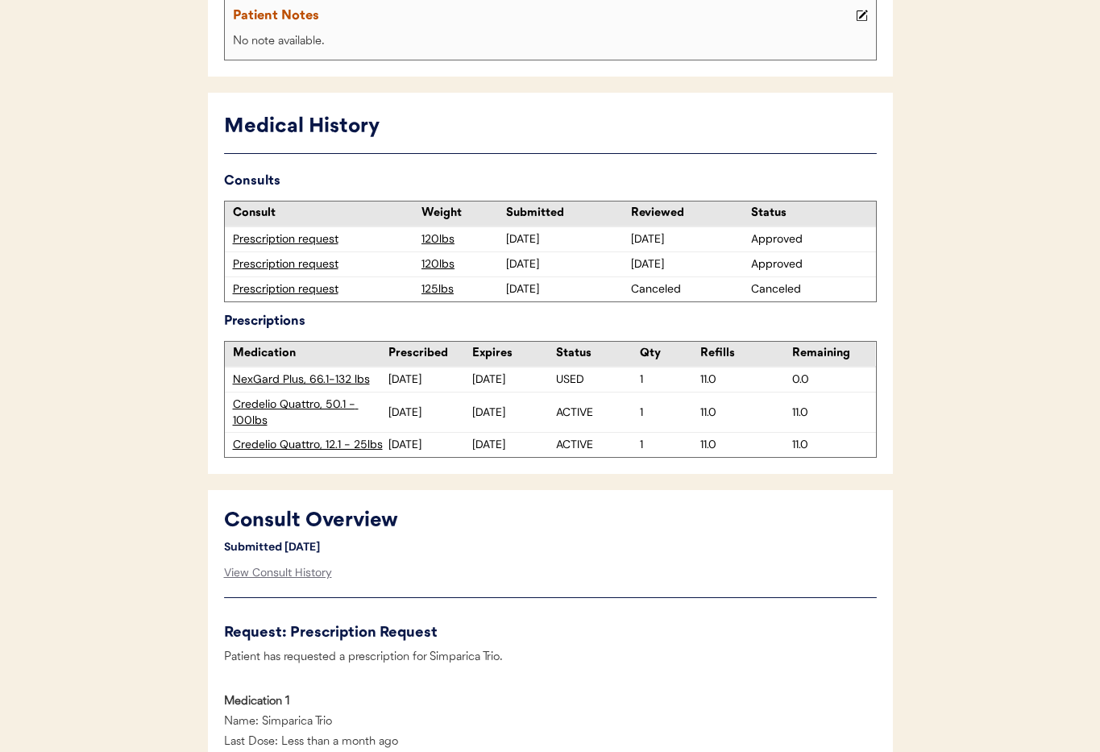
click at [267, 263] on div "Prescription request" at bounding box center [323, 264] width 181 height 16
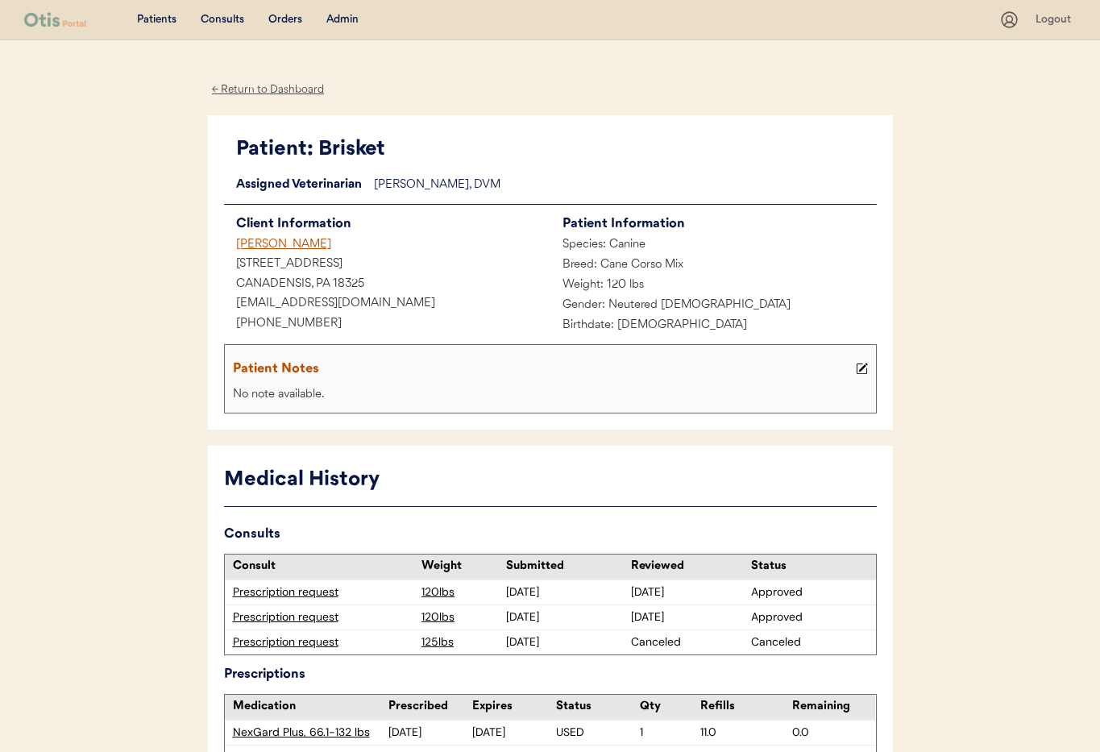
click at [349, 19] on div "Admin" at bounding box center [342, 20] width 32 height 16
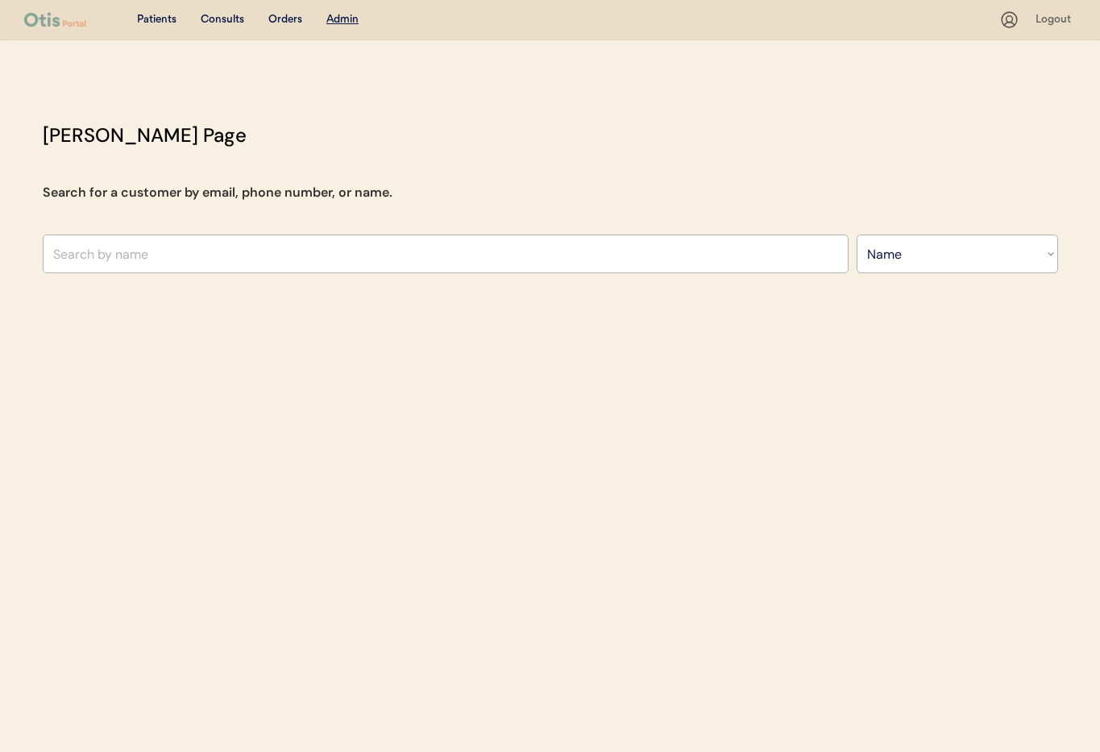
select select ""Name""
click at [185, 251] on input "text" at bounding box center [446, 253] width 806 height 39
click at [230, 257] on input "text" at bounding box center [446, 253] width 806 height 39
type input "Sh"
type input "Sheila Hall Borrelli"
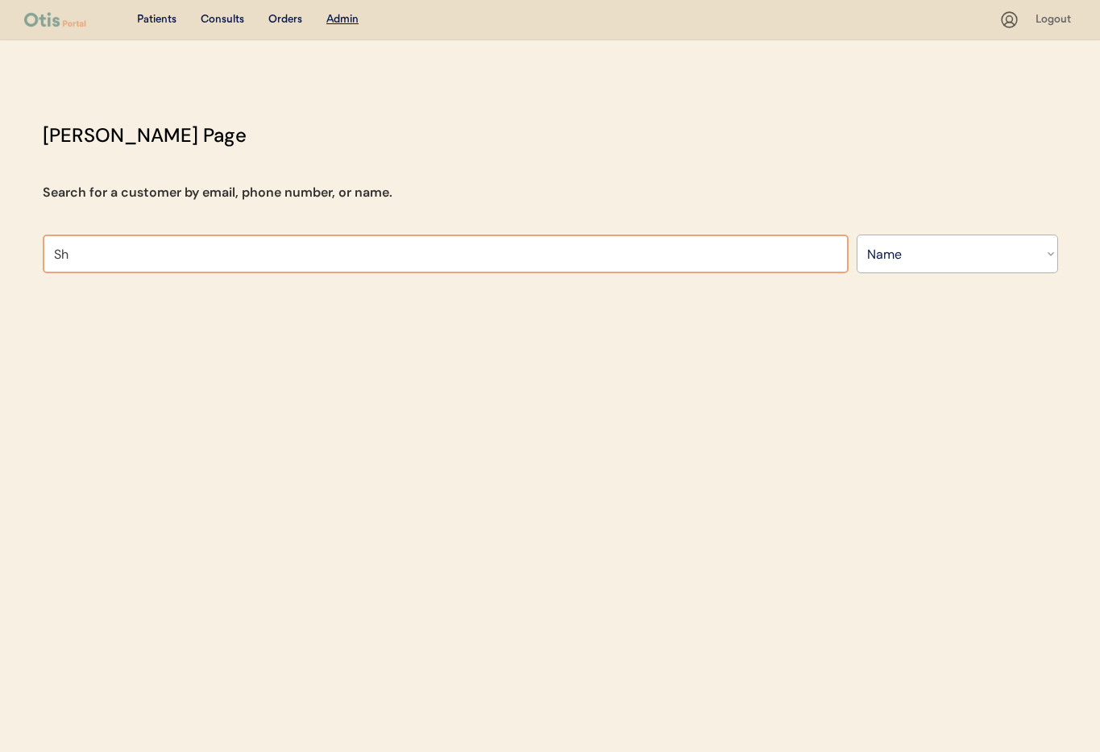
type input "She"
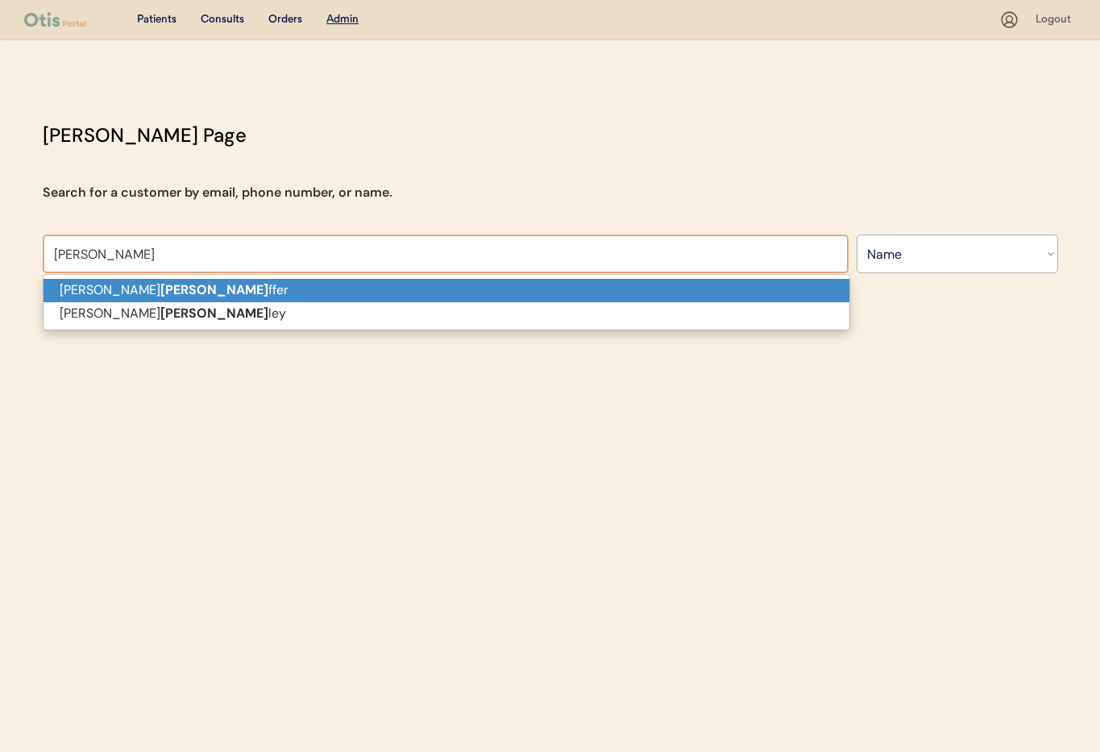
click at [219, 289] on p "Matthew Shea ffer" at bounding box center [447, 290] width 806 height 23
type input "Matthew Sheaffer"
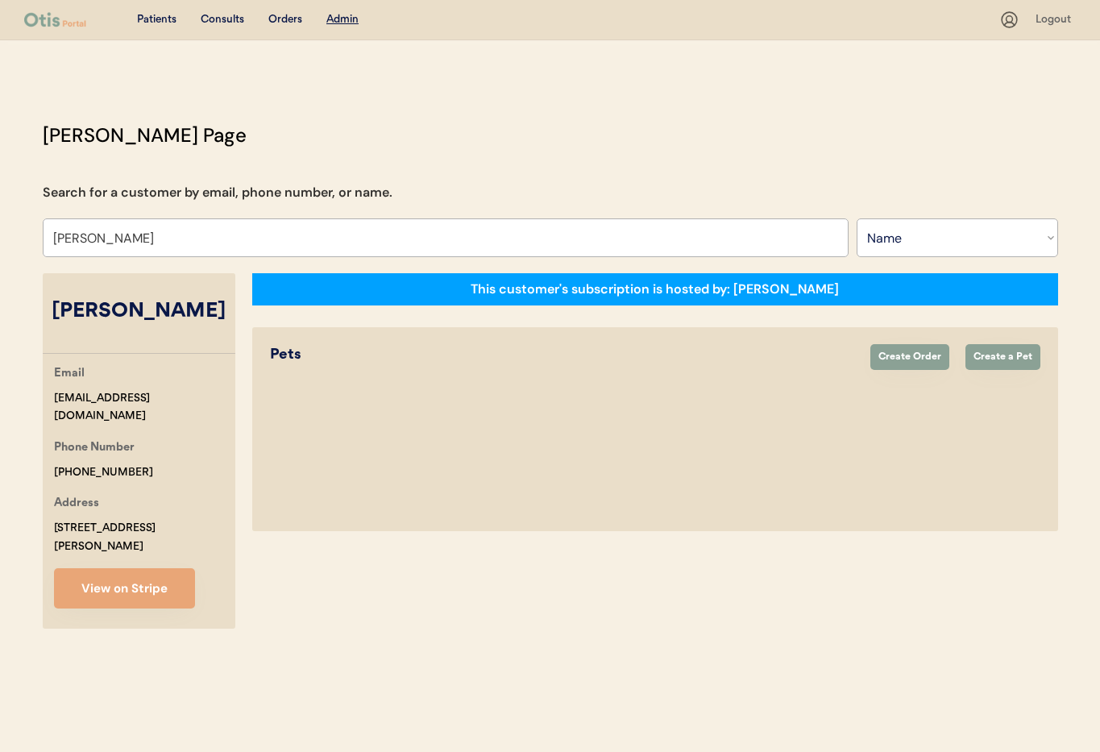
select select "true"
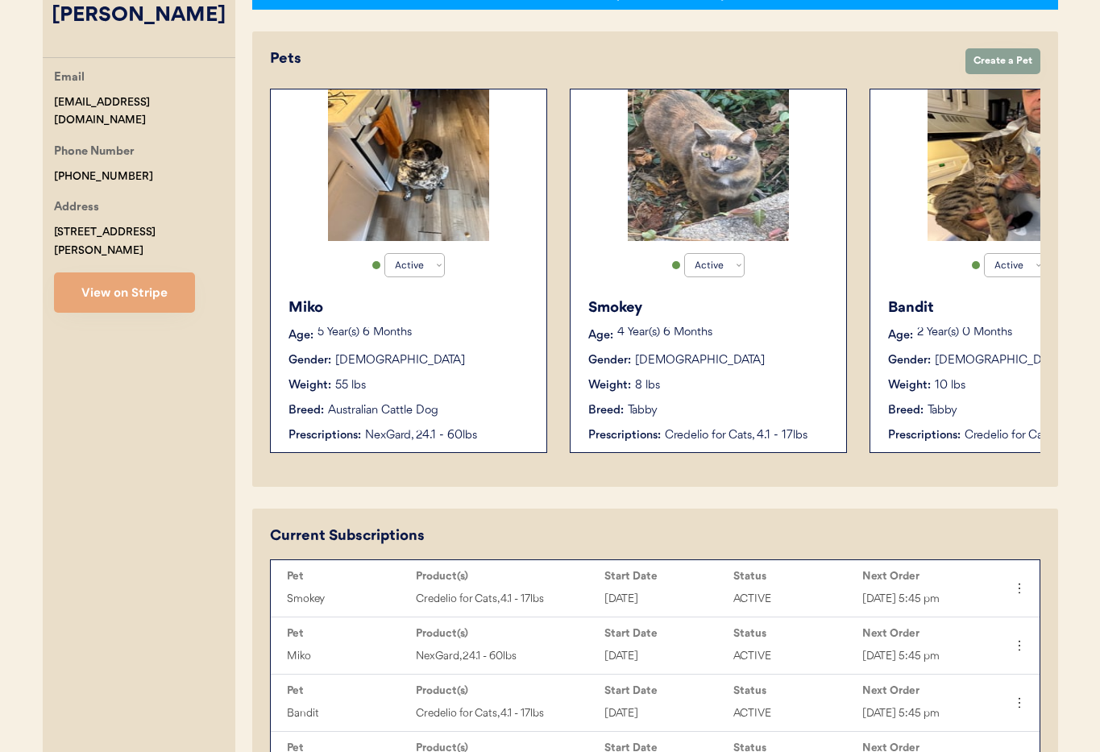
scroll to position [0, 429]
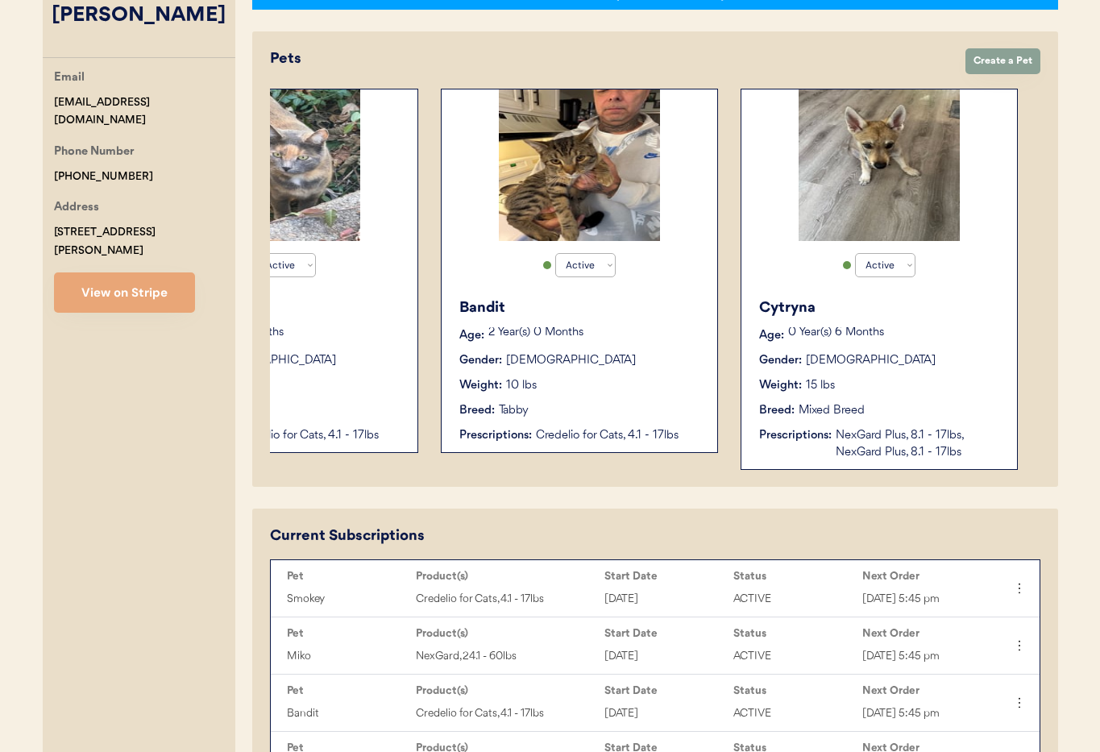
type input "[PERSON_NAME]"
click at [878, 364] on div "Gender: Female" at bounding box center [880, 360] width 242 height 17
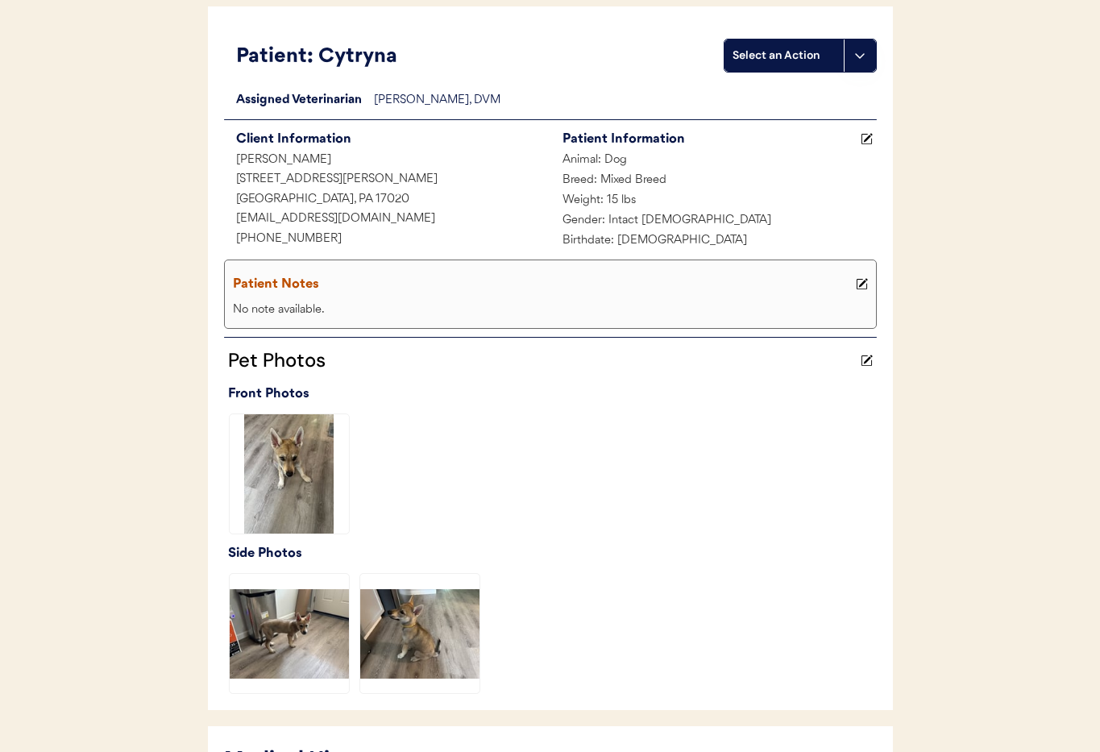
scroll to position [479, 0]
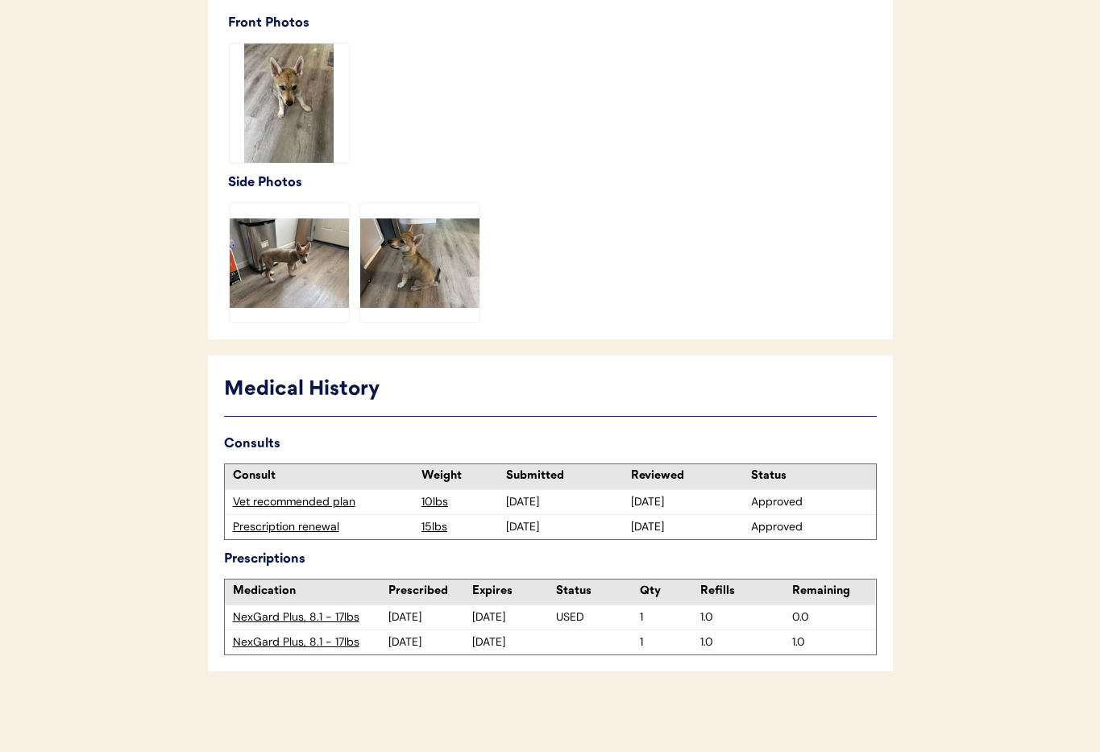
click at [294, 525] on div "Prescription renewal" at bounding box center [323, 527] width 181 height 16
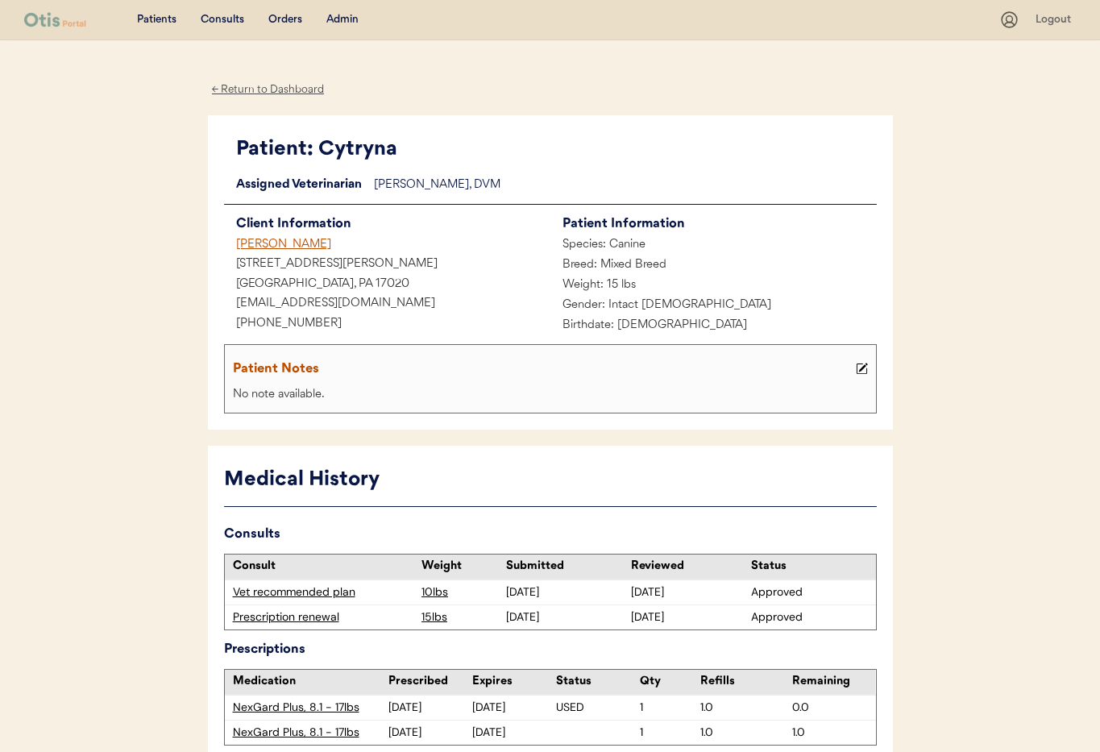
click at [351, 14] on div "Admin" at bounding box center [342, 20] width 32 height 16
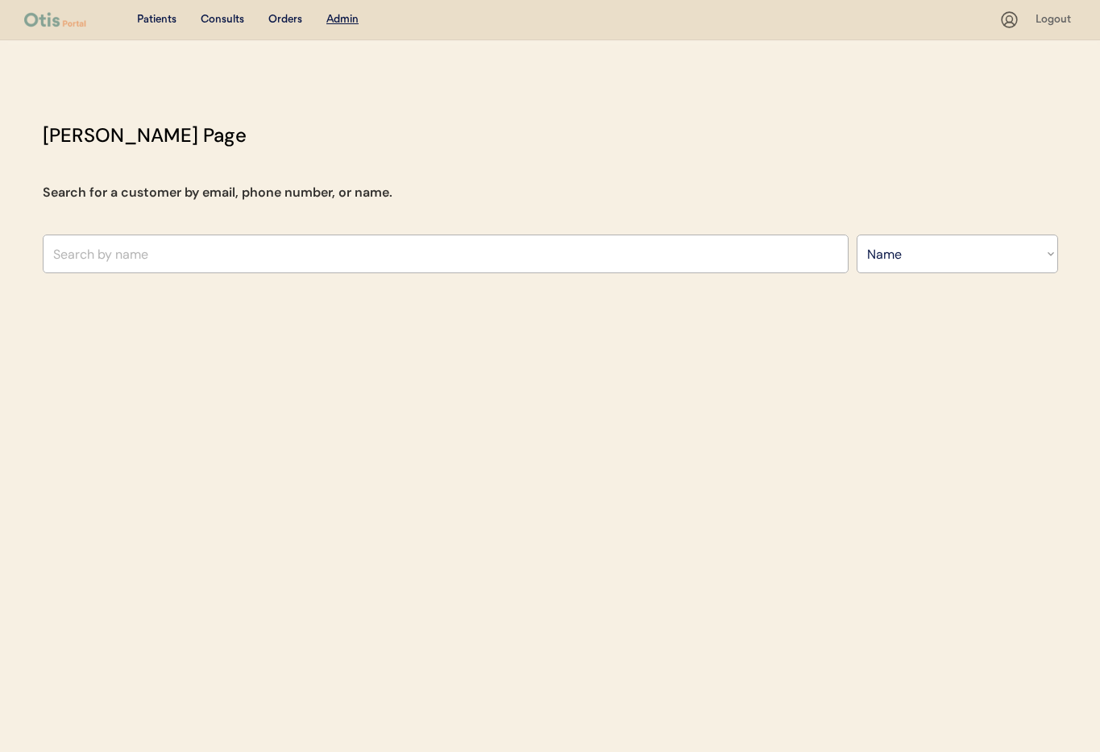
select select ""Name""
click at [251, 255] on input "text" at bounding box center [446, 253] width 806 height 39
type input "Ei"
type input "Eileen Castro"
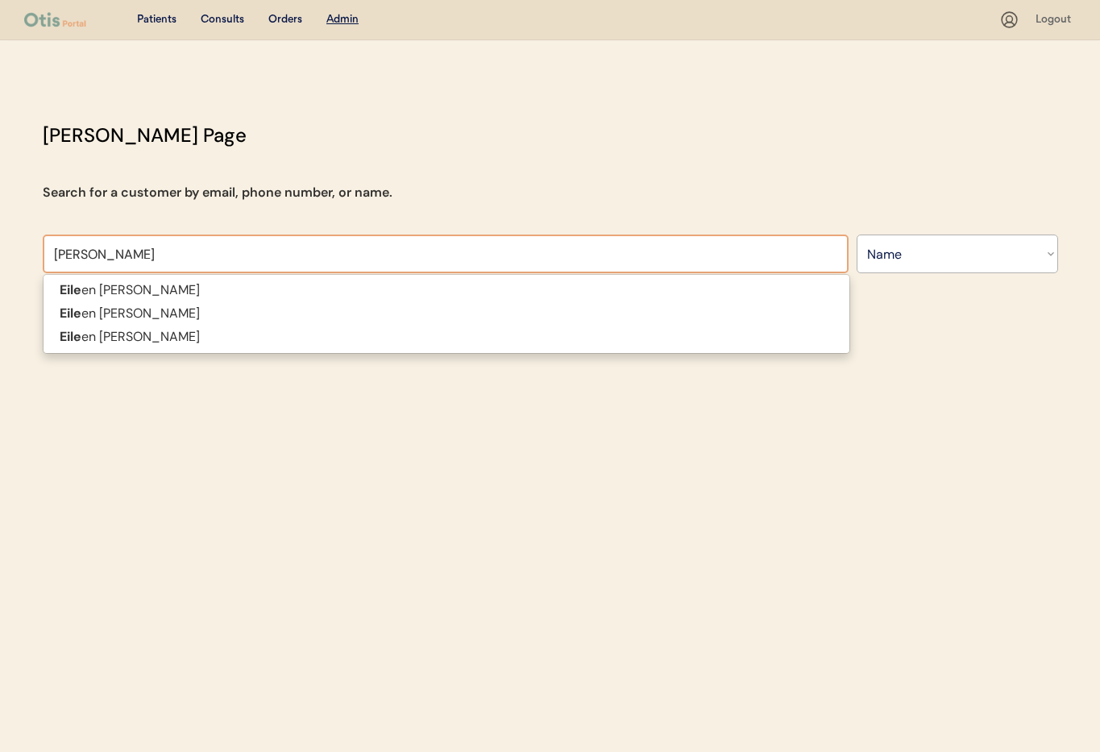
type input "Eileen"
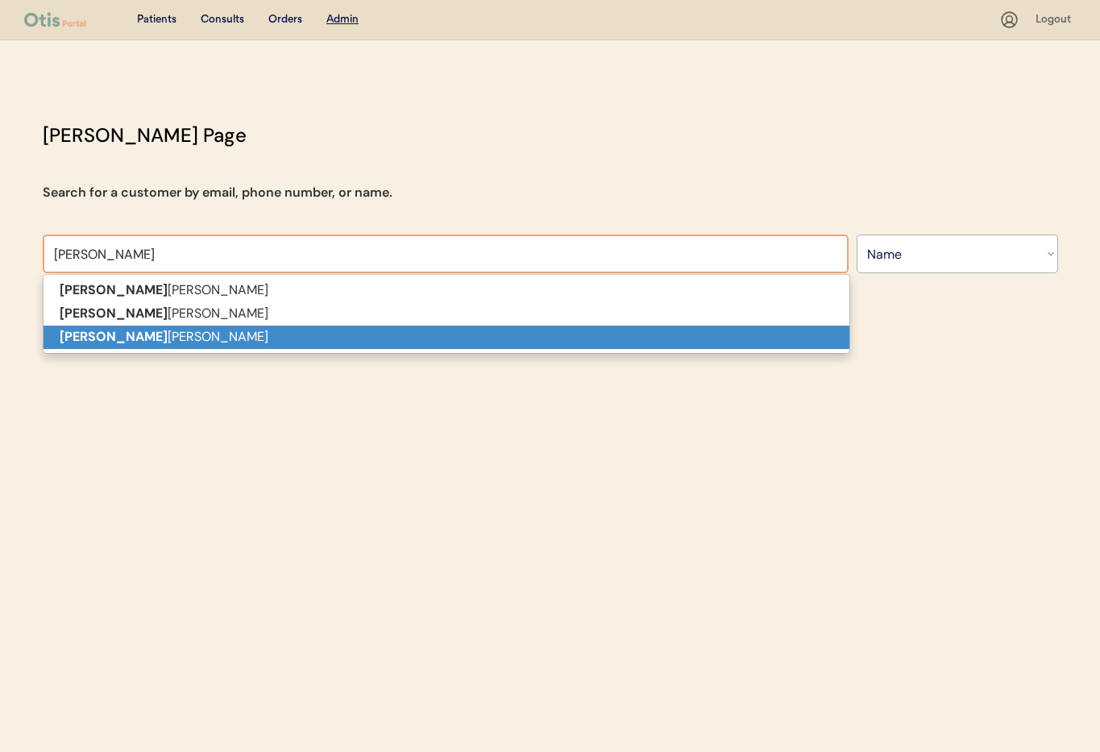
click at [272, 335] on p "Eileen P Hoffman" at bounding box center [447, 337] width 806 height 23
type input "Eileen P Hoffman"
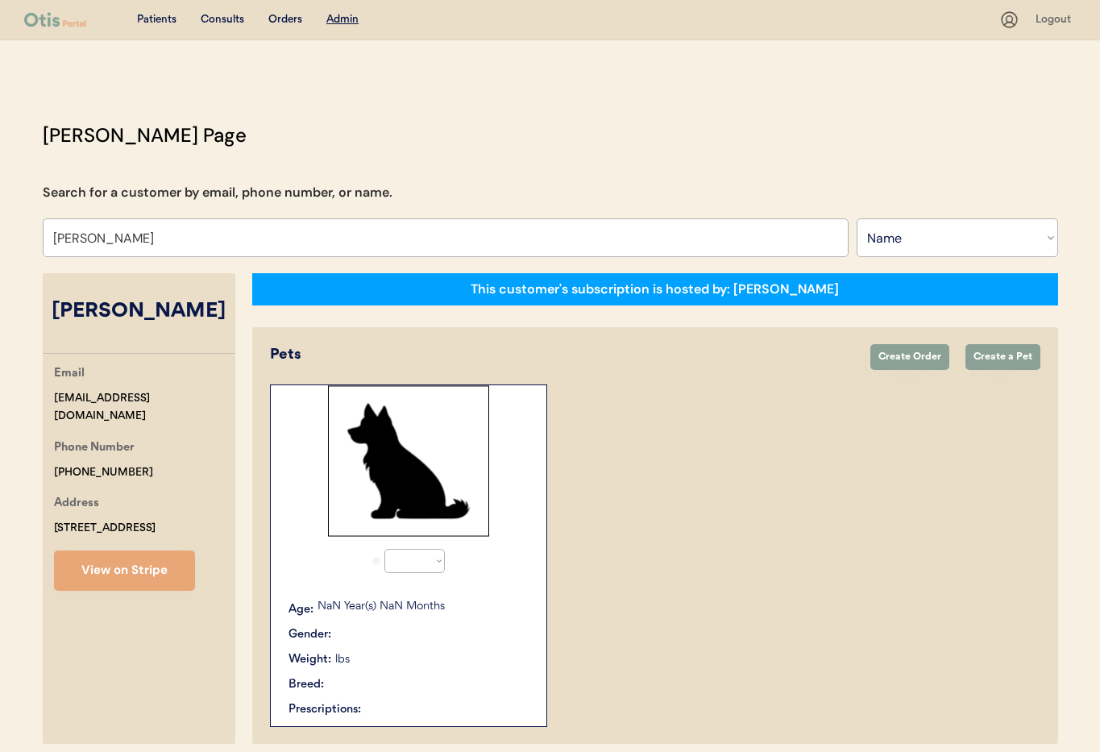
select select "true"
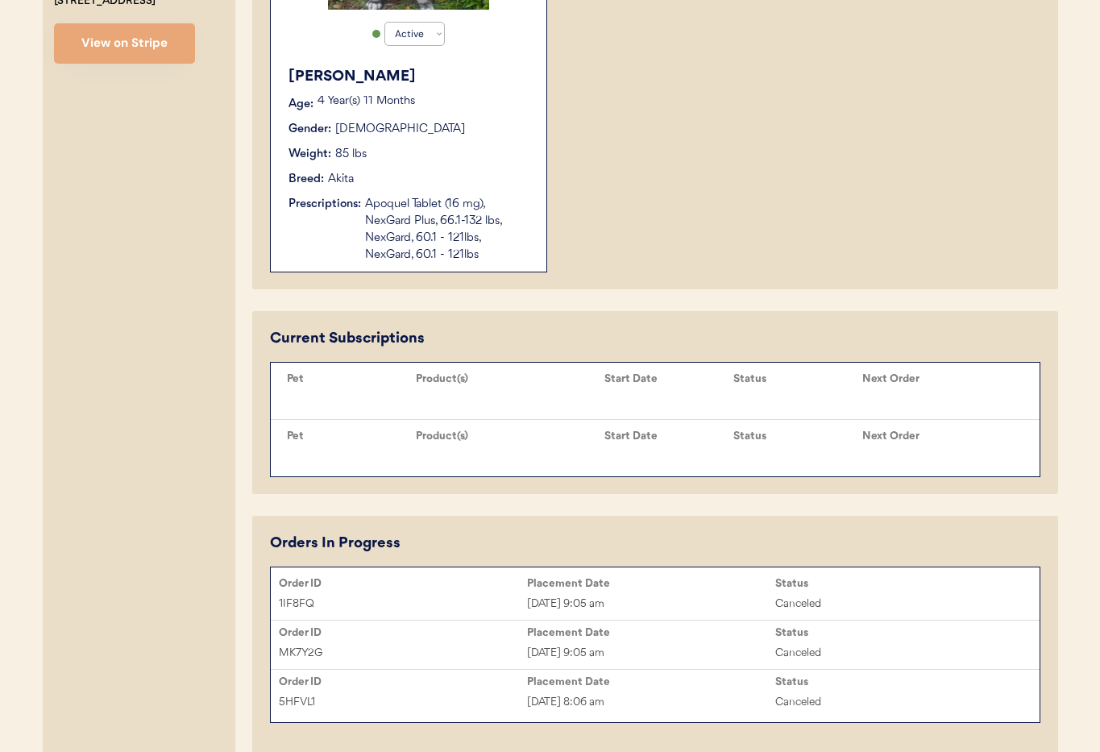
scroll to position [533, 0]
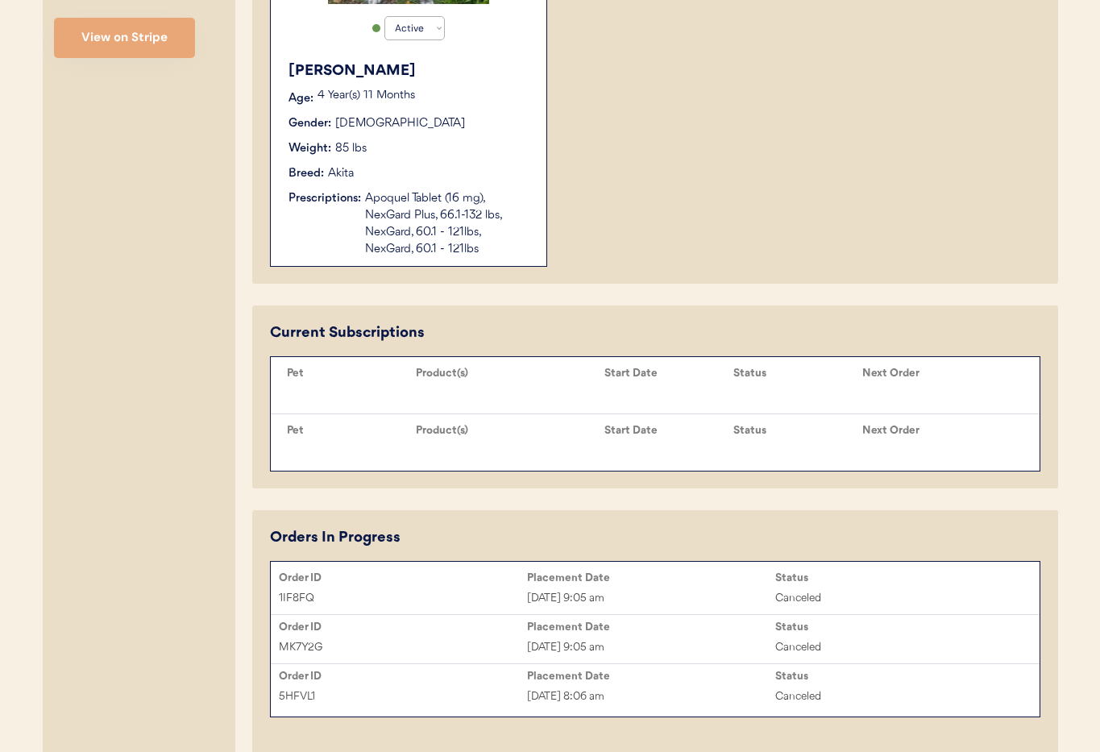
type input "Eileen P Hoffman"
click at [388, 228] on div "Apoquel Tablet (16 mg), NexGard Plus, 66.1-132 lbs, NexGard, 60.1 - 121lbs, Nex…" at bounding box center [447, 224] width 165 height 68
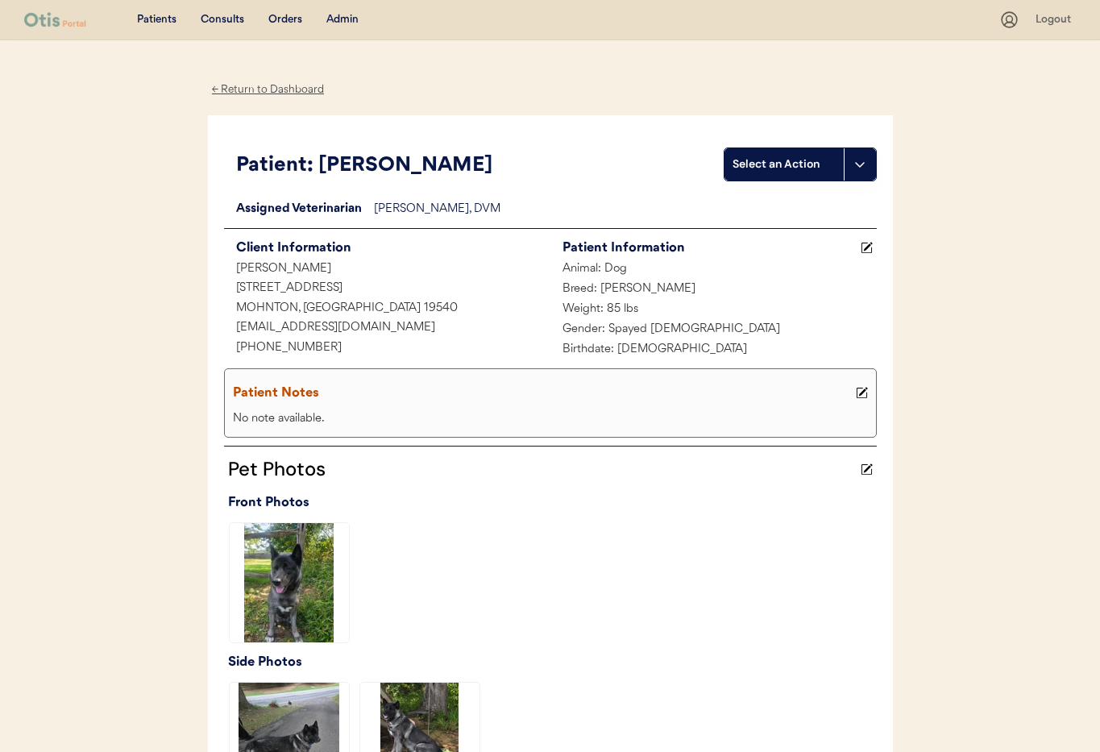
click at [246, 89] on div "← Return to Dashboard" at bounding box center [268, 90] width 121 height 19
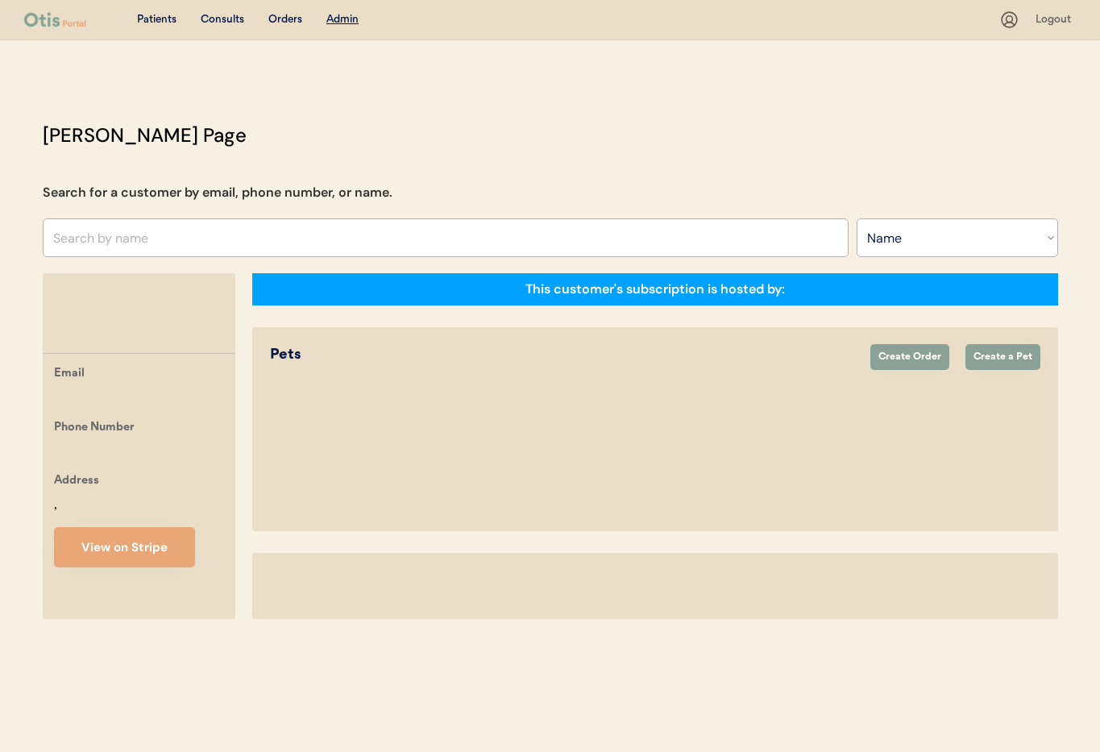
select select ""Name""
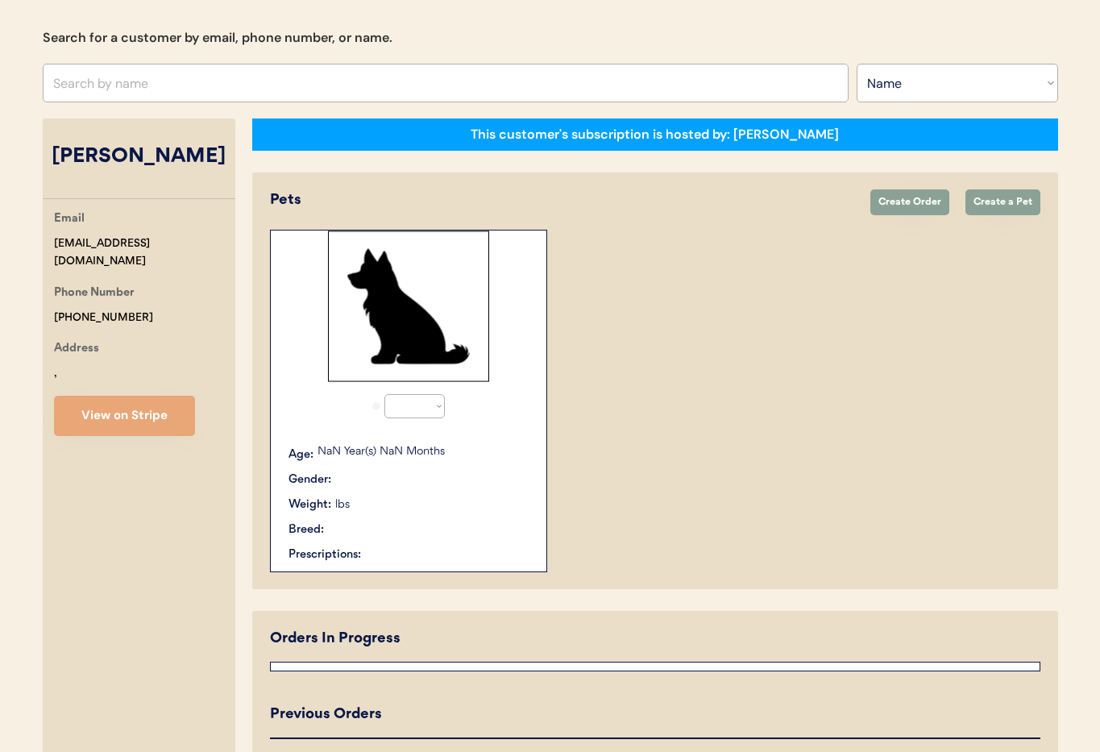
select select "true"
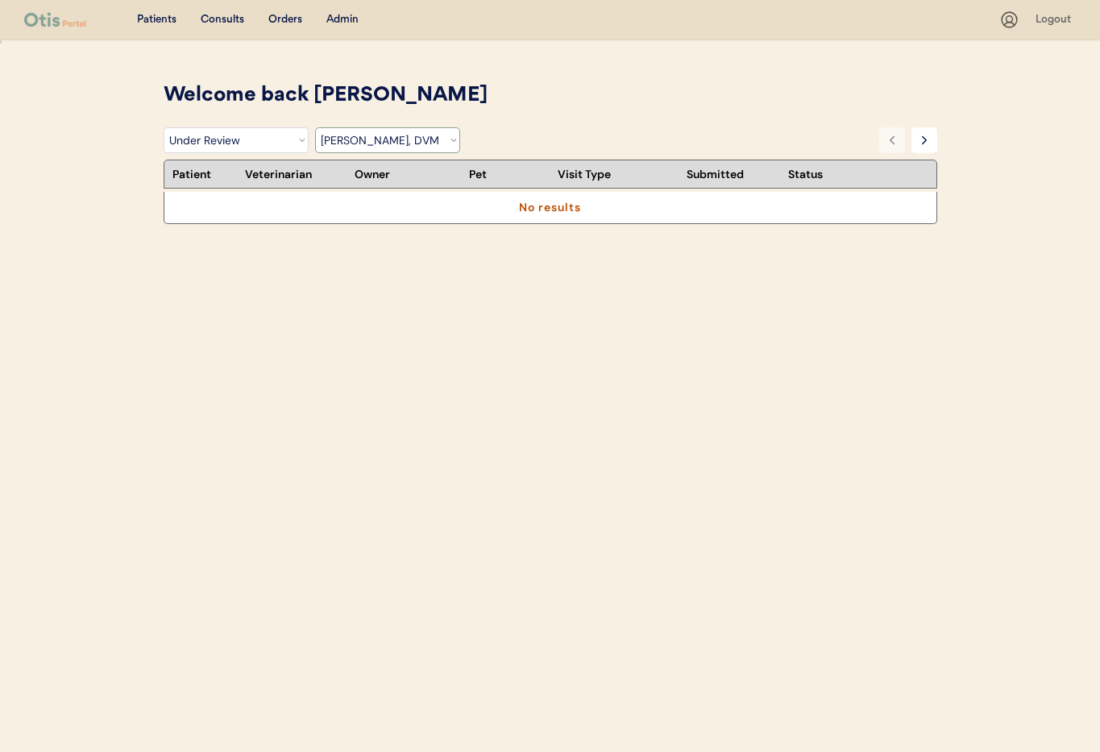
select select ""under_review""
select select ""dr__scott_perry__dvm""
click at [275, 144] on select "Filter by Status Pending Photos Under Review Pending Video Call Video Call Sche…" at bounding box center [236, 140] width 145 height 26
click at [164, 127] on select "Filter by Status Pending Photos Under Review Pending Video Call Video Call Sche…" at bounding box center [236, 140] width 145 height 26
click at [498, 294] on div "Welcome back Janine You have 0 consults pending review. Filter by Status Pendin…" at bounding box center [550, 279] width 806 height 396
